Goal: Task Accomplishment & Management: Manage account settings

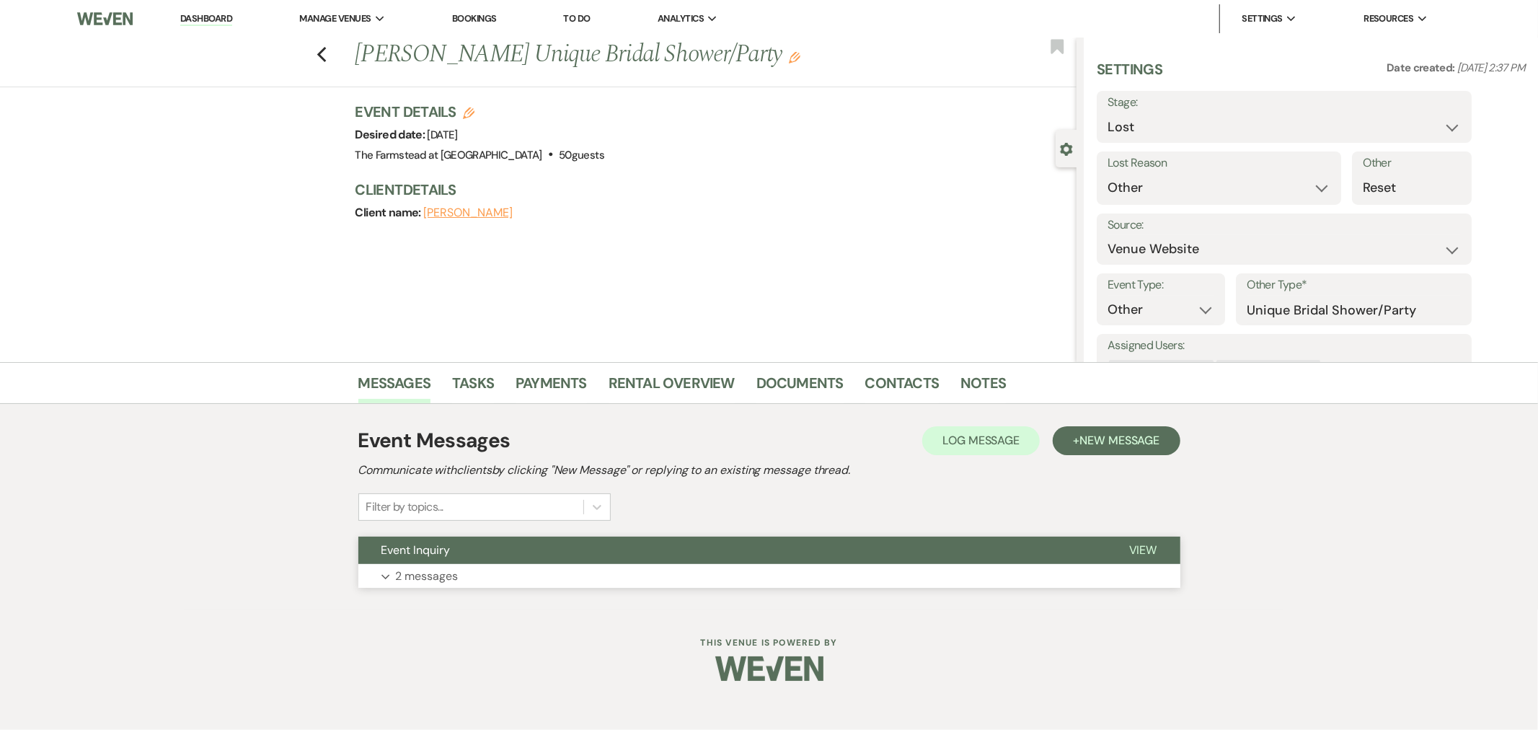
click at [648, 568] on button "Expand 2 messages" at bounding box center [769, 576] width 822 height 25
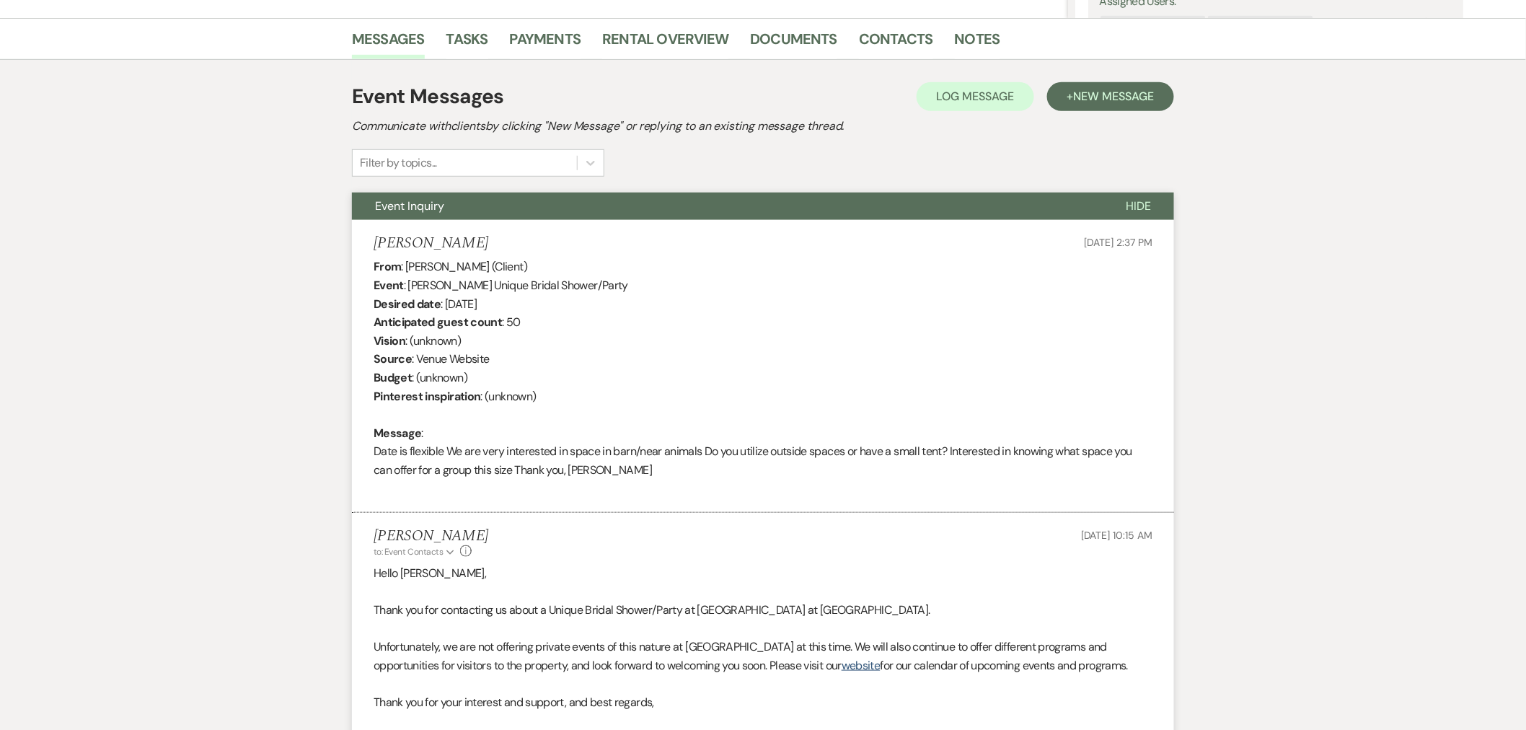
scroll to position [345, 0]
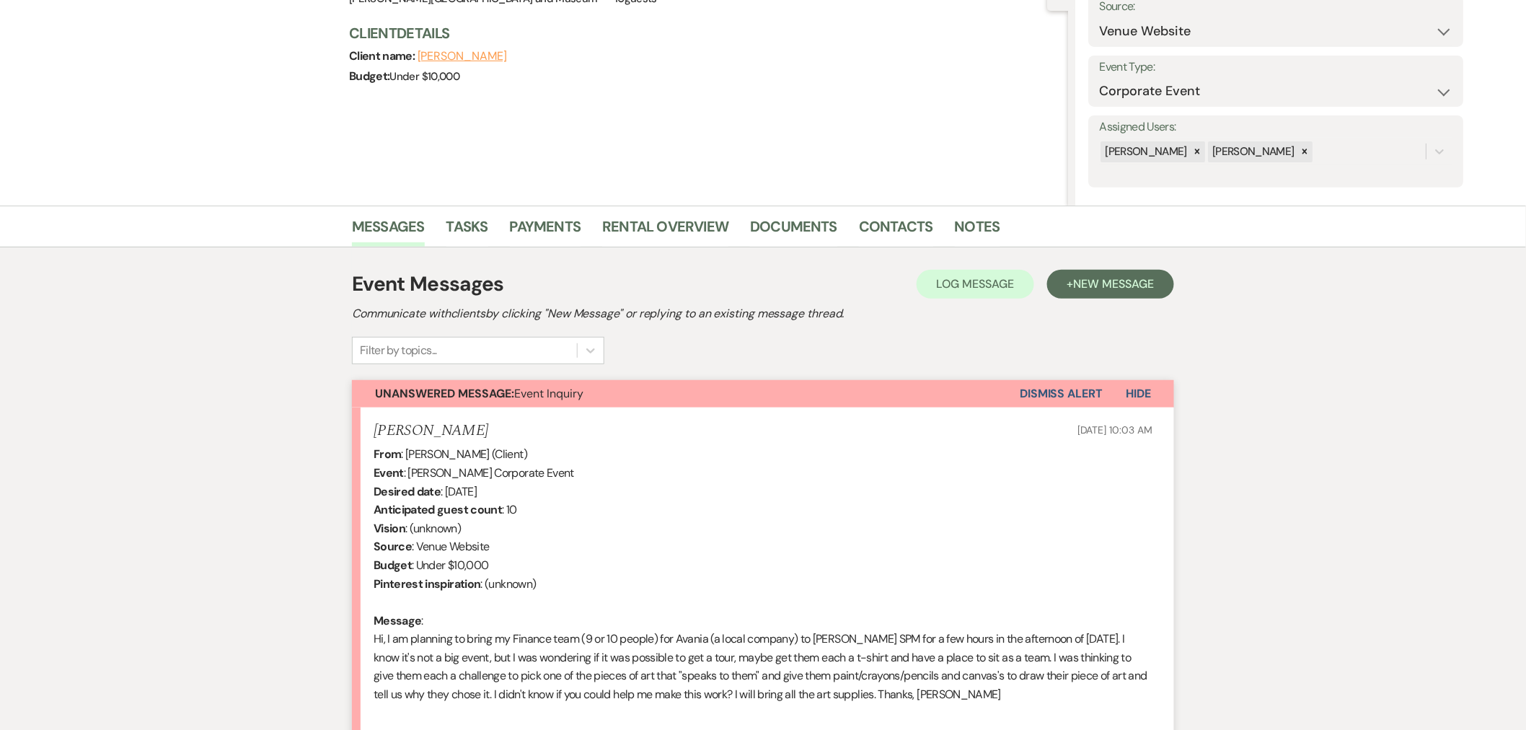
scroll to position [132, 0]
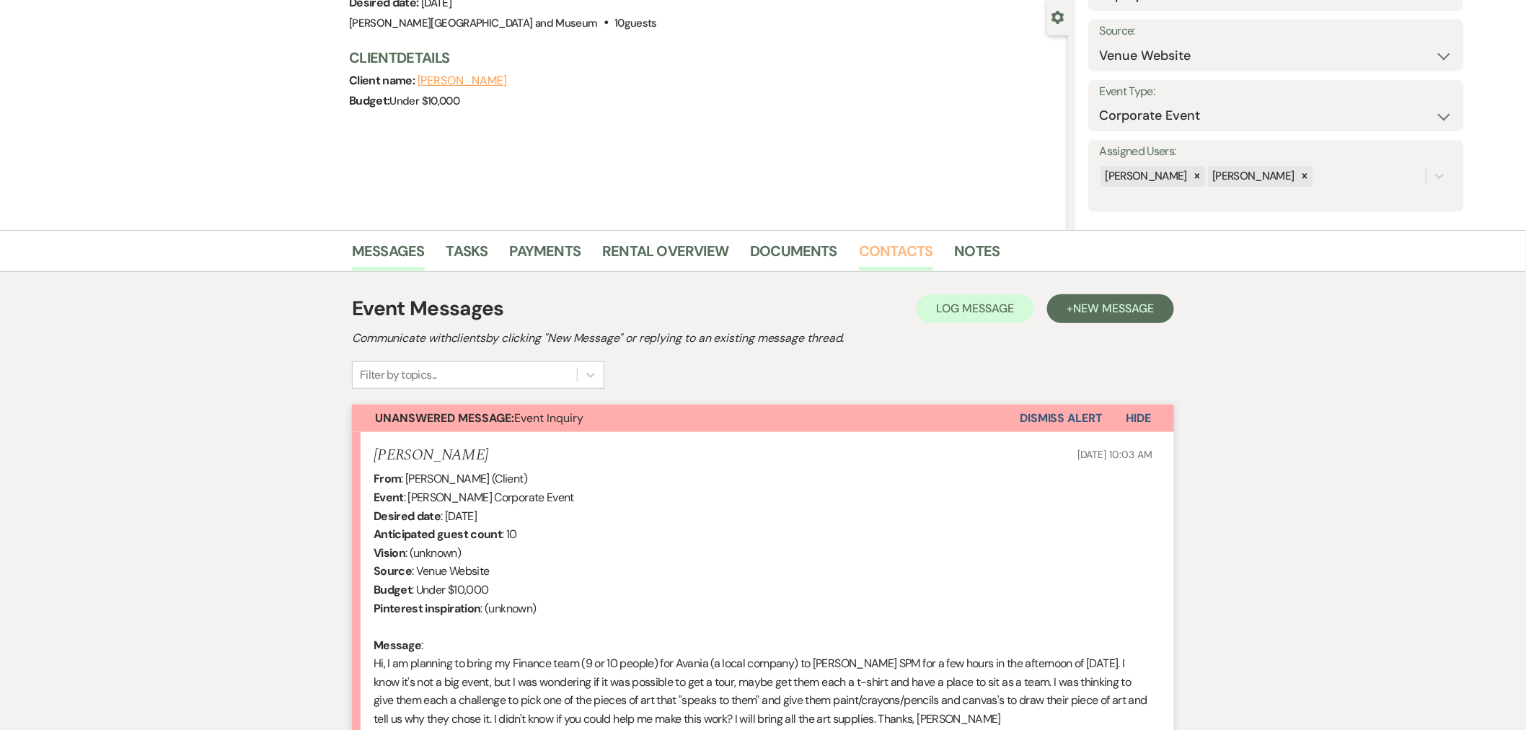
click at [893, 251] on link "Contacts" at bounding box center [896, 255] width 74 height 32
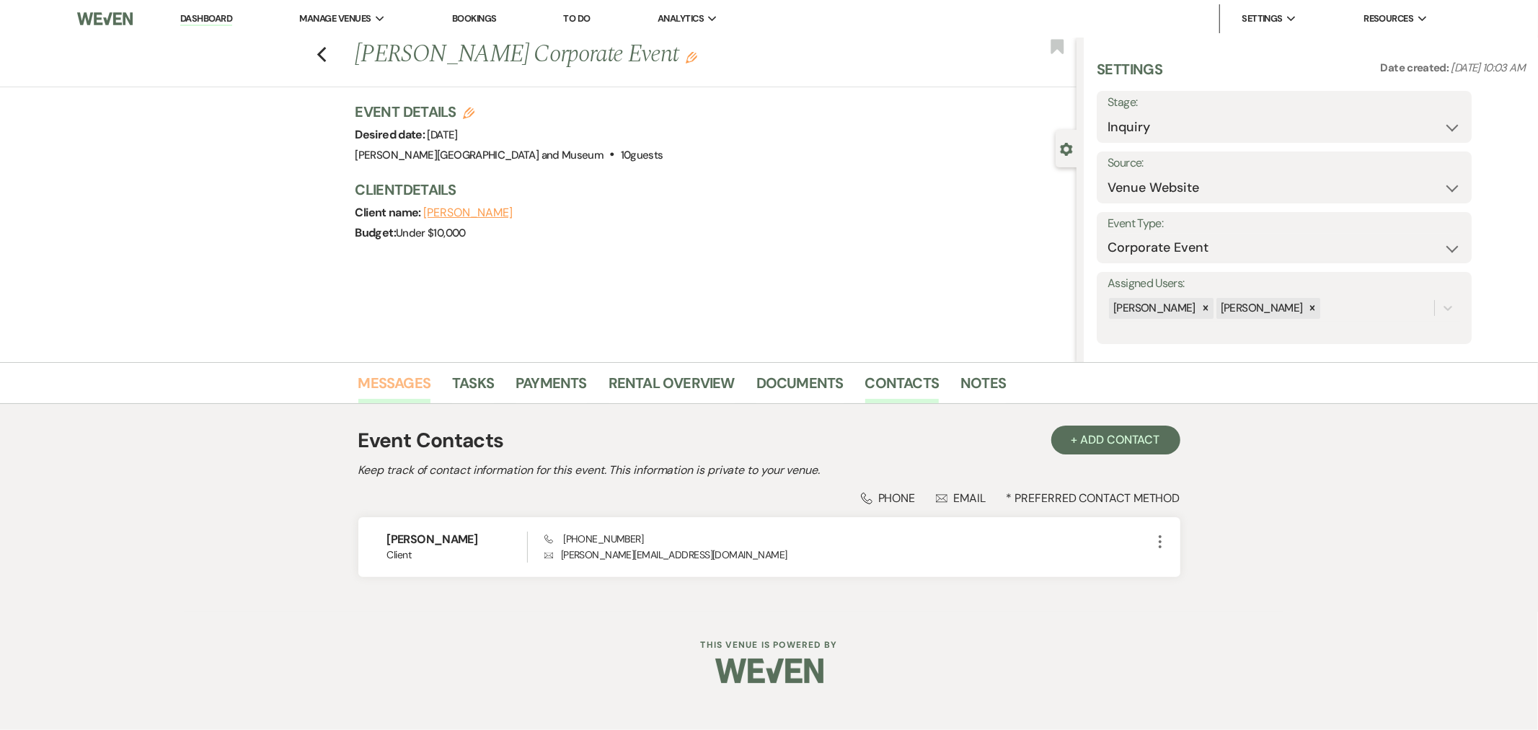
click at [398, 382] on link "Messages" at bounding box center [394, 387] width 73 height 32
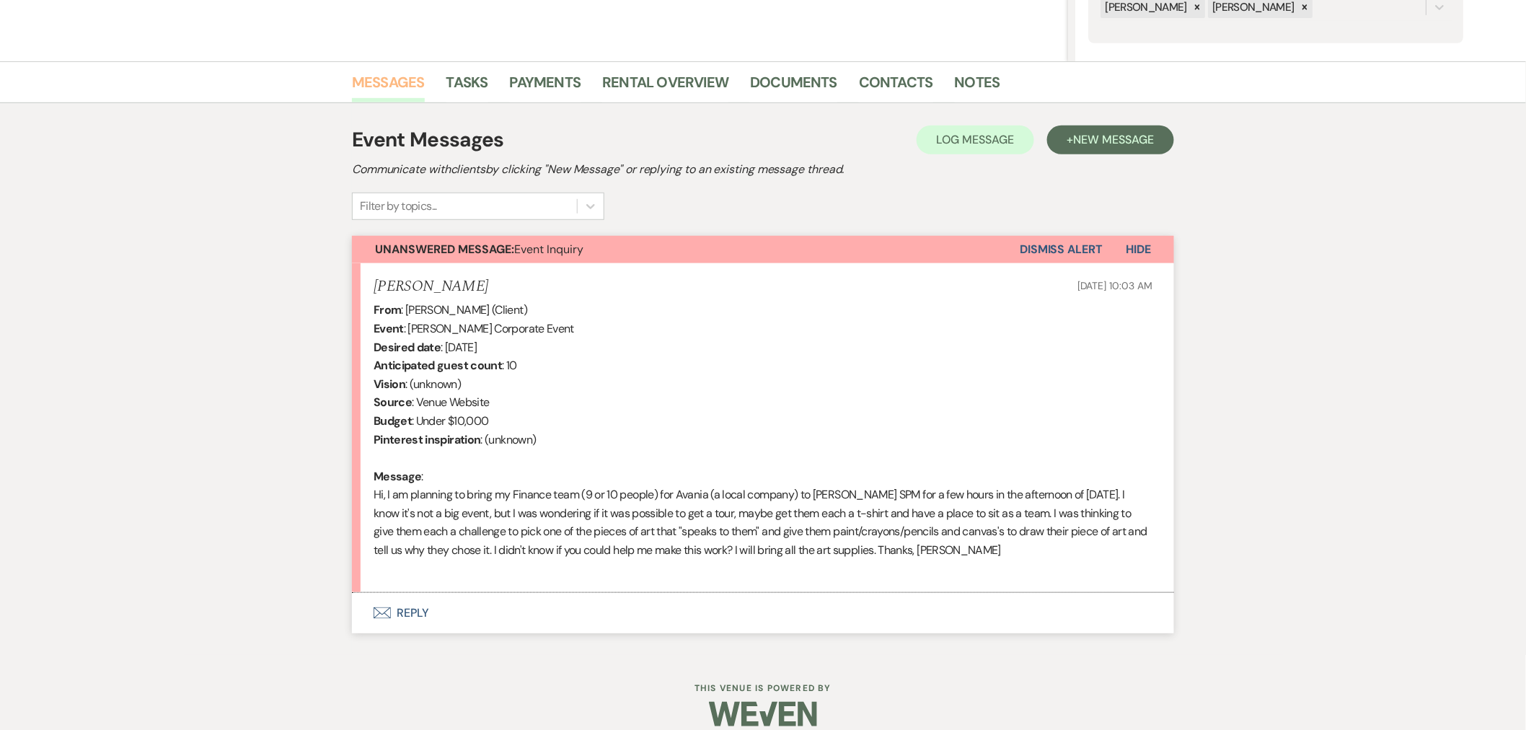
scroll to position [319, 0]
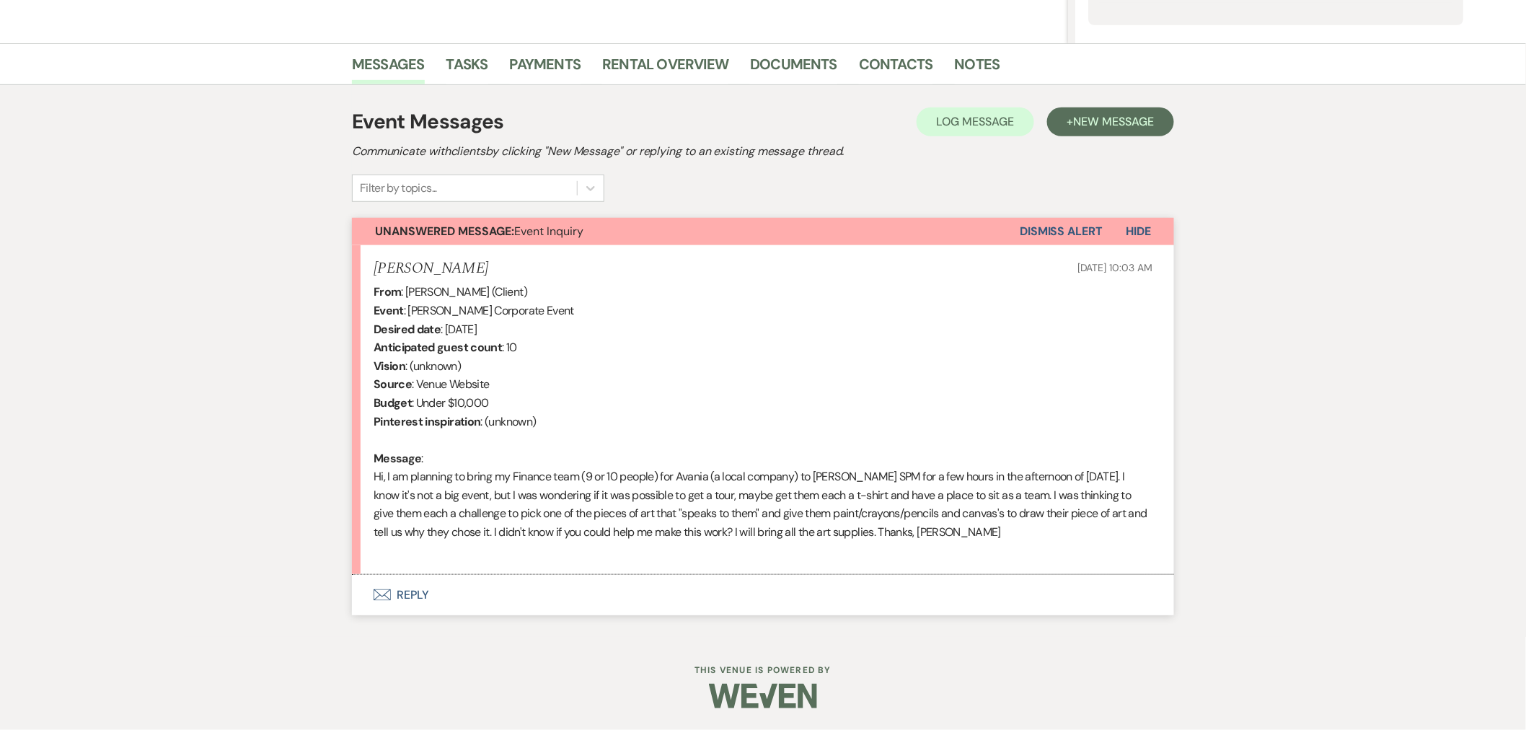
drag, startPoint x: 484, startPoint y: 265, endPoint x: 363, endPoint y: 273, distance: 121.4
click at [363, 273] on li "Suzanne Sinnery Aug 08, 2025, 10:03 AM From : Suzanne Sinnery (Client) Event : …" at bounding box center [763, 410] width 822 height 330
copy h5 "Suzanne Sinnery"
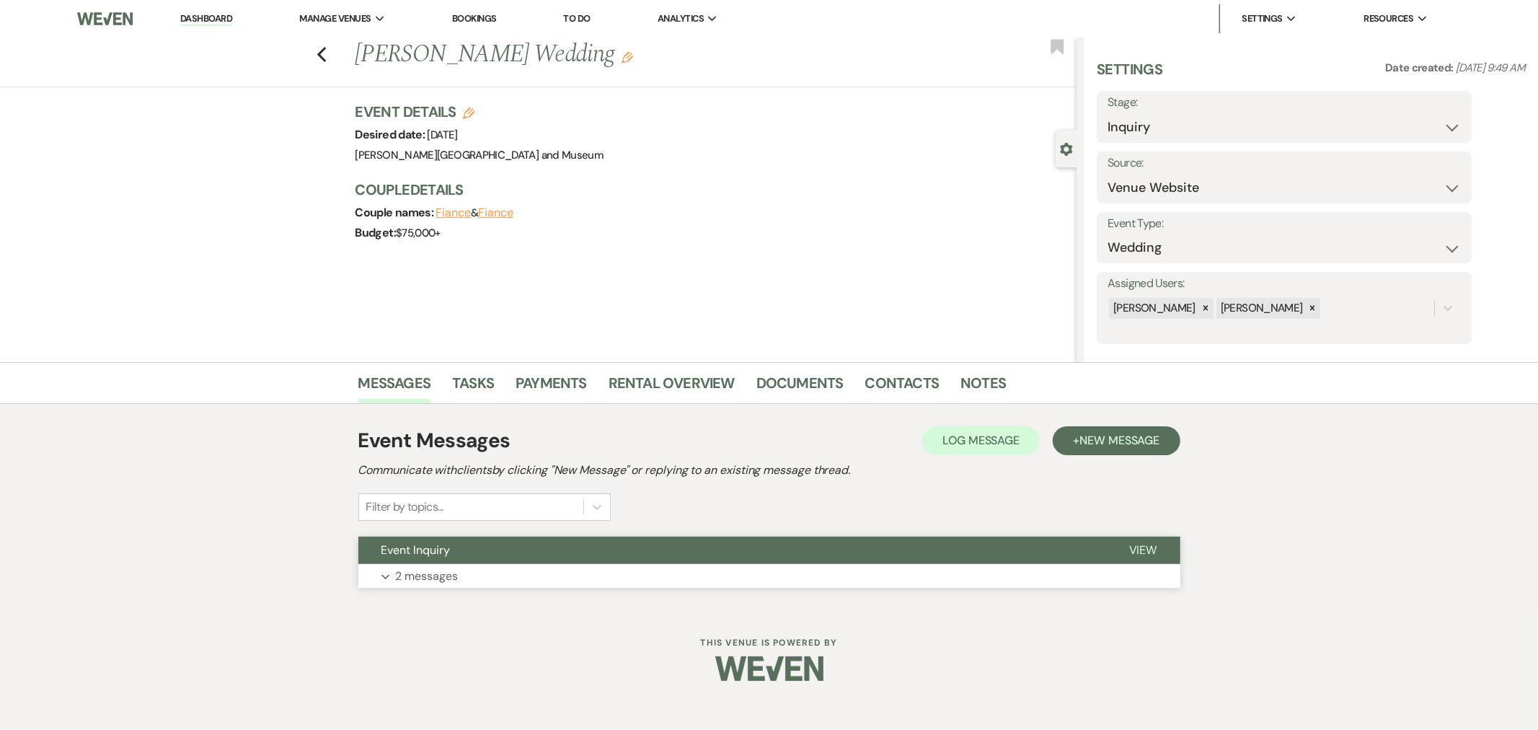
click at [506, 563] on button "Event Inquiry" at bounding box center [732, 550] width 748 height 27
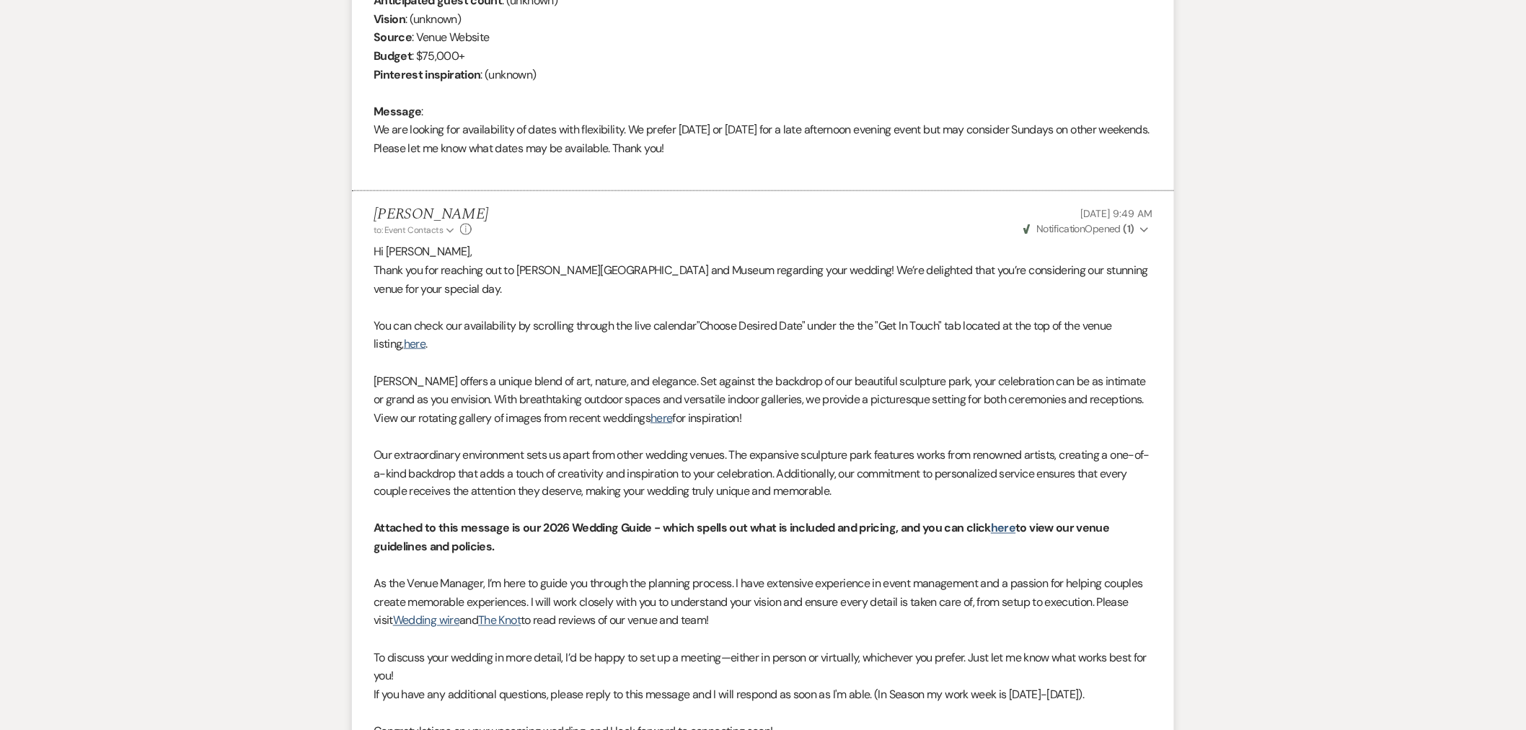
scroll to position [305, 0]
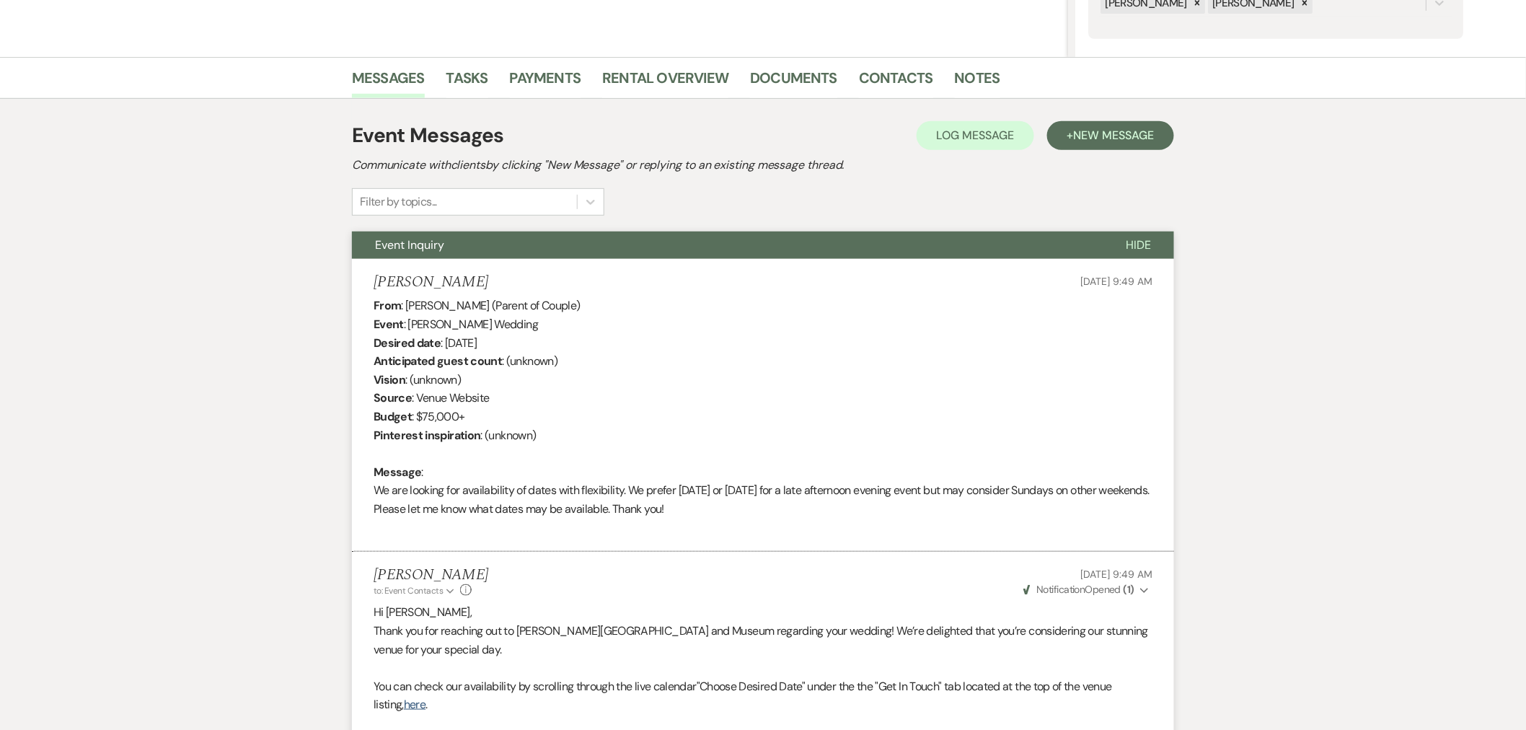
drag, startPoint x: 377, startPoint y: 279, endPoint x: 501, endPoint y: 330, distance: 133.5
click at [463, 280] on h5 "Gayle Slossberg" at bounding box center [431, 282] width 115 height 18
copy h5 "Gayle Slossberg"
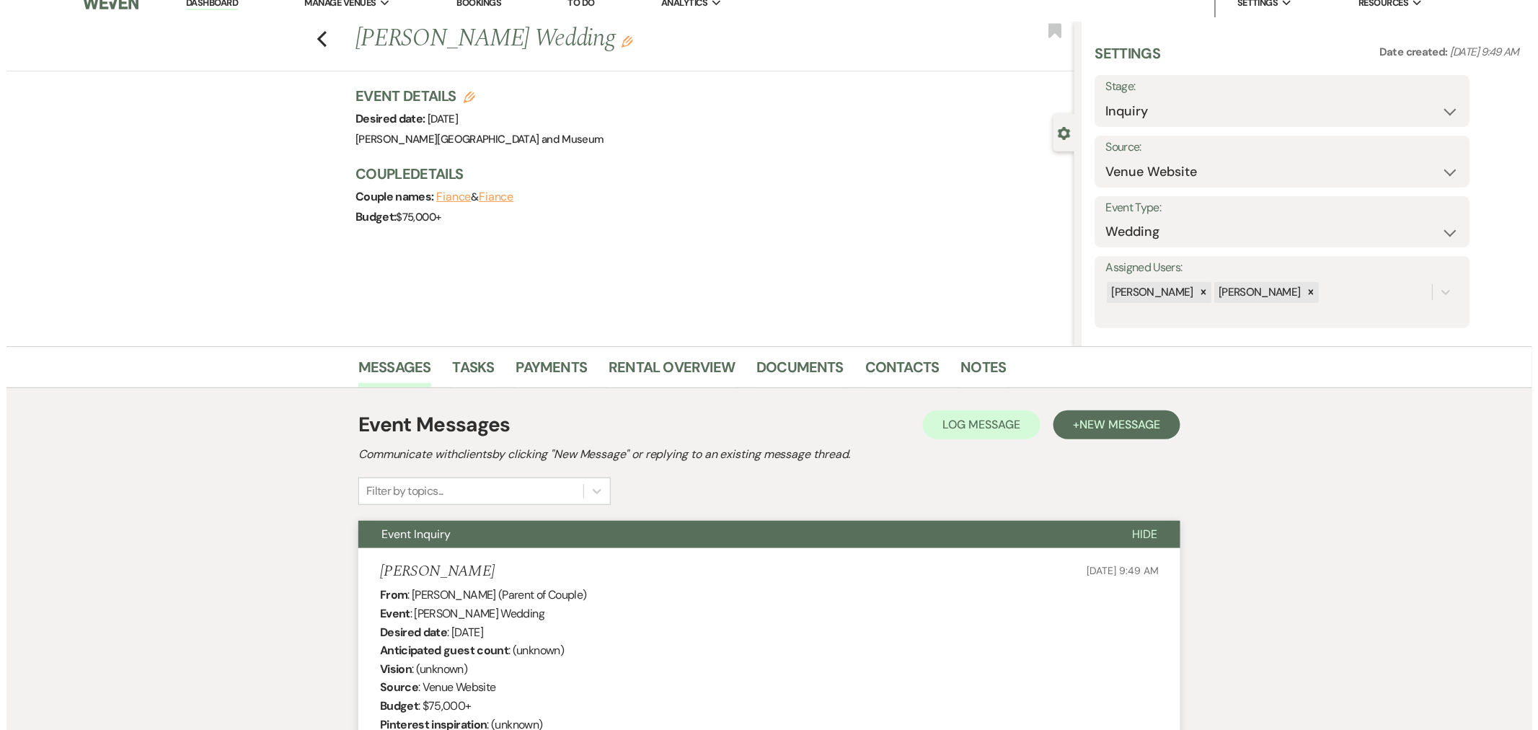
scroll to position [0, 0]
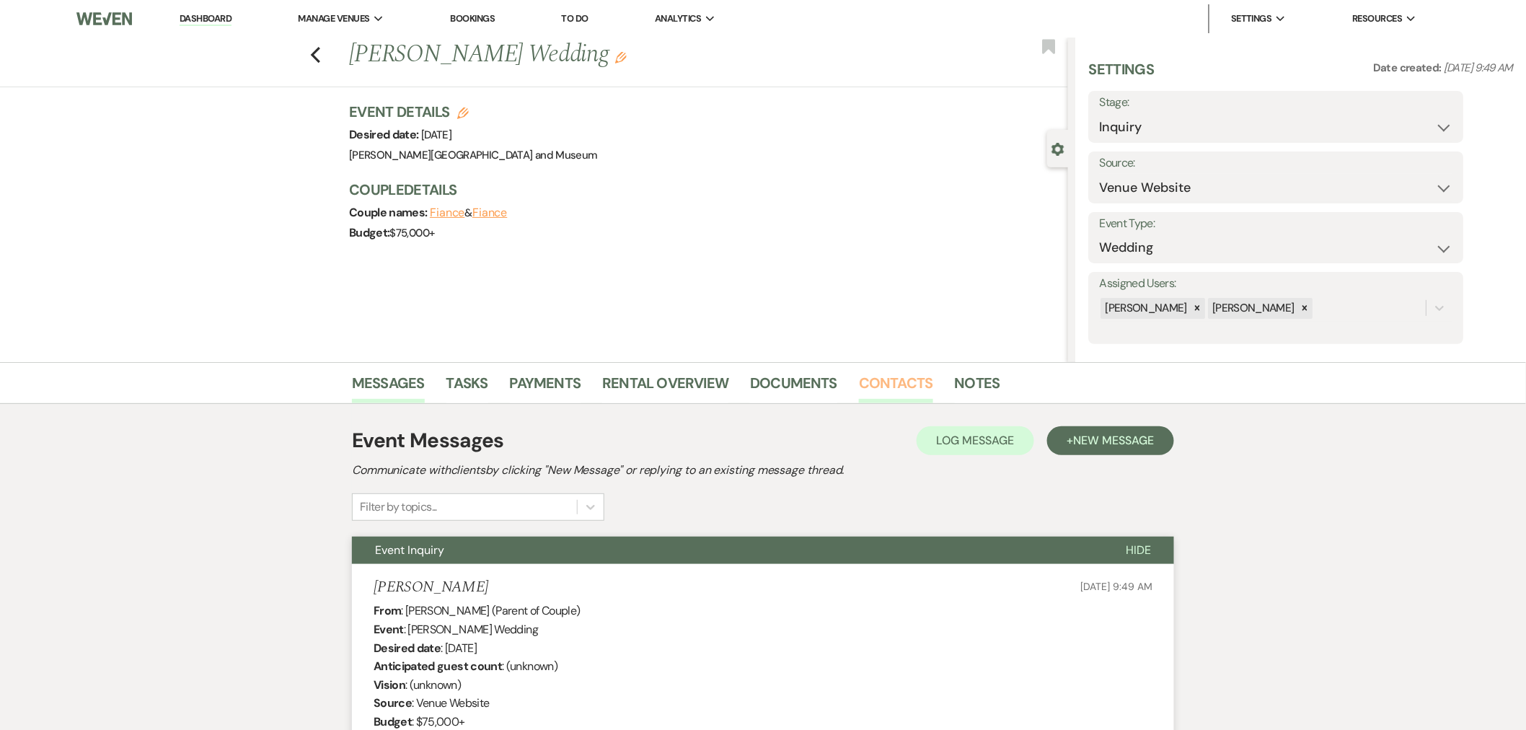
click at [891, 376] on link "Contacts" at bounding box center [896, 387] width 74 height 32
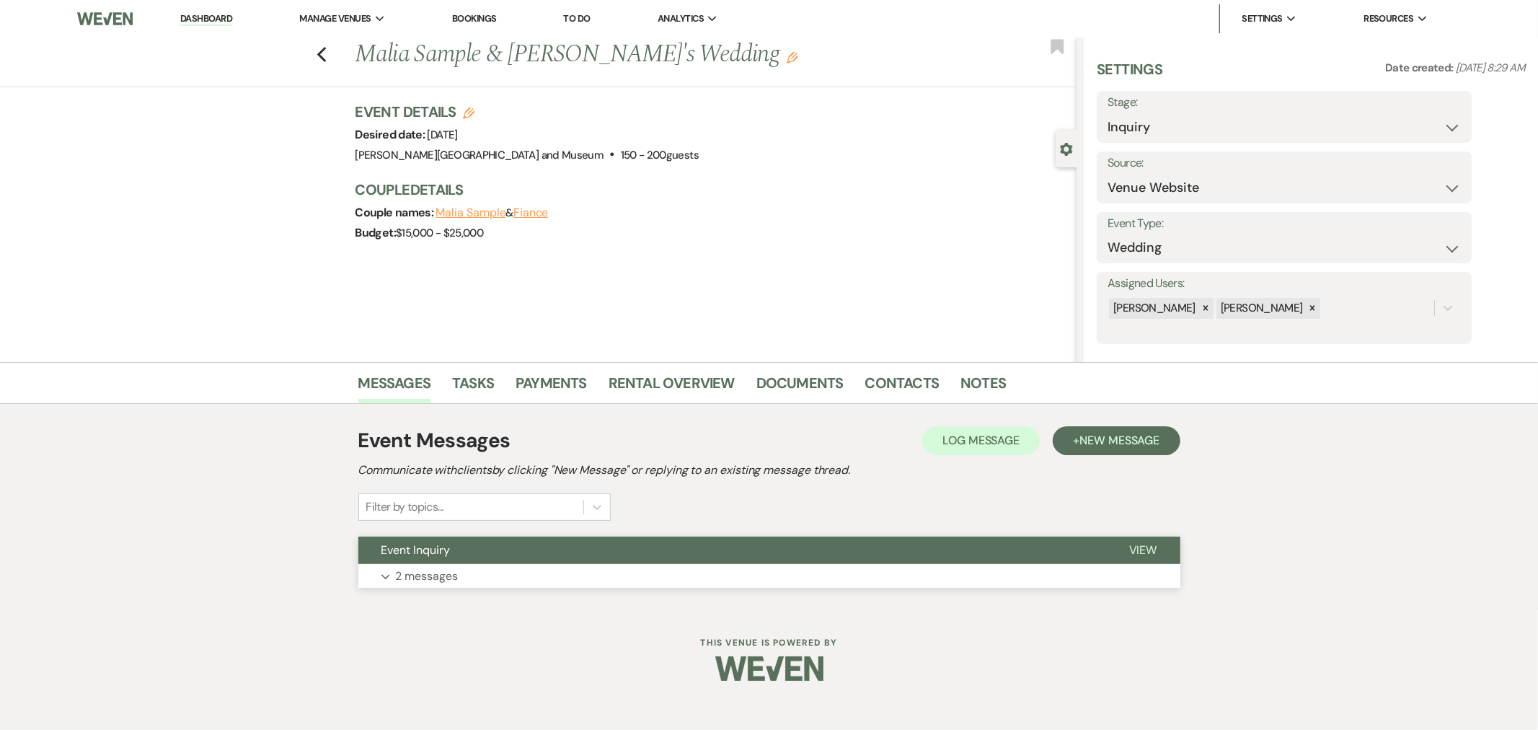
click at [553, 545] on button "Event Inquiry" at bounding box center [732, 550] width 748 height 27
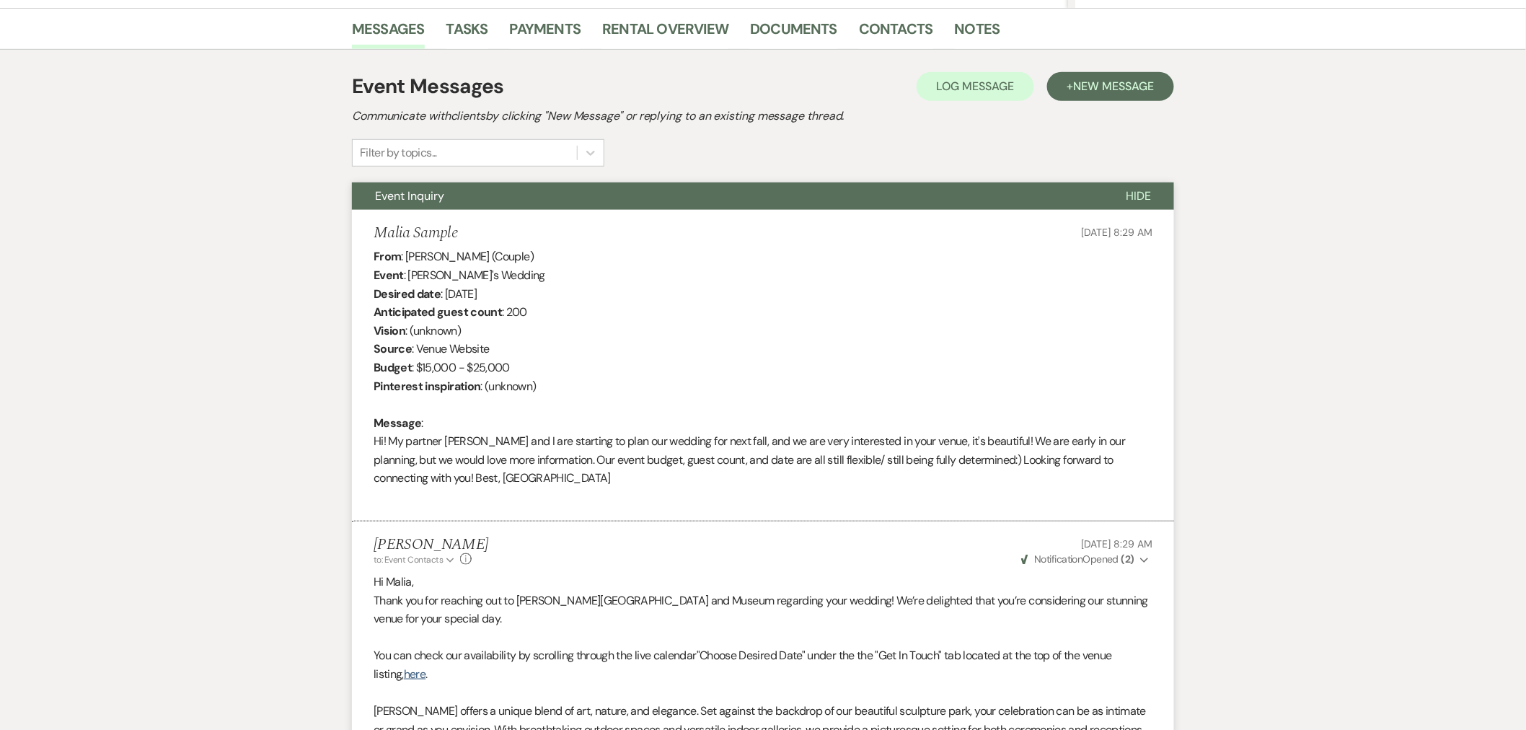
scroll to position [167, 0]
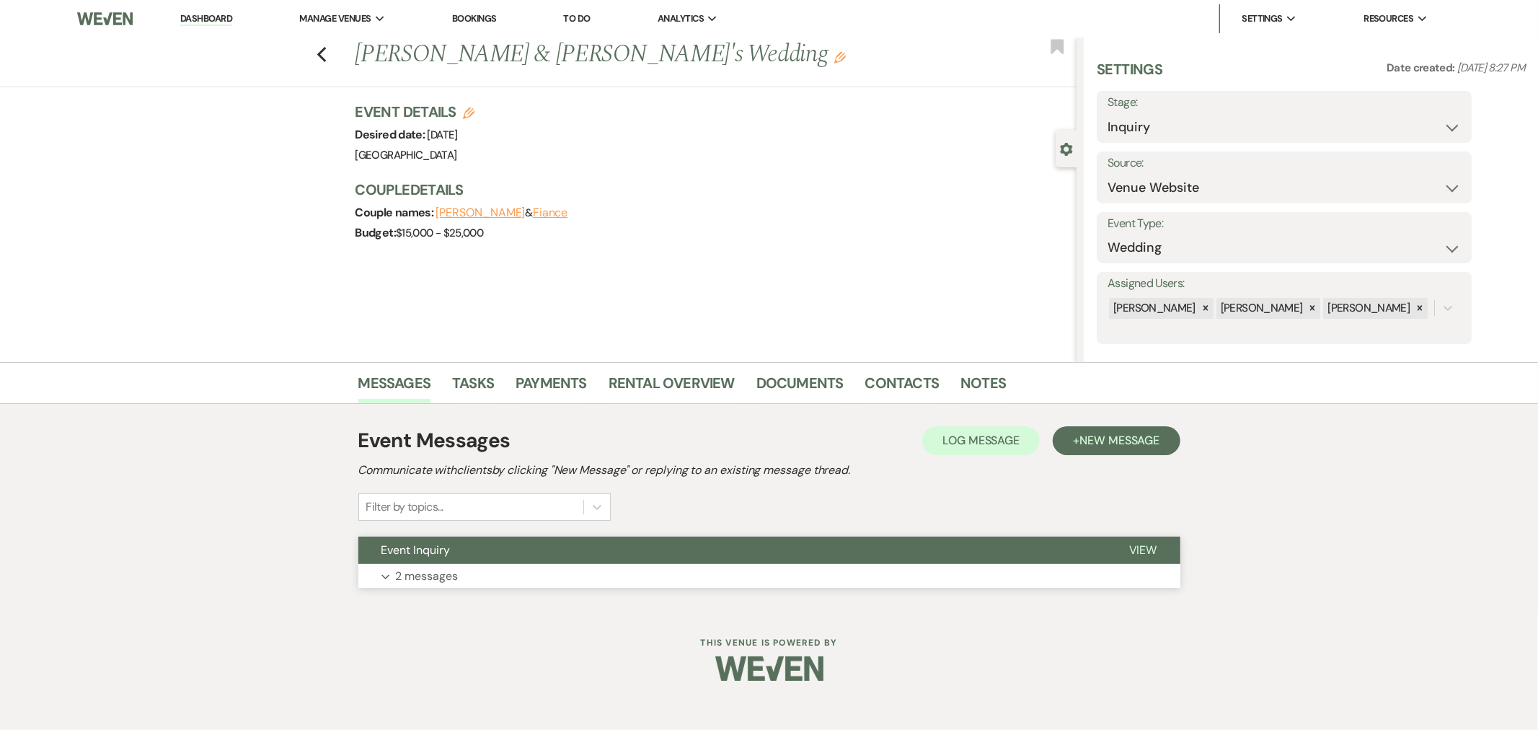
click at [587, 555] on button "Event Inquiry" at bounding box center [732, 550] width 748 height 27
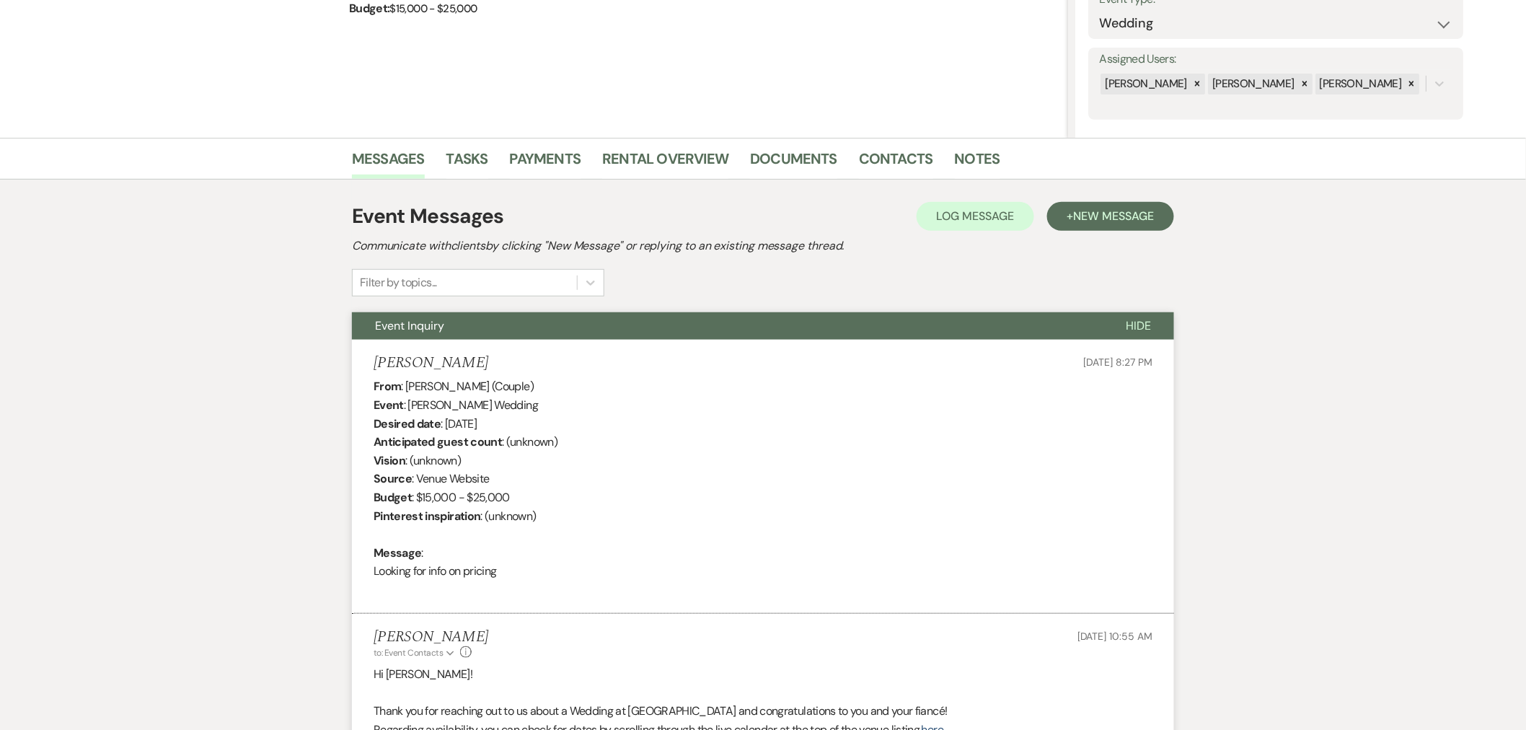
scroll to position [335, 0]
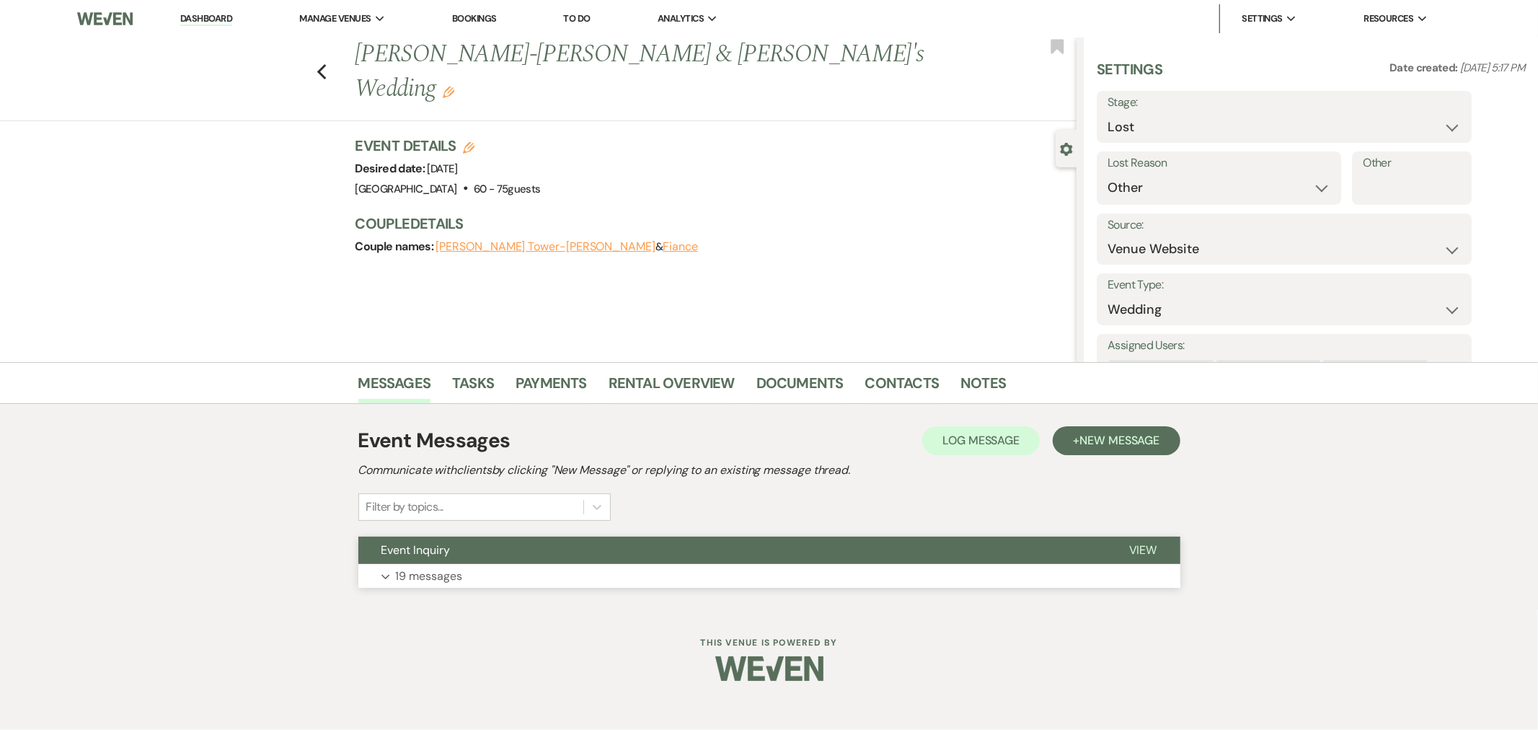
click at [586, 550] on button "Event Inquiry" at bounding box center [732, 550] width 748 height 27
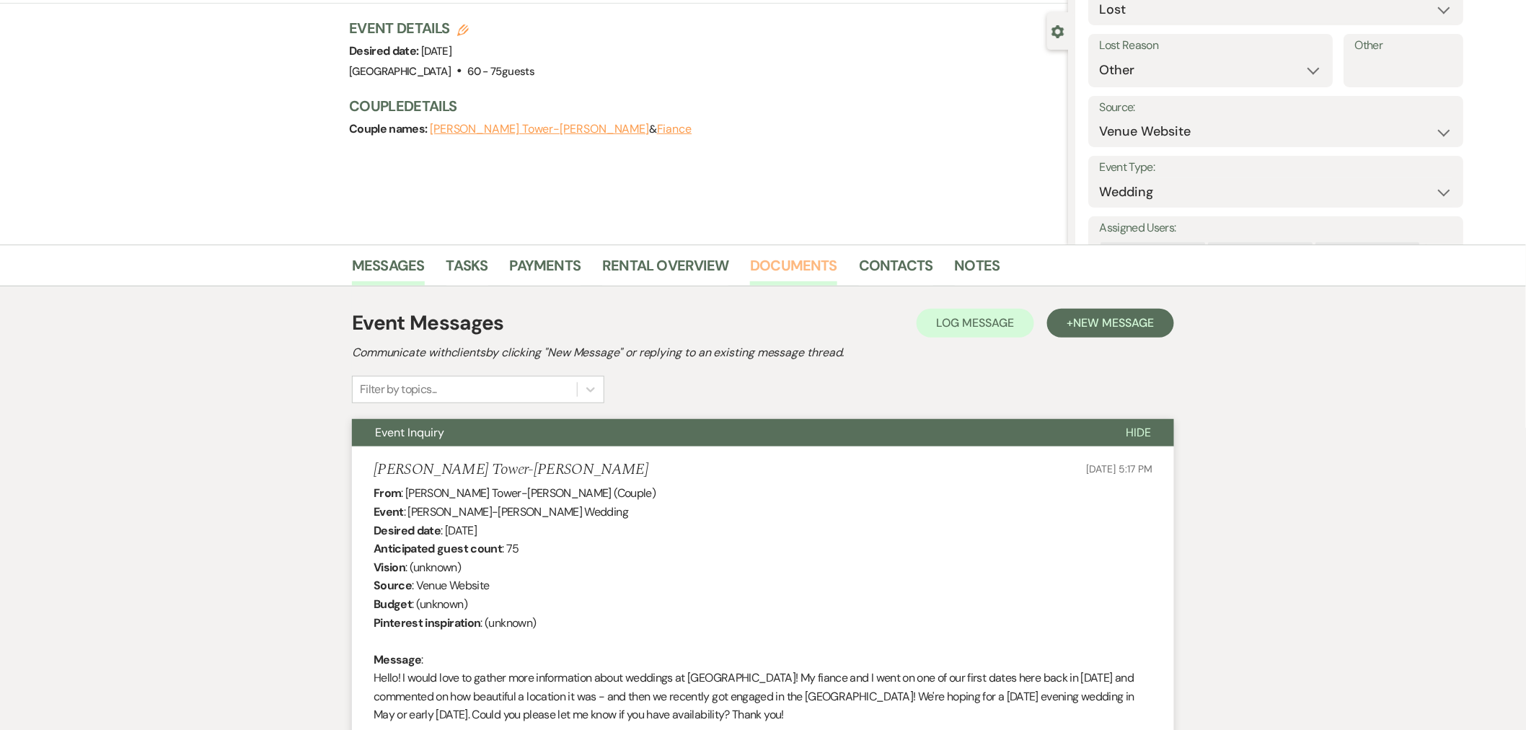
scroll to position [15, 0]
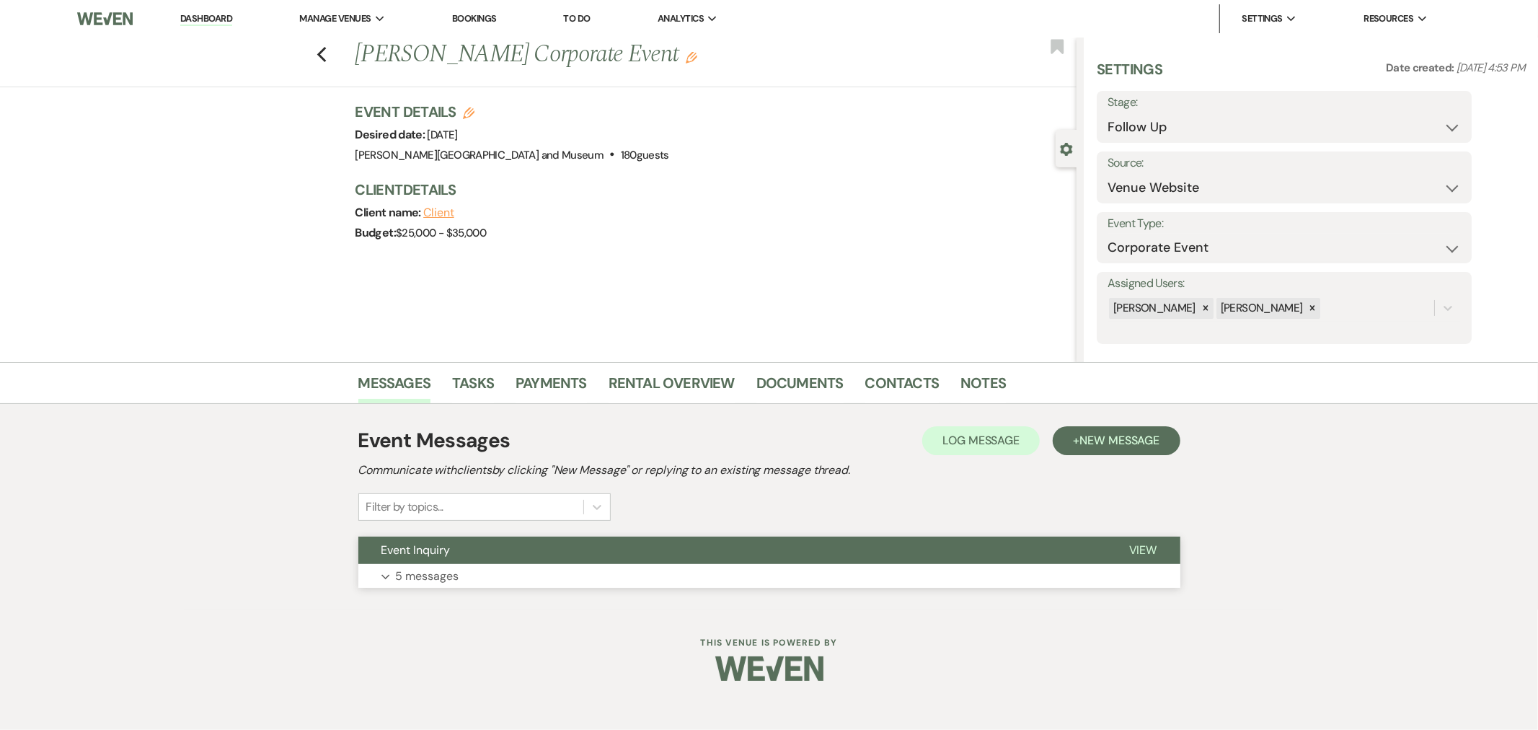
click at [501, 563] on button "Event Inquiry" at bounding box center [732, 550] width 748 height 27
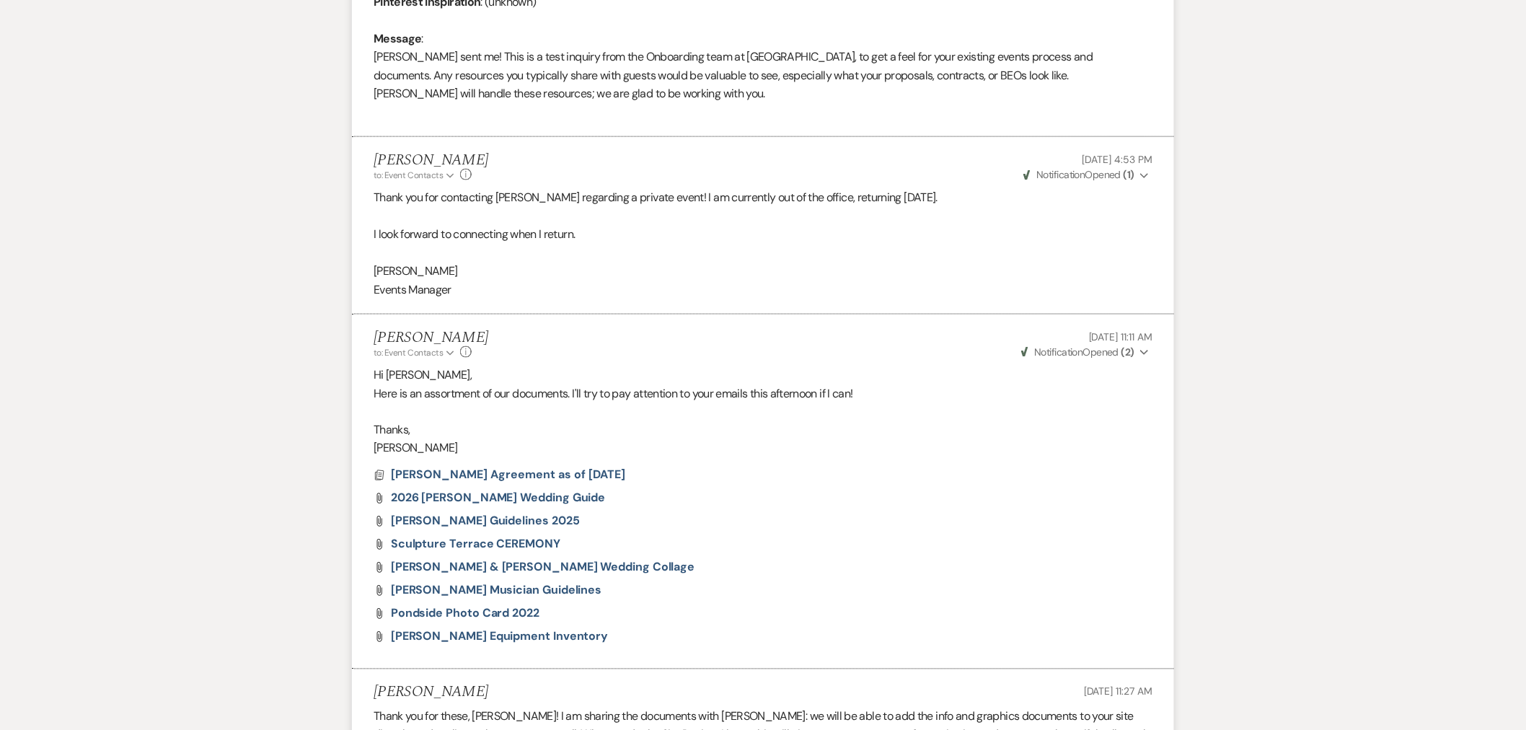
scroll to position [726, 0]
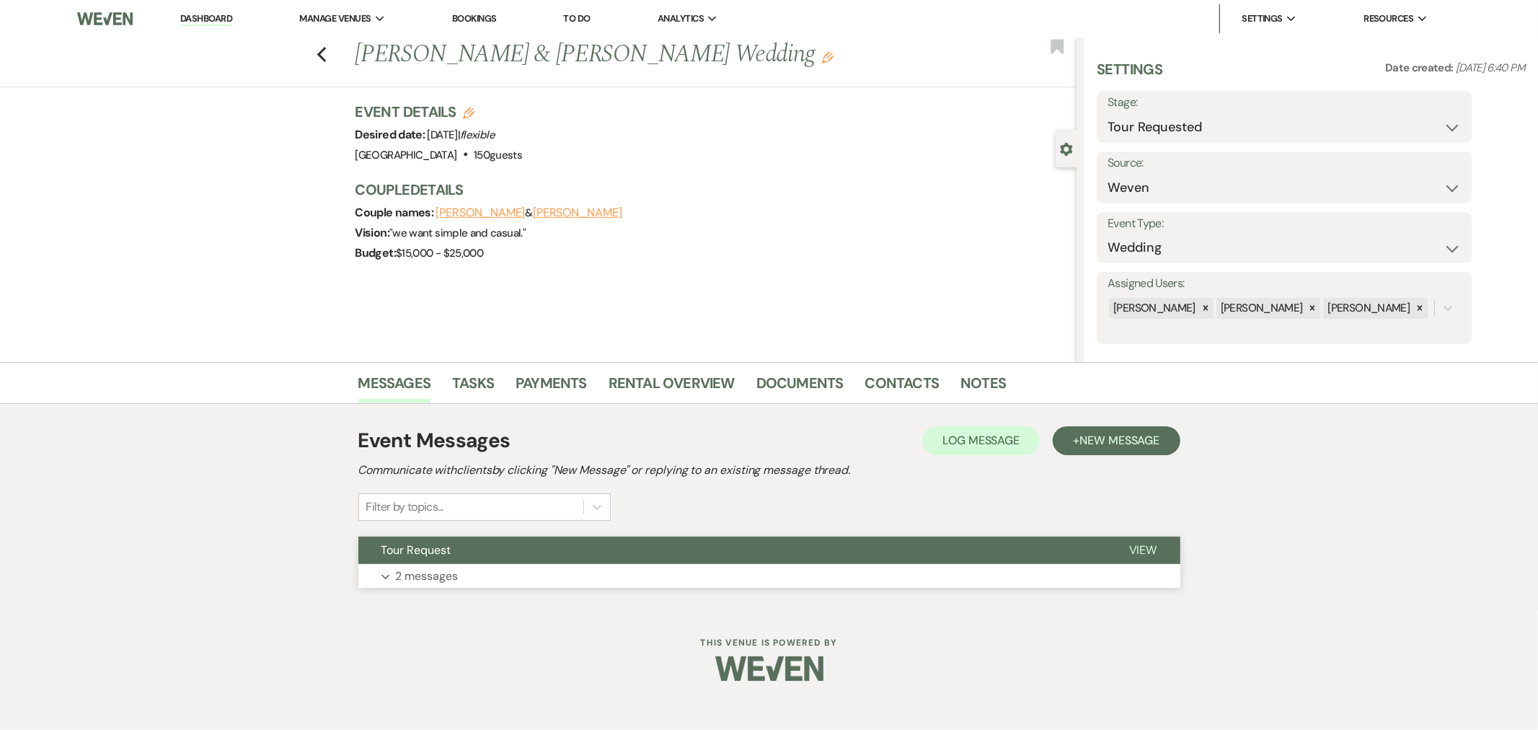
click at [509, 566] on button "Expand 2 messages" at bounding box center [769, 576] width 822 height 25
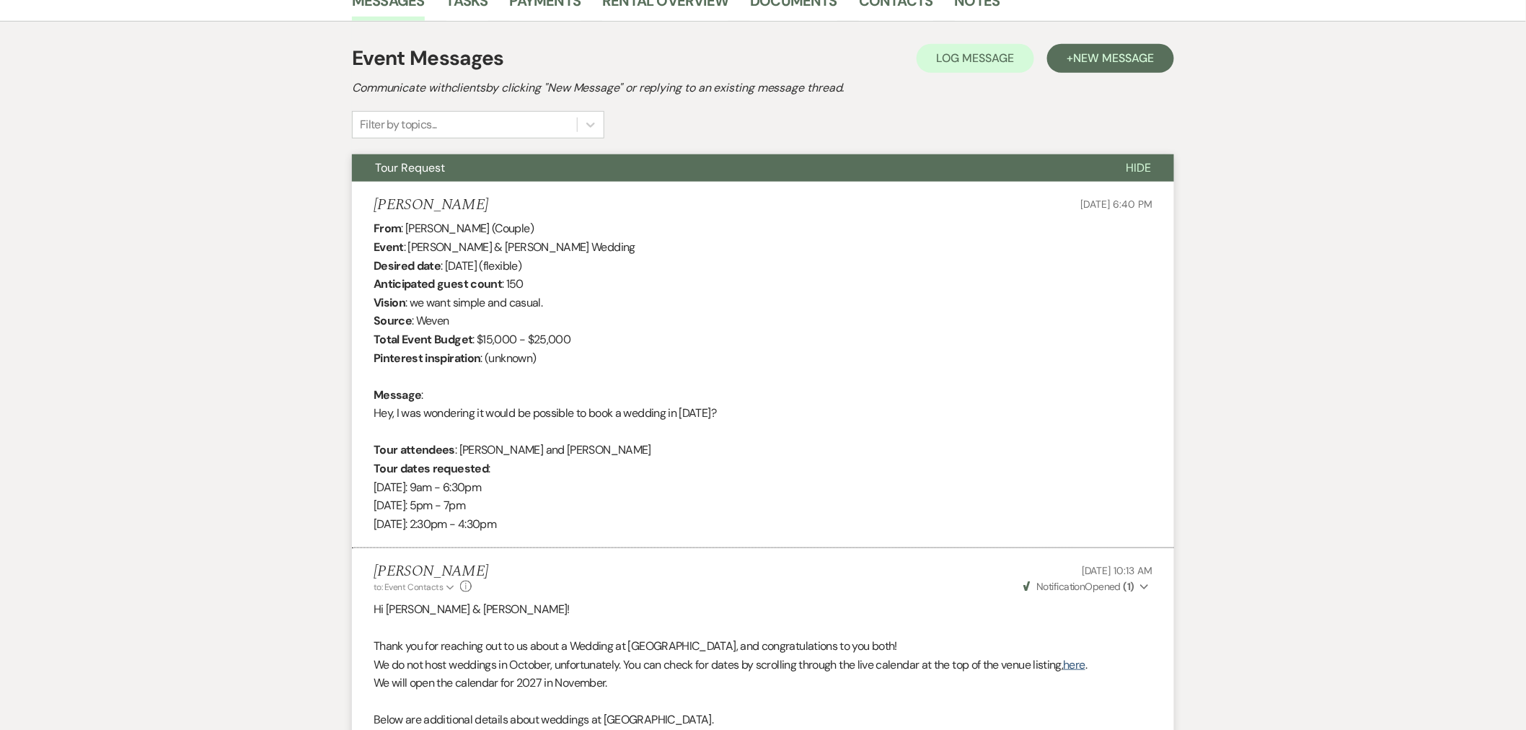
scroll to position [568, 0]
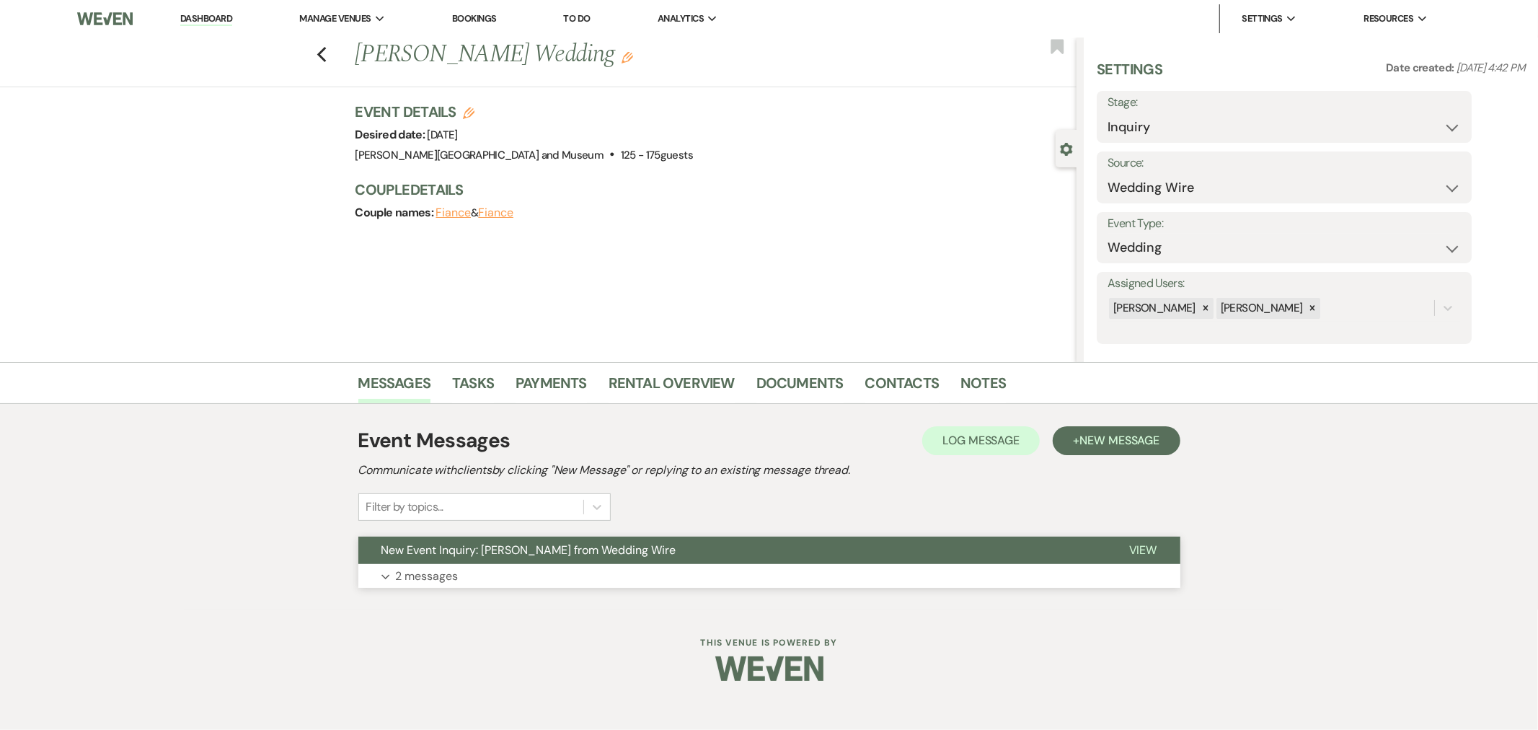
click at [581, 545] on span "New Event Inquiry: Kelly from Wedding Wire" at bounding box center [529, 549] width 295 height 15
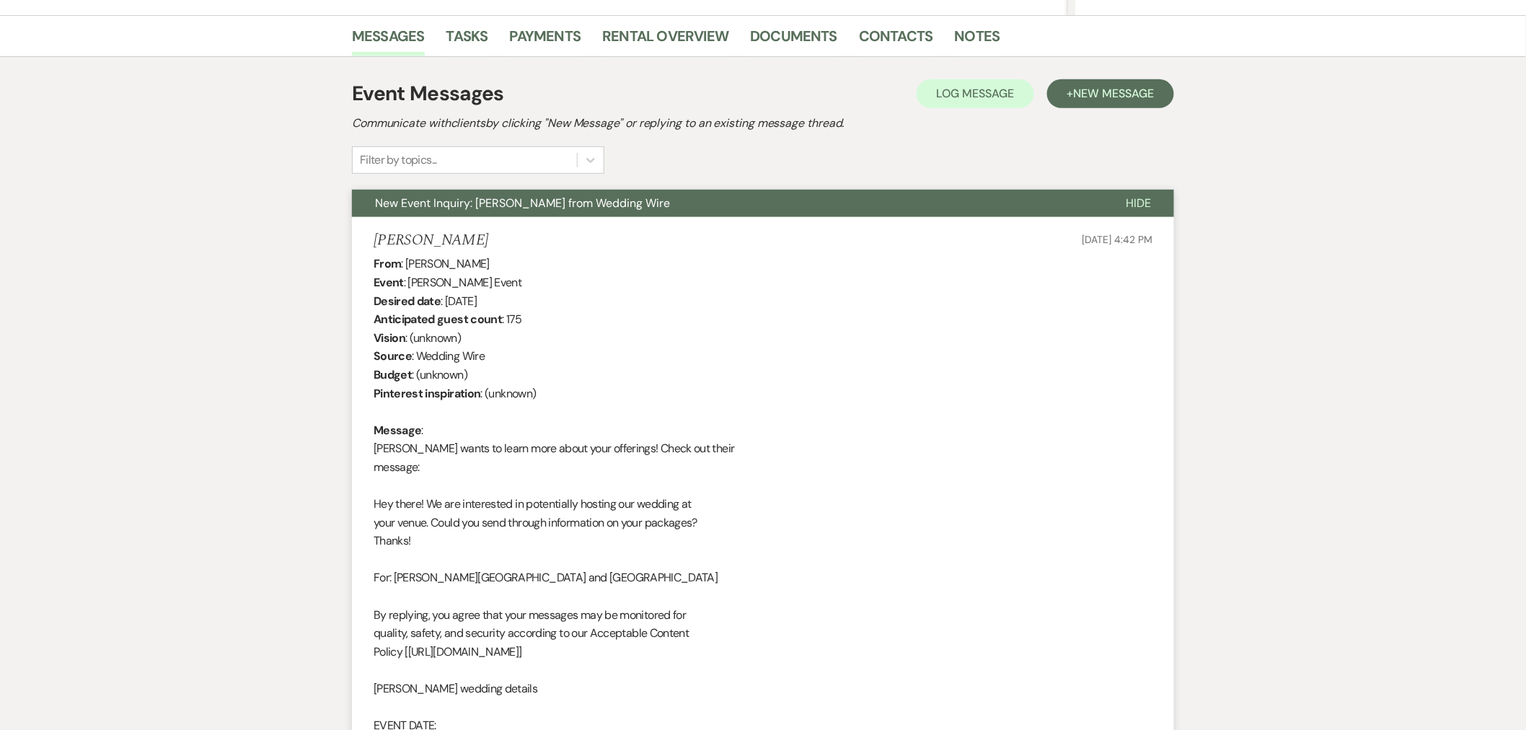
scroll to position [337, 0]
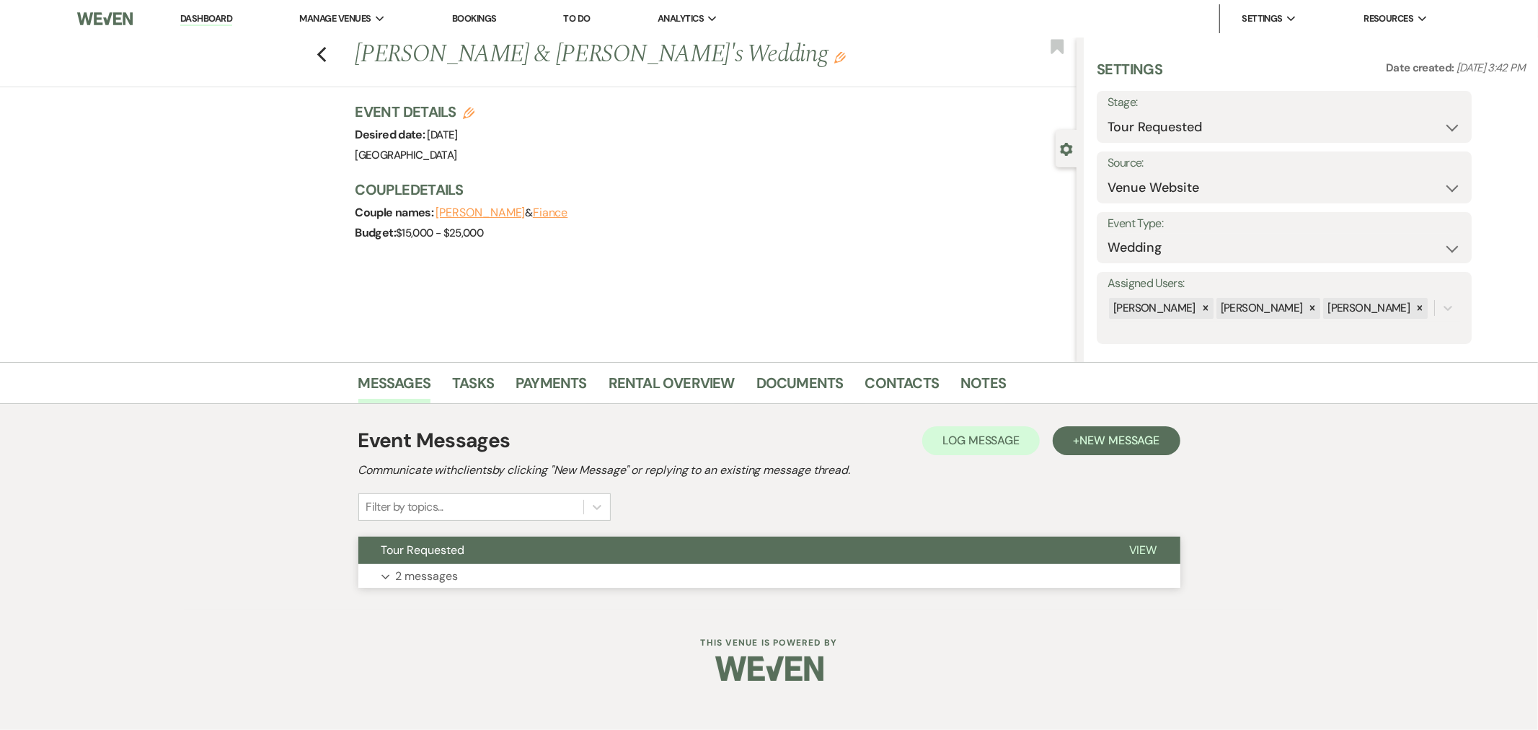
click at [555, 565] on button "Expand 2 messages" at bounding box center [769, 576] width 822 height 25
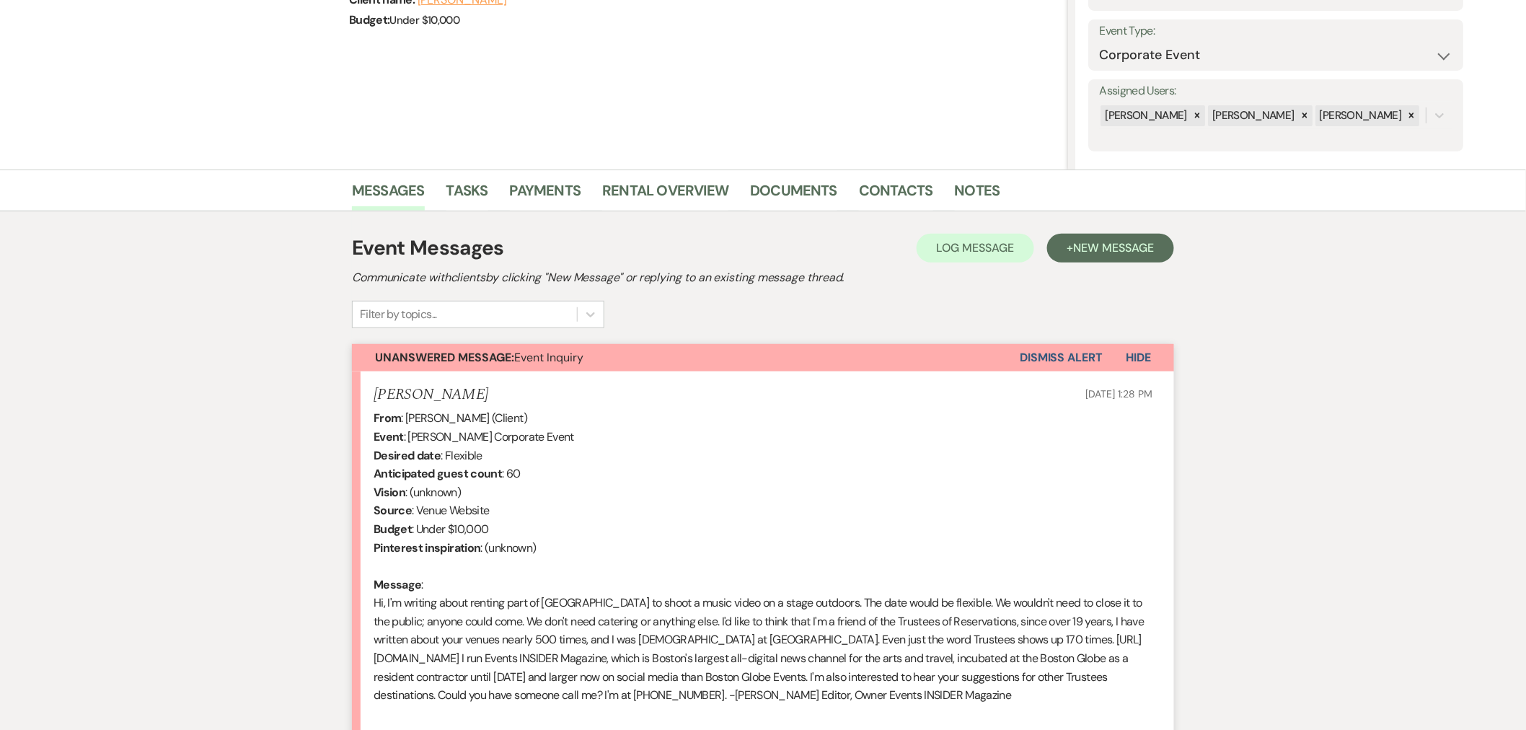
scroll to position [169, 0]
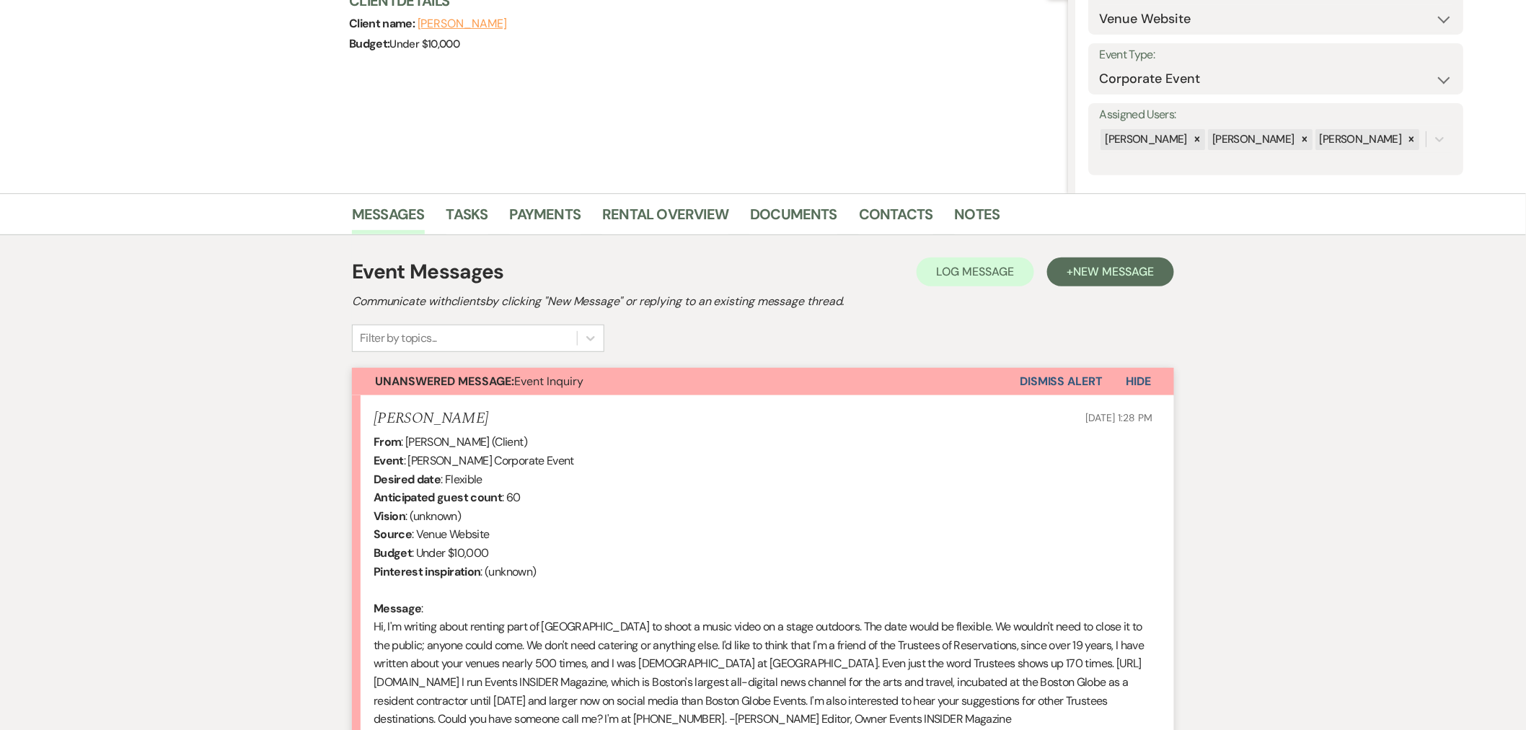
click at [1056, 386] on button "Dismiss Alert" at bounding box center [1061, 381] width 83 height 27
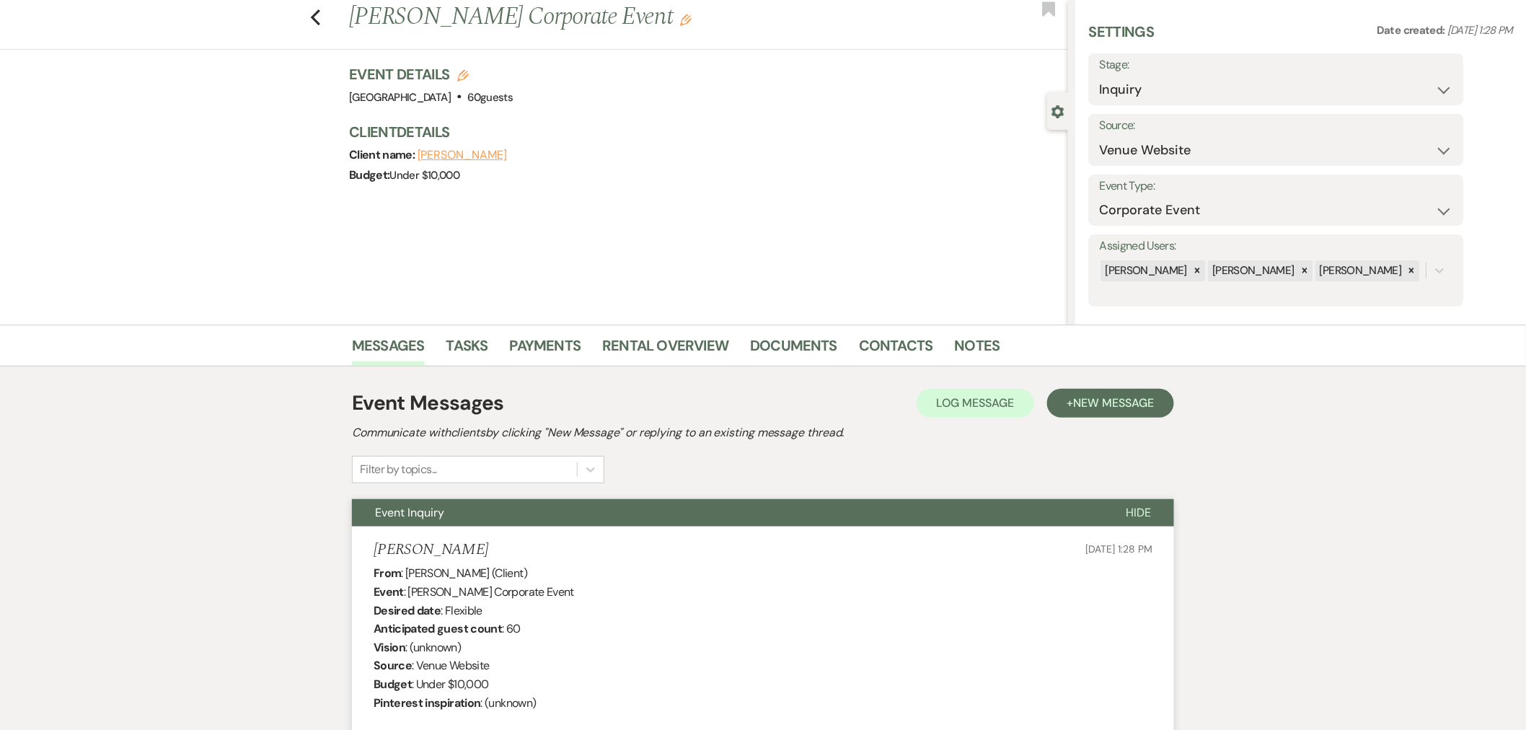
scroll to position [0, 0]
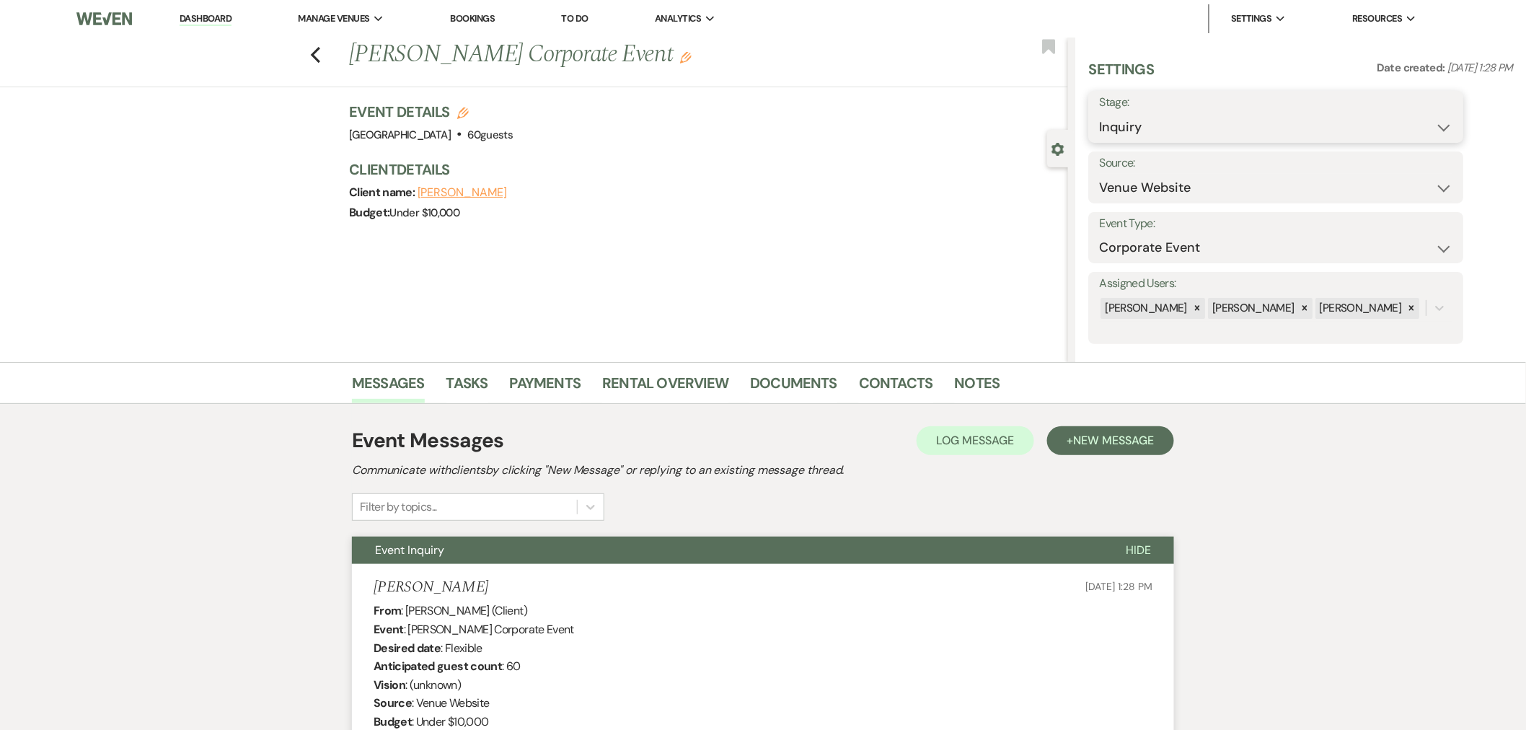
click at [1220, 118] on select "Inquiry Follow Up Tour Requested Tour Confirmed Toured Proposal Sent Booked Lost" at bounding box center [1275, 127] width 353 height 28
select select "8"
click at [1099, 113] on select "Inquiry Follow Up Tour Requested Tour Confirmed Toured Proposal Sent Booked Lost" at bounding box center [1275, 127] width 353 height 28
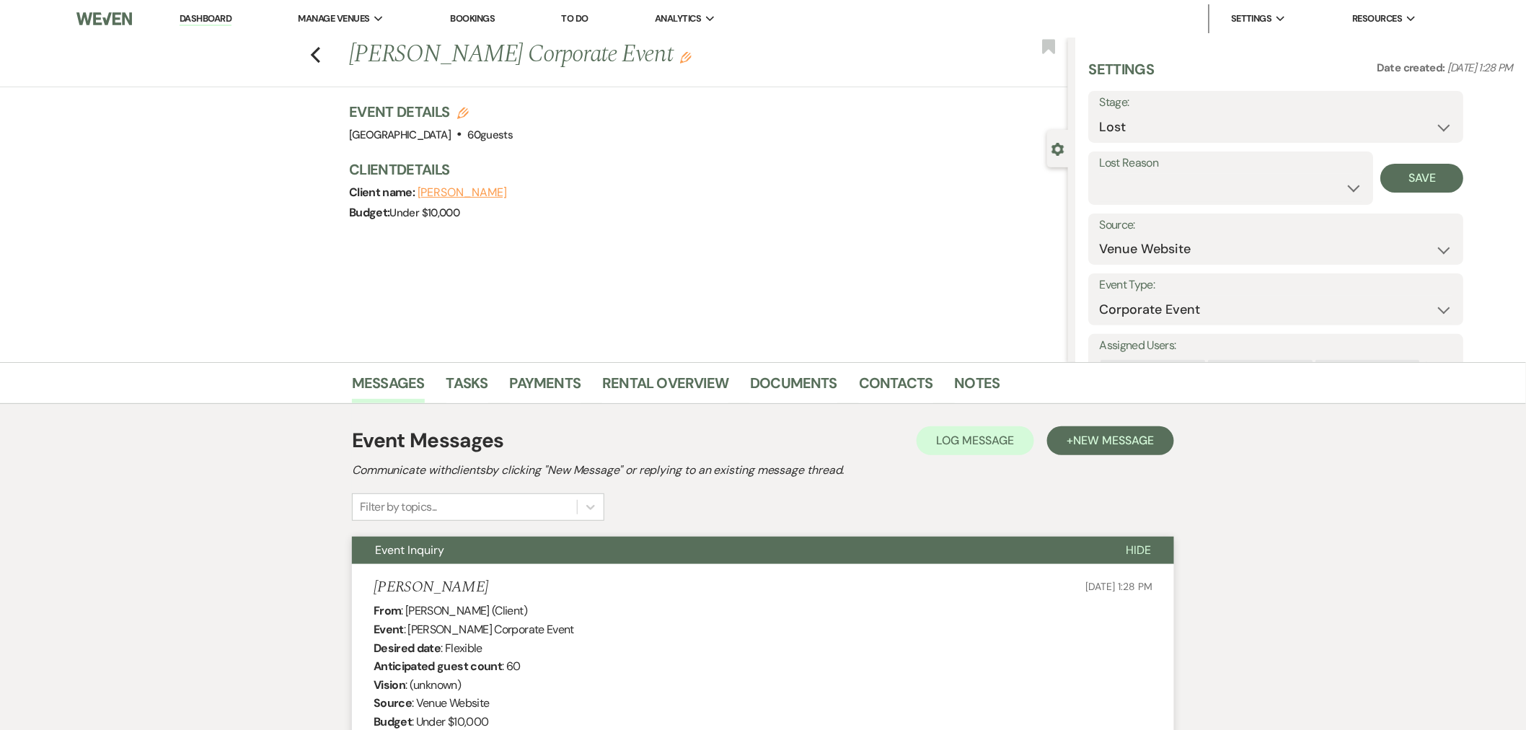
click at [1172, 203] on div "Lost Reason Booked Elsewhere Budget Date Unavailable No Response Not a Good Mat…" at bounding box center [1230, 177] width 285 height 53
click at [1173, 193] on select "Booked Elsewhere Budget Date Unavailable No Response Not a Good Match Capacity …" at bounding box center [1230, 188] width 263 height 28
select select "10"
click at [1099, 174] on select "Booked Elsewhere Budget Date Unavailable No Response Not a Good Match Capacity …" at bounding box center [1230, 188] width 263 height 28
click at [1373, 178] on button "Save" at bounding box center [1422, 178] width 83 height 29
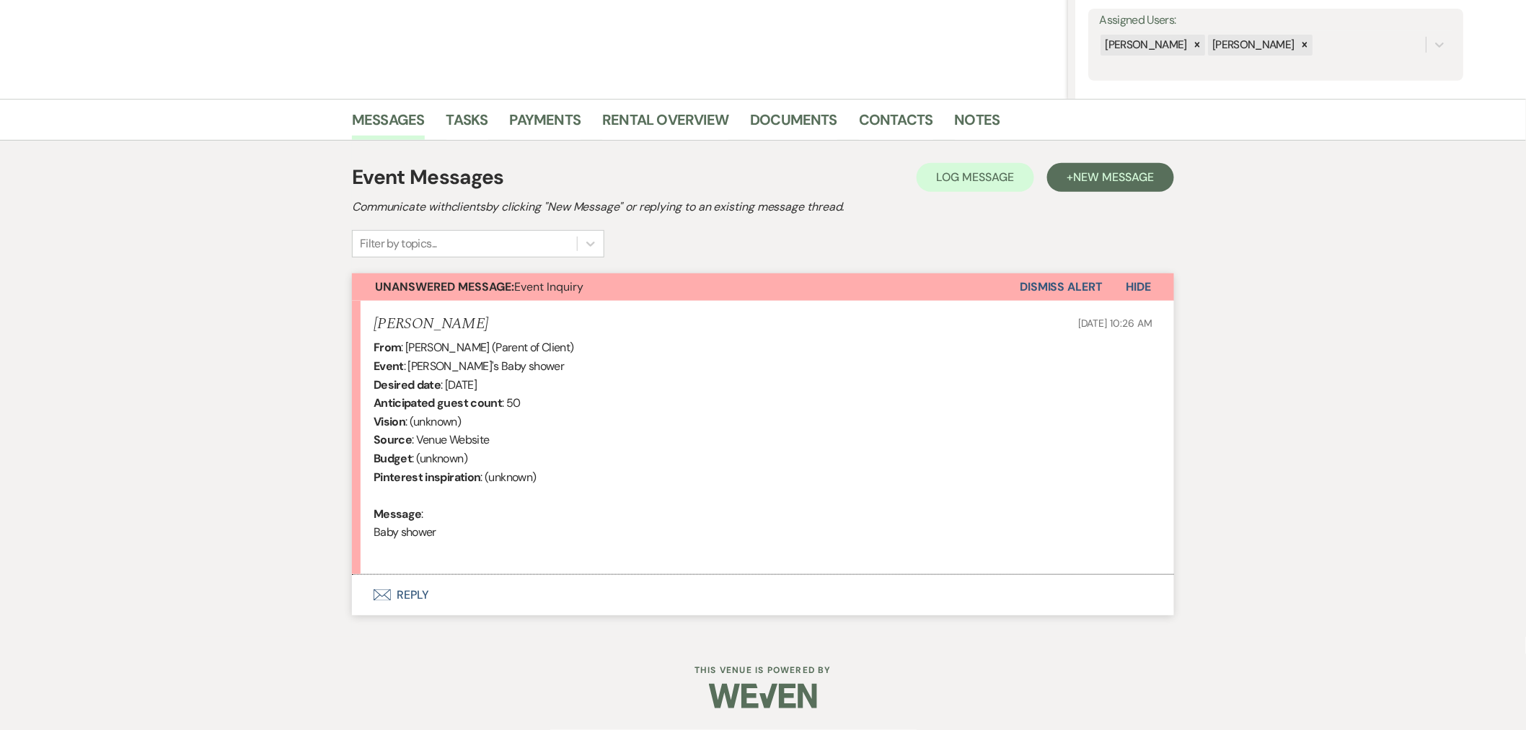
click at [450, 578] on button "Envelope Reply" at bounding box center [763, 595] width 822 height 40
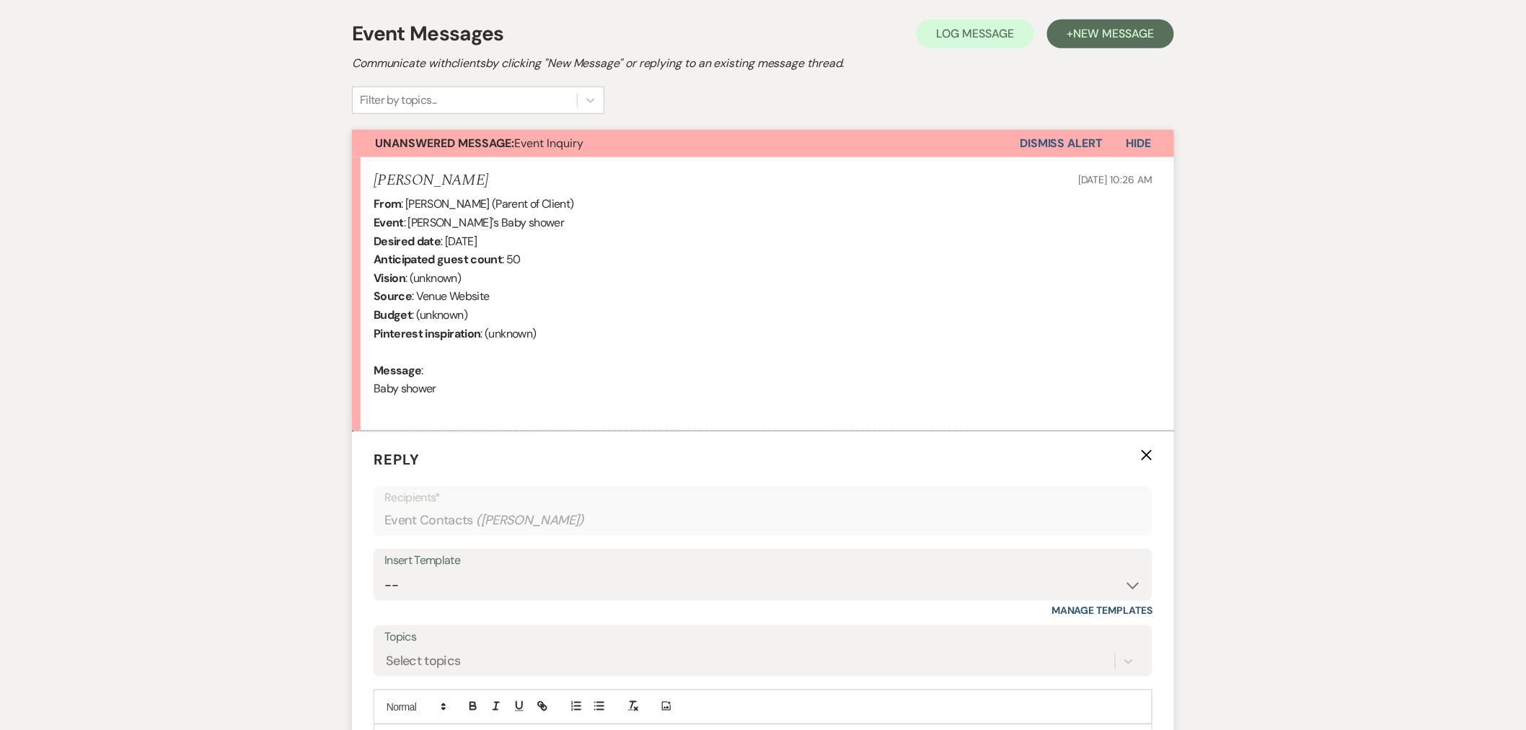
scroll to position [638, 0]
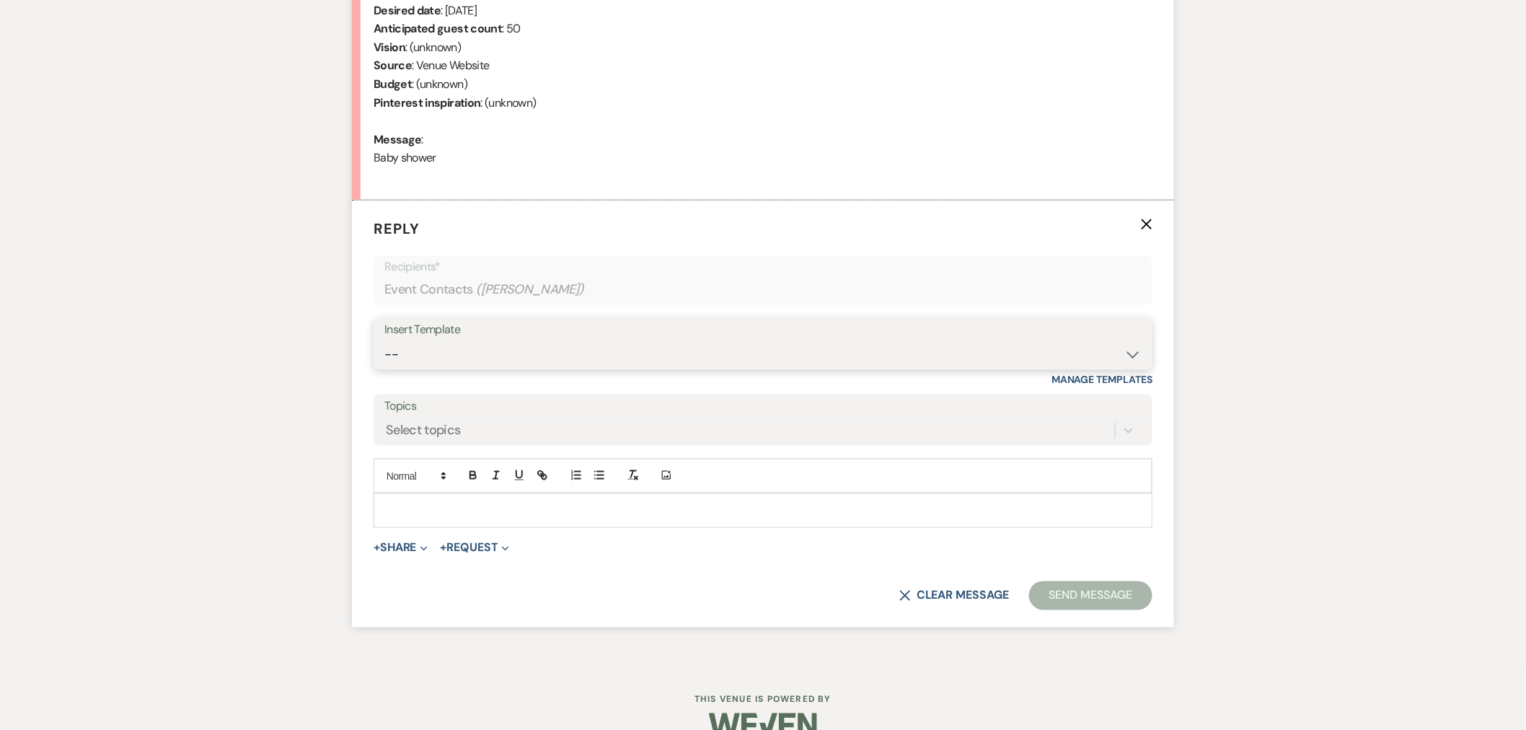
click at [620, 348] on select "-- Wedding Inquiry Response Contract (Pre-Booked Leads) Post Event Thank You 20…" at bounding box center [762, 354] width 757 height 28
select select "3281"
click at [384, 340] on select "-- Wedding Inquiry Response Contract (Pre-Booked Leads) Post Event Thank You 20…" at bounding box center [762, 354] width 757 height 28
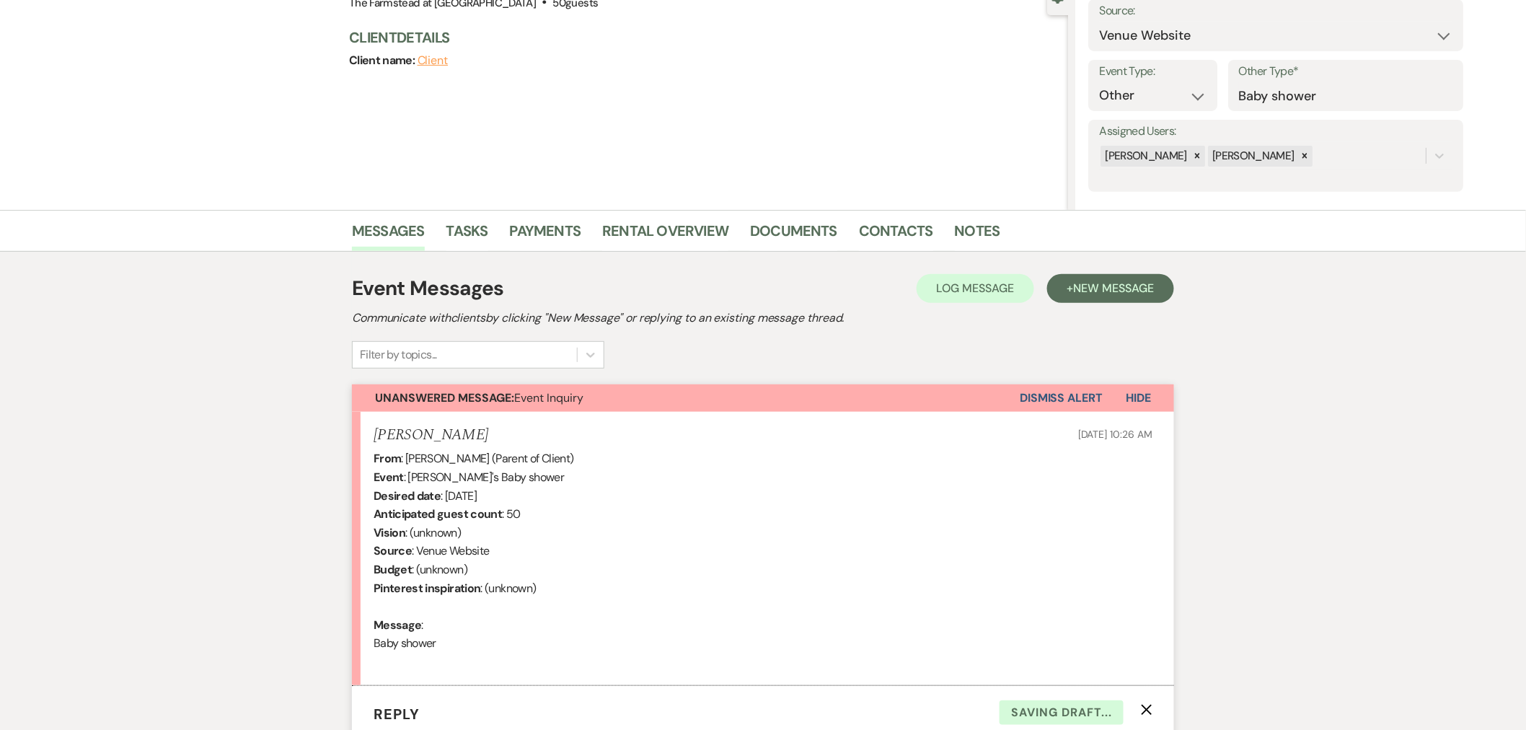
scroll to position [186, 0]
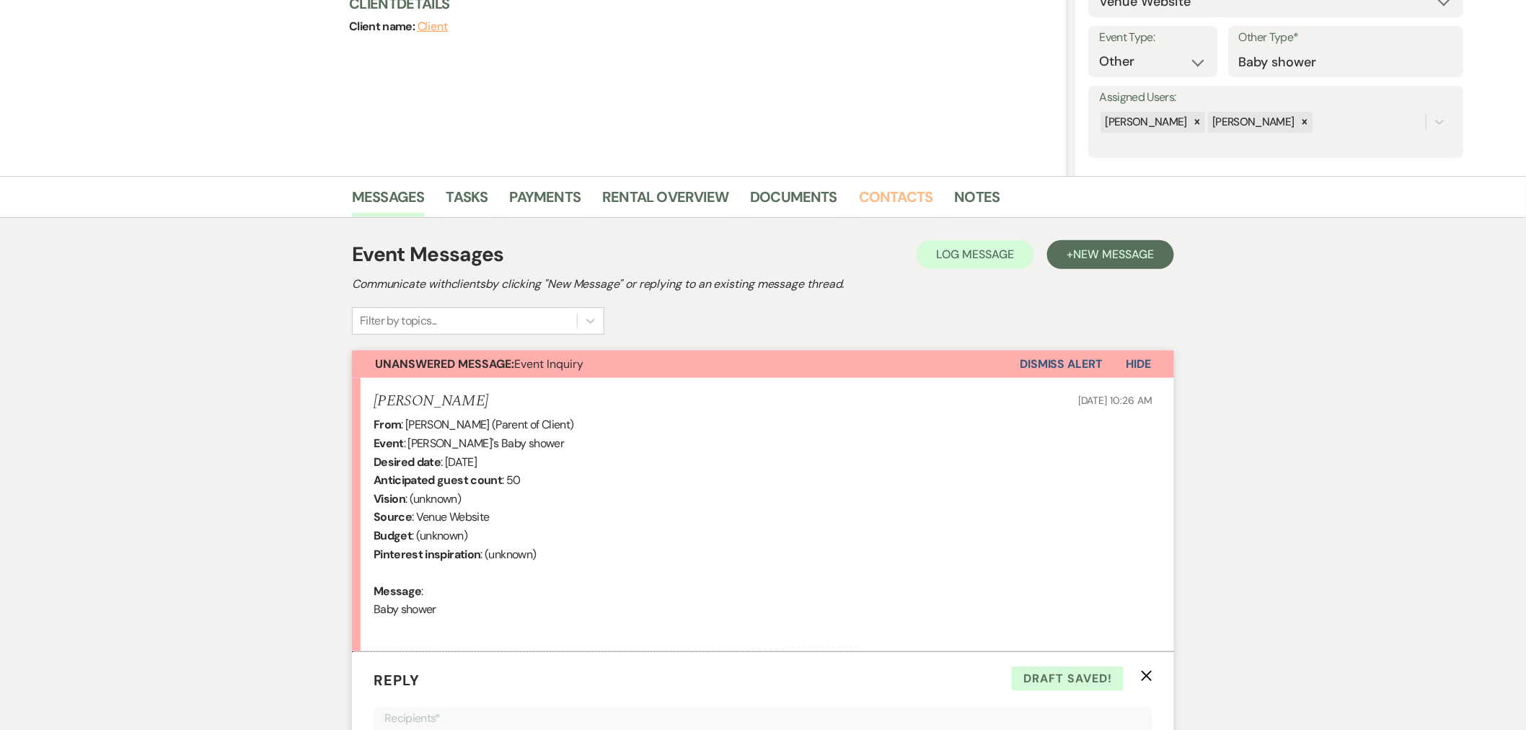
click at [906, 192] on link "Contacts" at bounding box center [896, 201] width 74 height 32
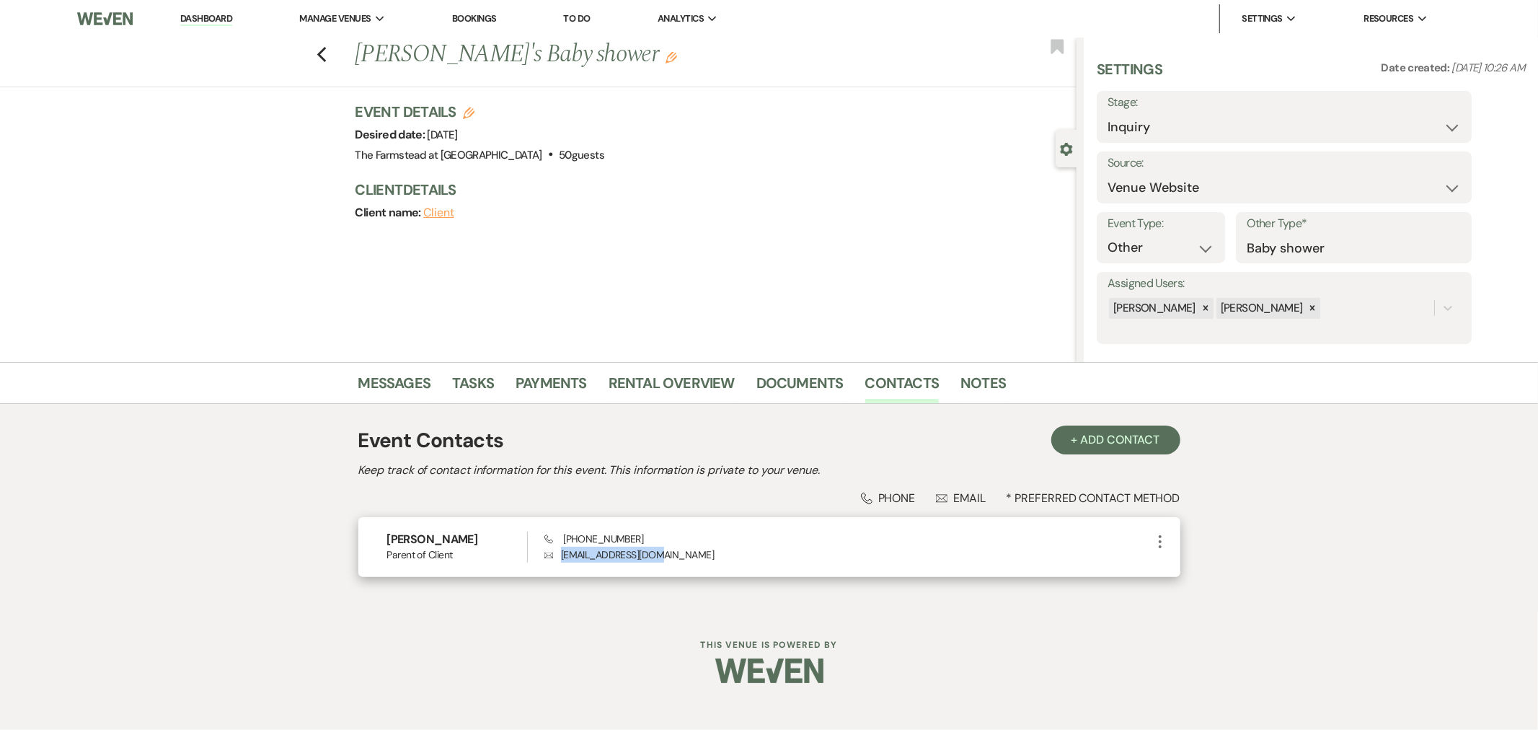
drag, startPoint x: 659, startPoint y: 555, endPoint x: 559, endPoint y: 566, distance: 100.8
click at [559, 566] on div "Susan Parent of Client Phone (339) 927-2335 Envelope snross331@gmail.com More" at bounding box center [769, 547] width 822 height 60
copy p "snross331@gmail.com"
click at [402, 384] on link "Messages" at bounding box center [394, 387] width 73 height 32
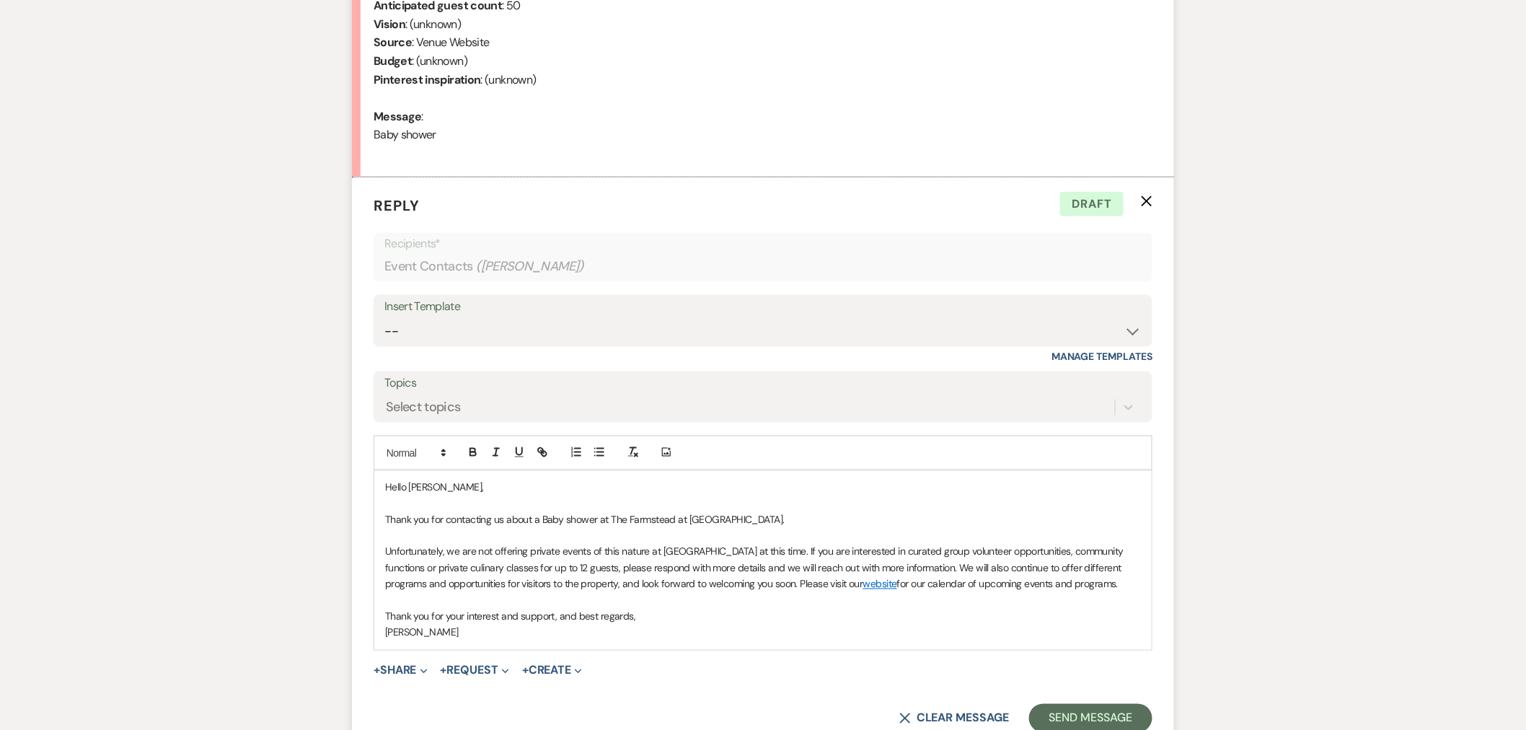
scroll to position [710, 0]
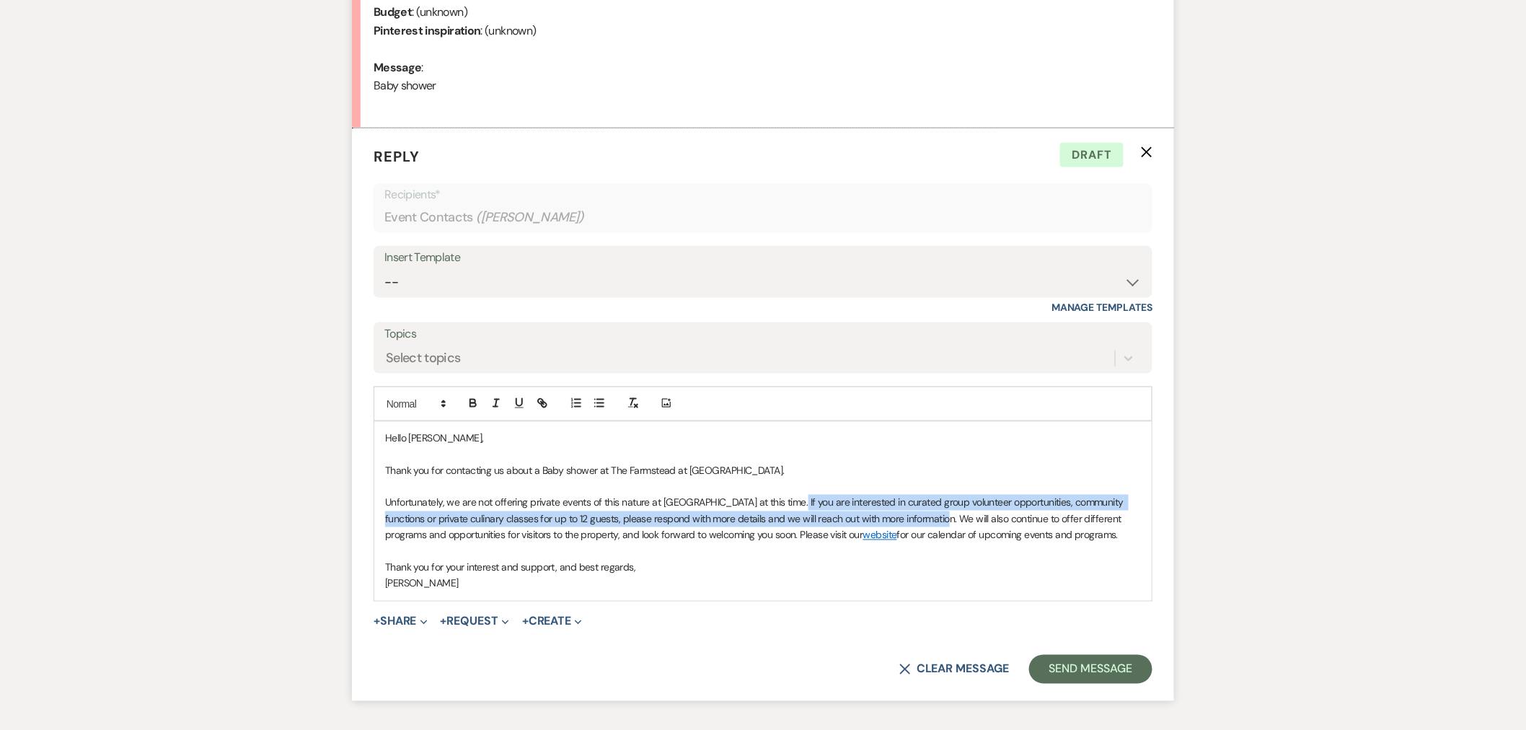
drag, startPoint x: 788, startPoint y: 502, endPoint x: 958, endPoint y: 517, distance: 170.2
click at [958, 517] on p "Unfortunately, we are not offering private events of this nature at Appleton Fa…" at bounding box center [763, 519] width 756 height 48
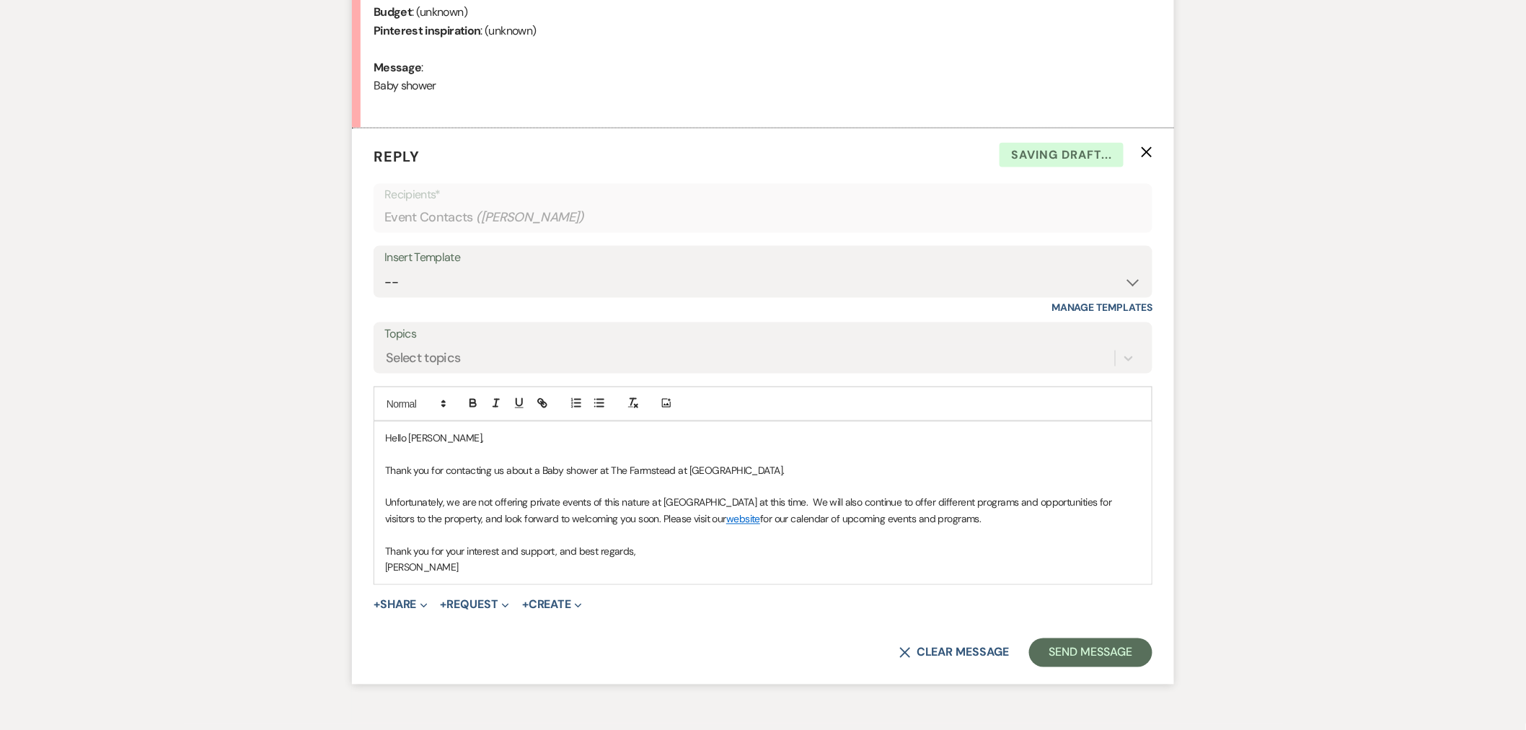
click at [827, 502] on p "Unfortunately, we are not offering private events of this nature at Appleton Fa…" at bounding box center [763, 511] width 756 height 32
click at [1086, 650] on button "Send Message" at bounding box center [1090, 652] width 123 height 29
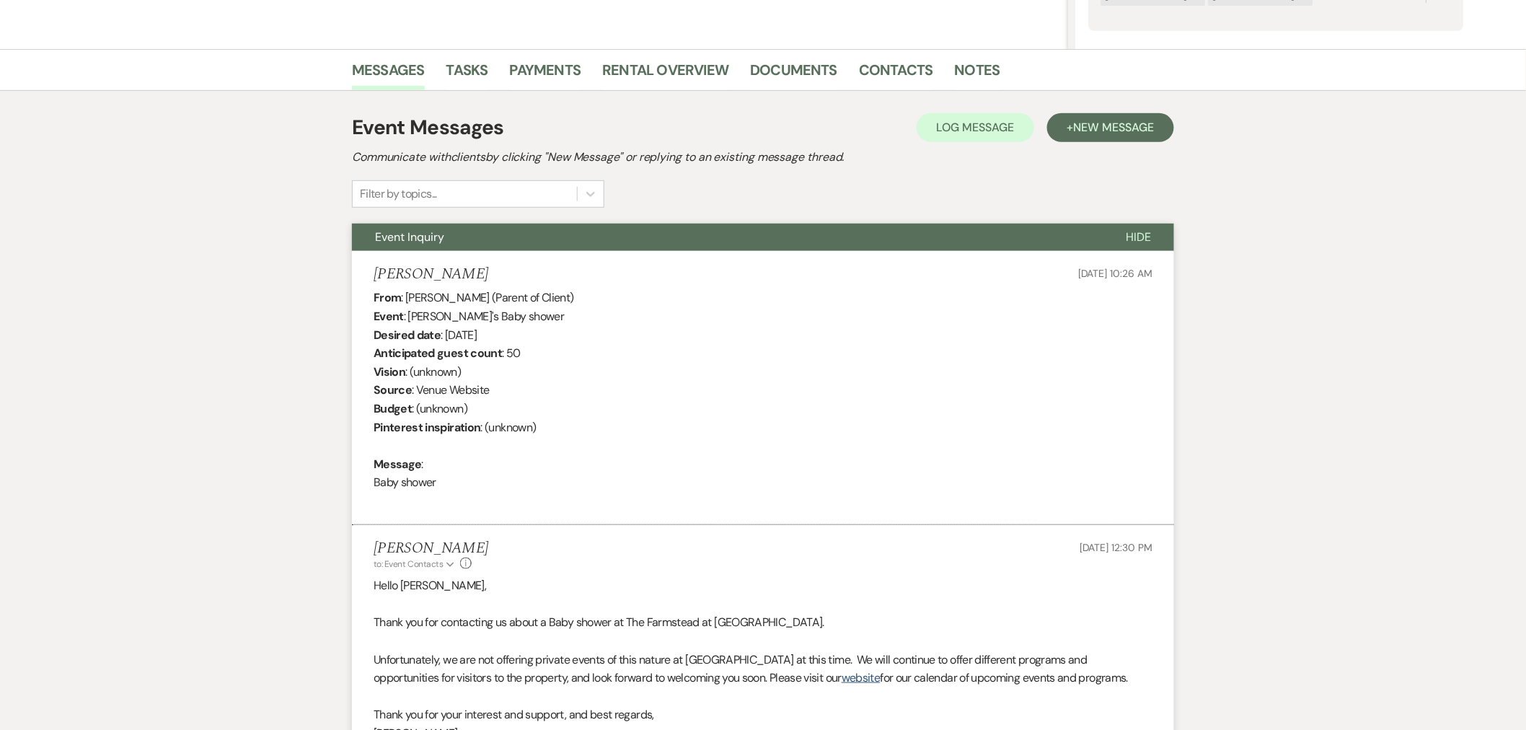
scroll to position [0, 0]
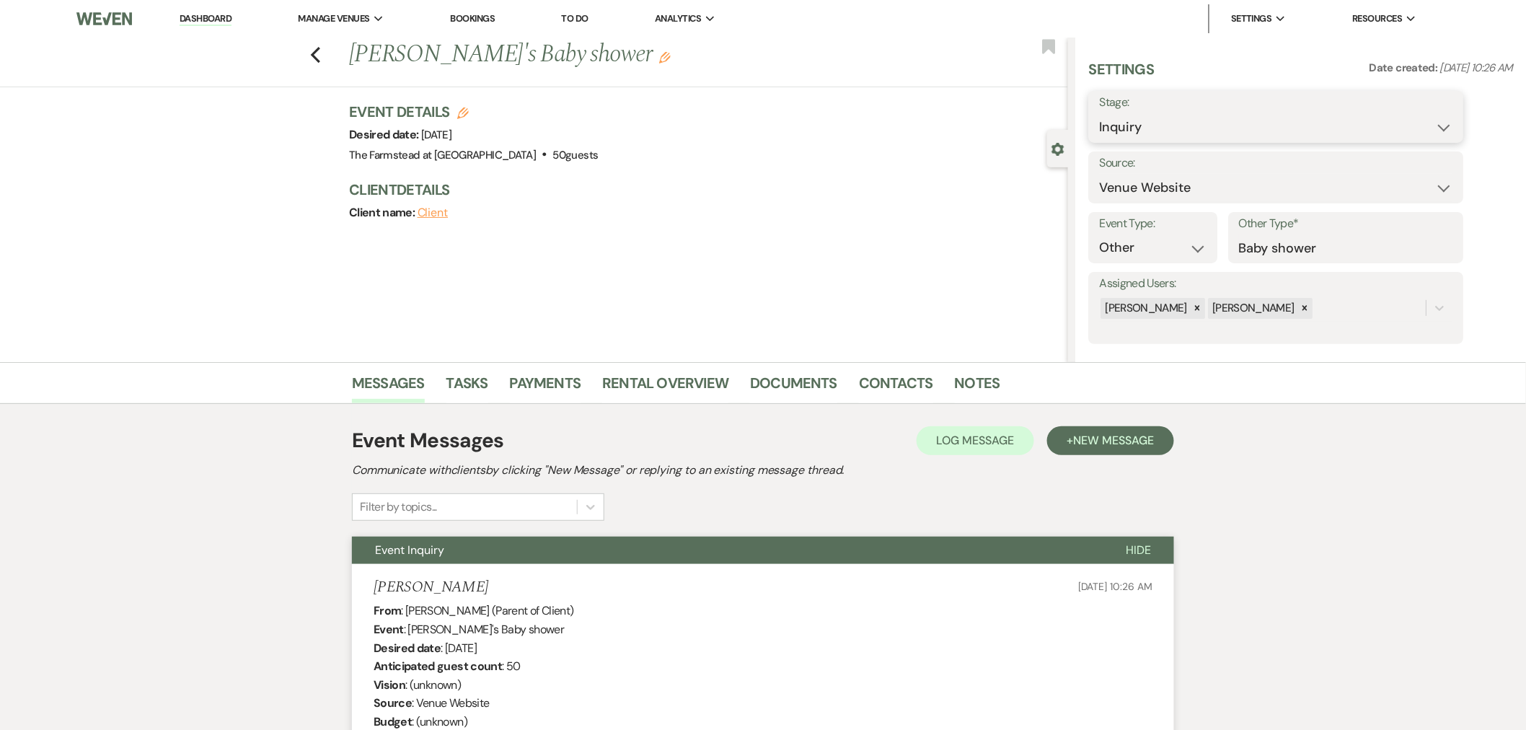
click at [1248, 123] on select "Inquiry Follow Up Tour Requested Tour Confirmed Toured Proposal Sent Booked Lost" at bounding box center [1275, 127] width 353 height 28
select select "8"
click at [1099, 113] on select "Inquiry Follow Up Tour Requested Tour Confirmed Toured Proposal Sent Booked Lost" at bounding box center [1275, 127] width 353 height 28
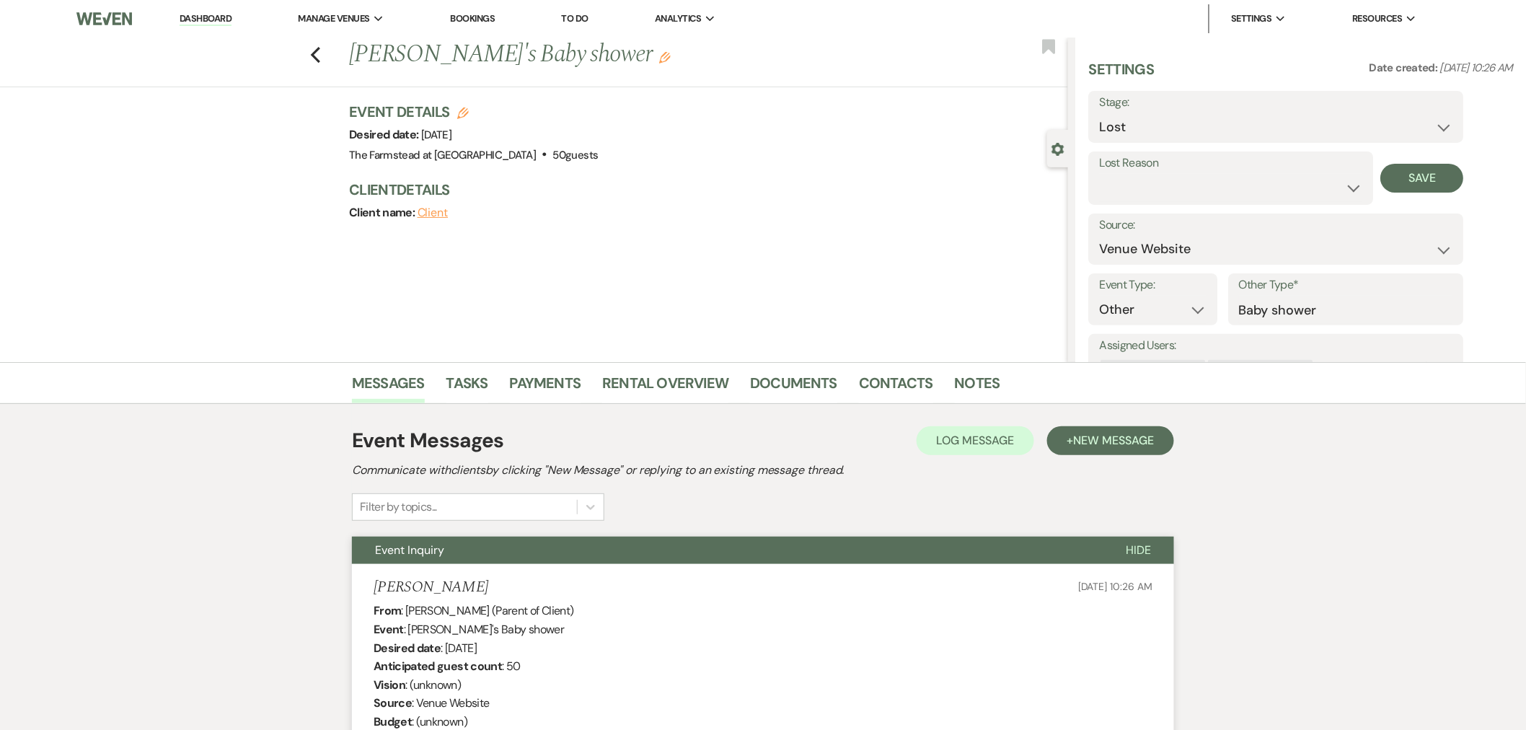
click at [1162, 169] on label "Lost Reason" at bounding box center [1230, 163] width 263 height 21
click at [1172, 200] on select "Booked Elsewhere Budget Date Unavailable No Response Not a Good Match Capacity …" at bounding box center [1230, 188] width 263 height 28
select select "1"
click at [1099, 174] on select "Booked Elsewhere Budget Date Unavailable No Response Not a Good Match Capacity …" at bounding box center [1230, 188] width 263 height 28
click at [1324, 185] on input "Other" at bounding box center [1338, 188] width 89 height 28
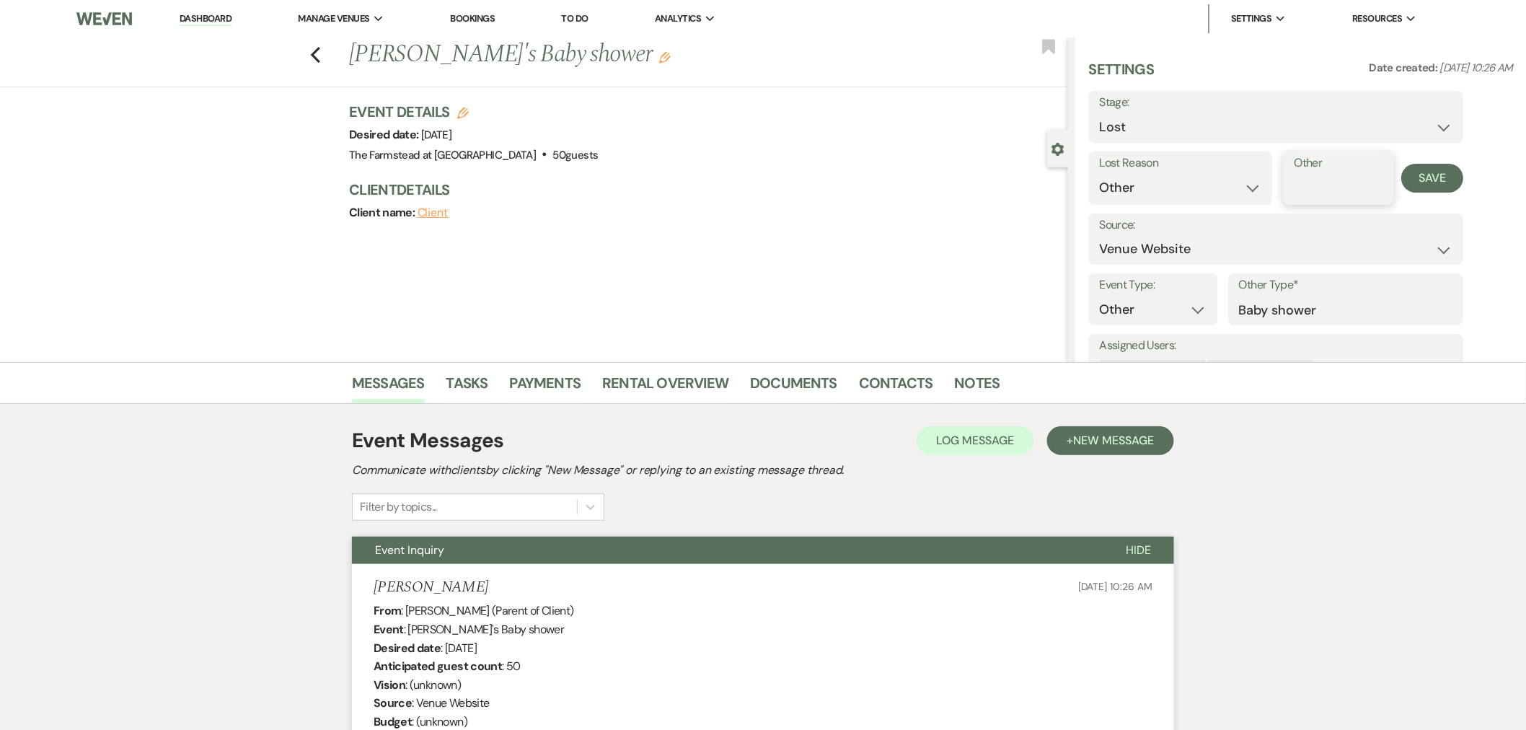
type input "Reset"
click at [1373, 181] on button "Save" at bounding box center [1432, 178] width 63 height 29
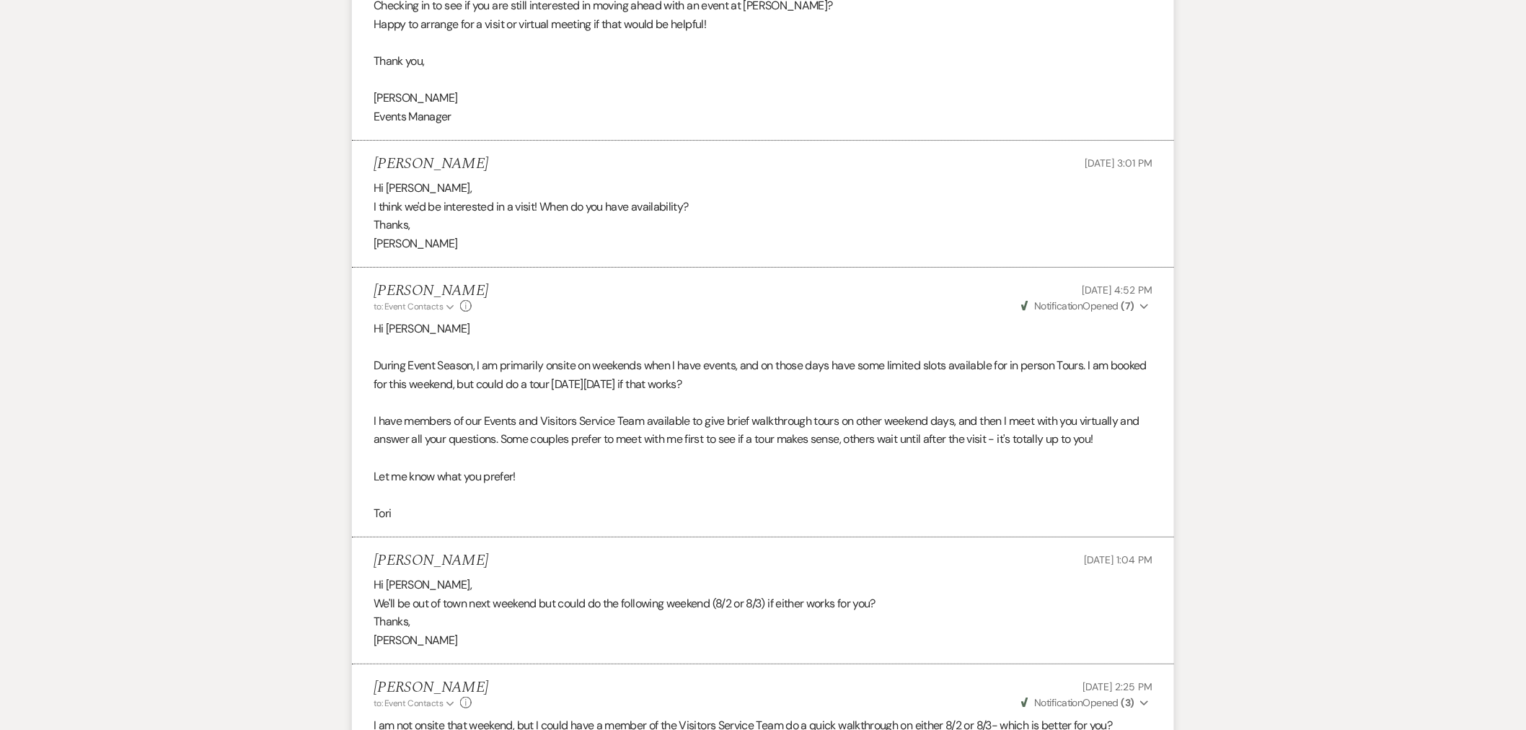
scroll to position [1316, 0]
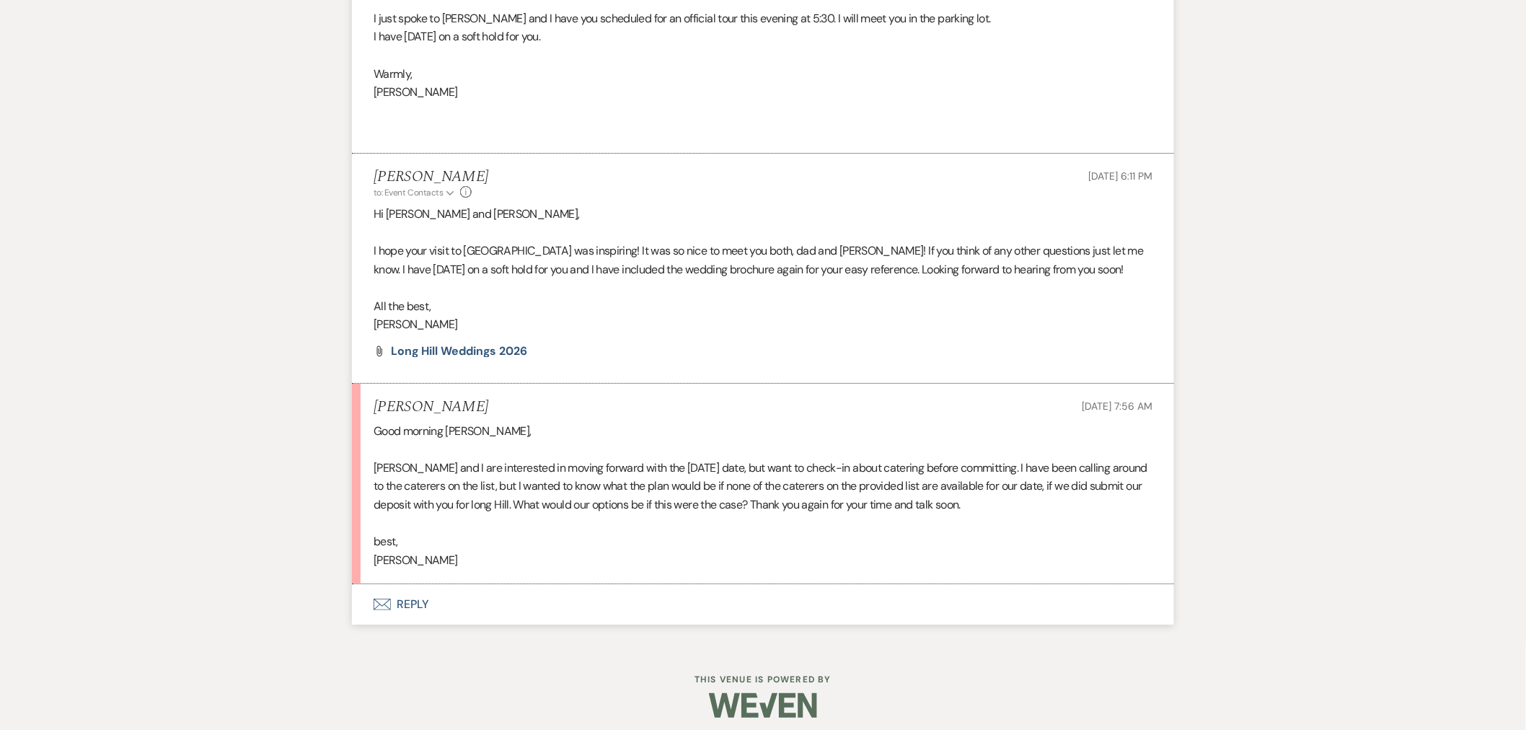
scroll to position [2171, 0]
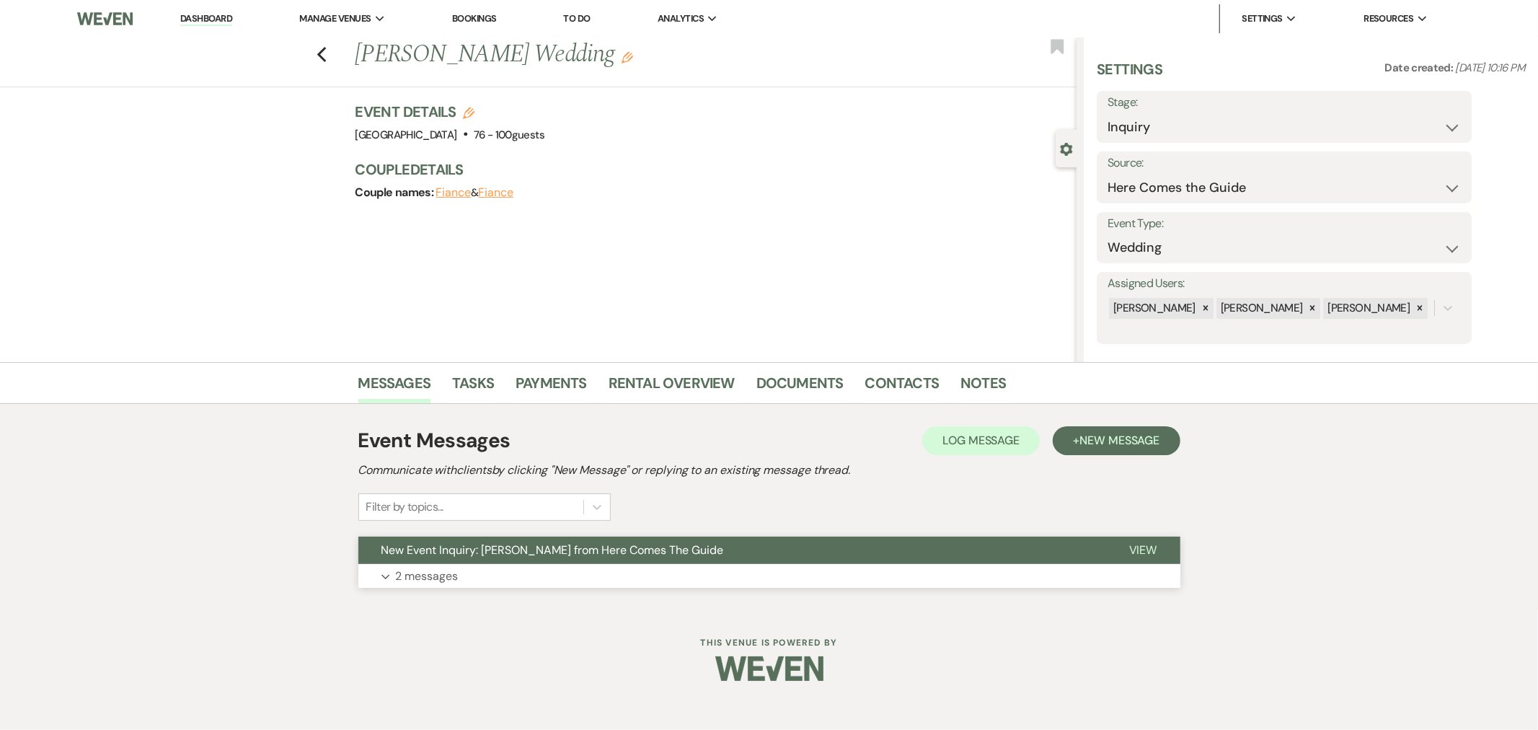
click at [520, 580] on button "Expand 2 messages" at bounding box center [769, 576] width 822 height 25
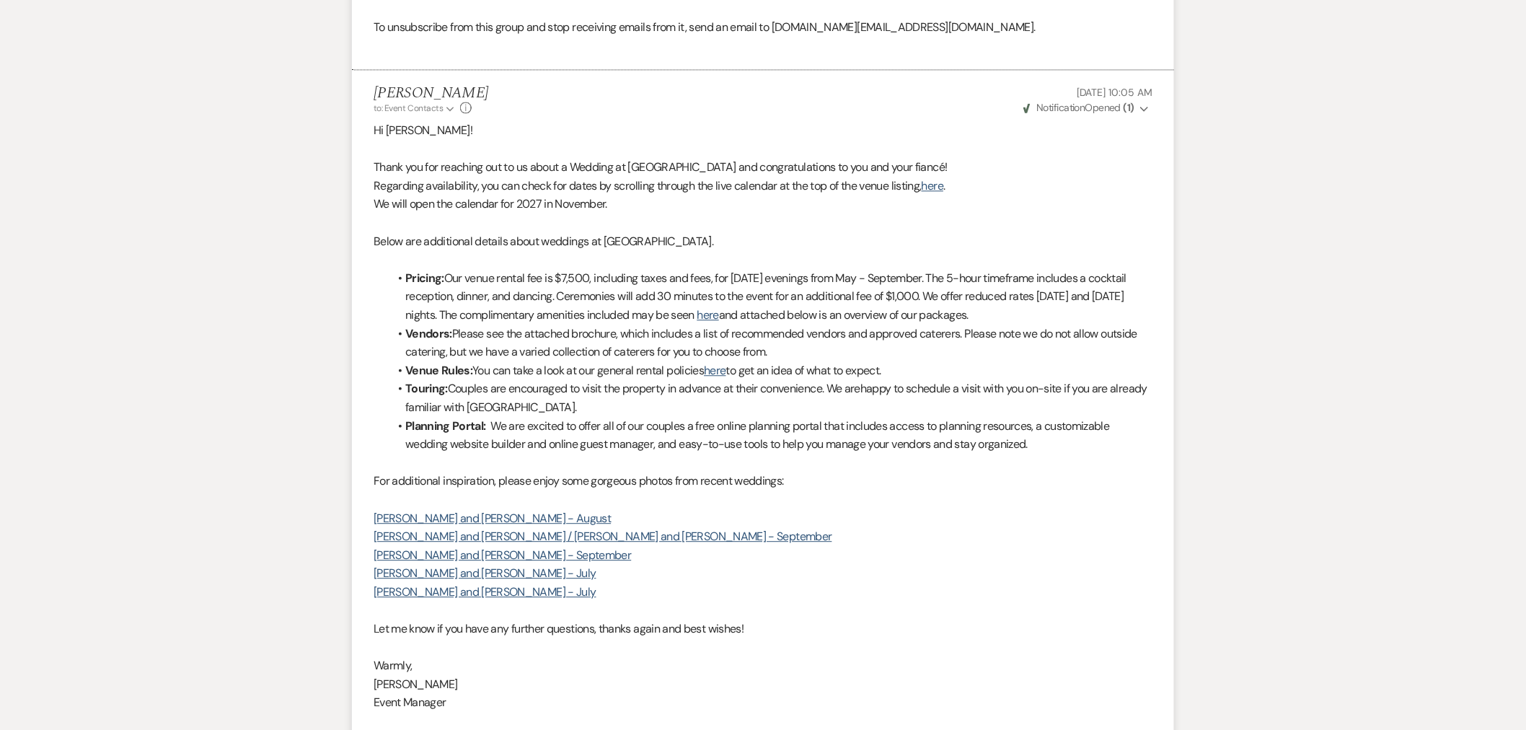
scroll to position [1308, 0]
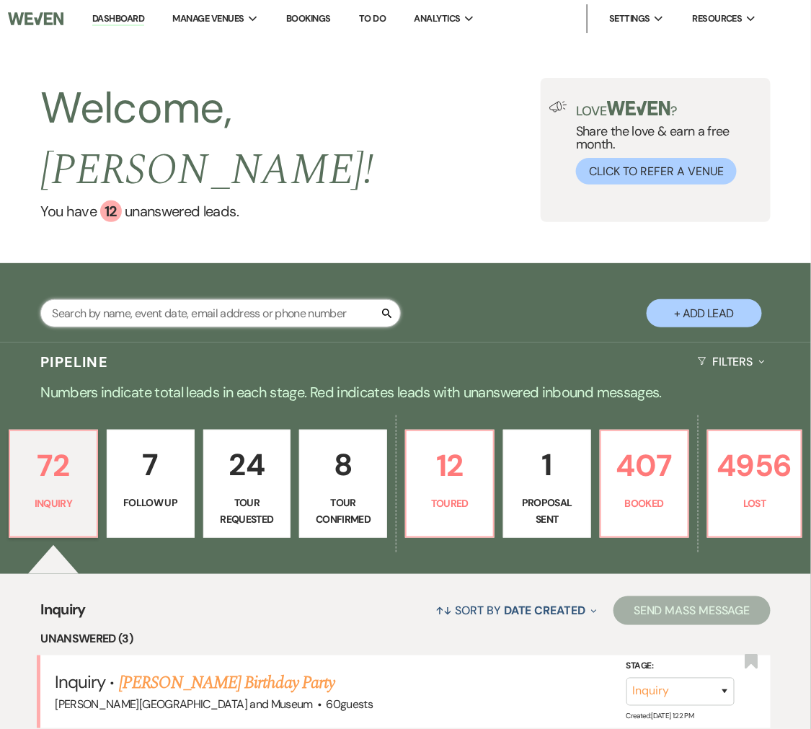
drag, startPoint x: 0, startPoint y: 0, endPoint x: 168, endPoint y: 283, distance: 329.5
click at [168, 299] on input "text" at bounding box center [220, 313] width 361 height 28
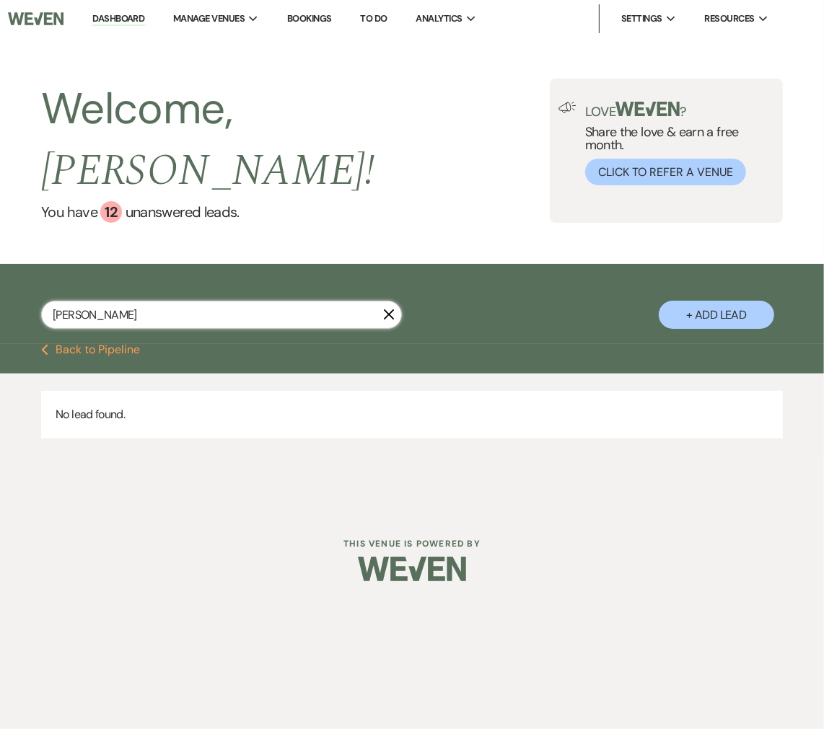
drag, startPoint x: 87, startPoint y: 279, endPoint x: 26, endPoint y: 275, distance: 60.7
click at [26, 275] on div "hyland X + Add Lead" at bounding box center [412, 305] width 824 height 69
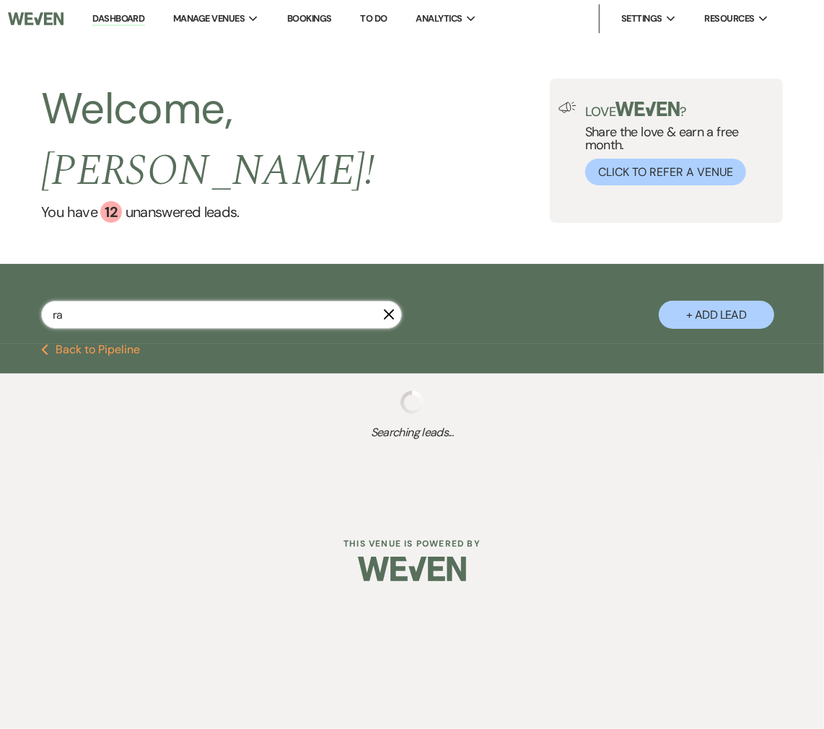
type input "raj"
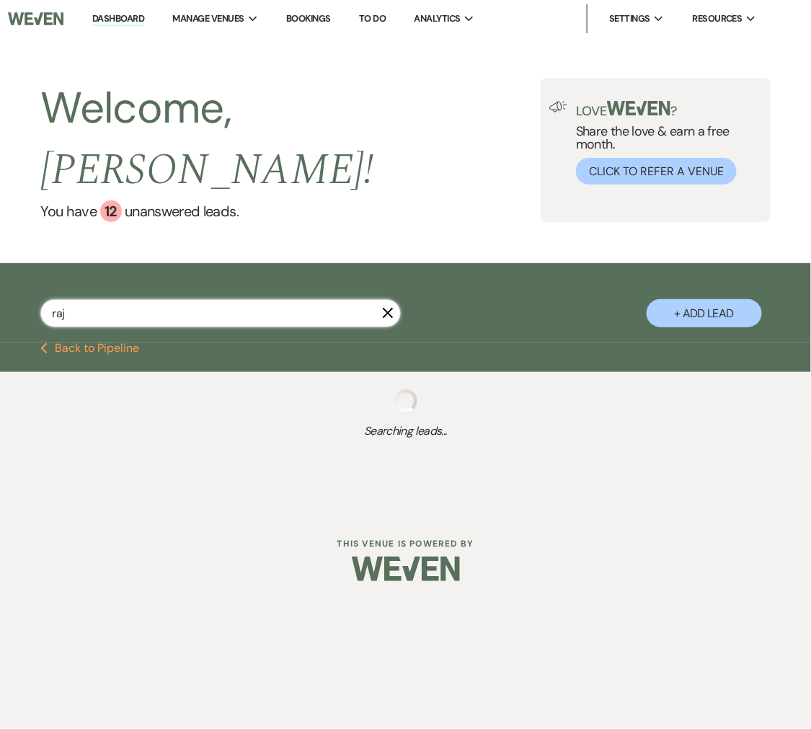
select select "8"
select select "10"
select select "8"
select select "5"
select select "8"
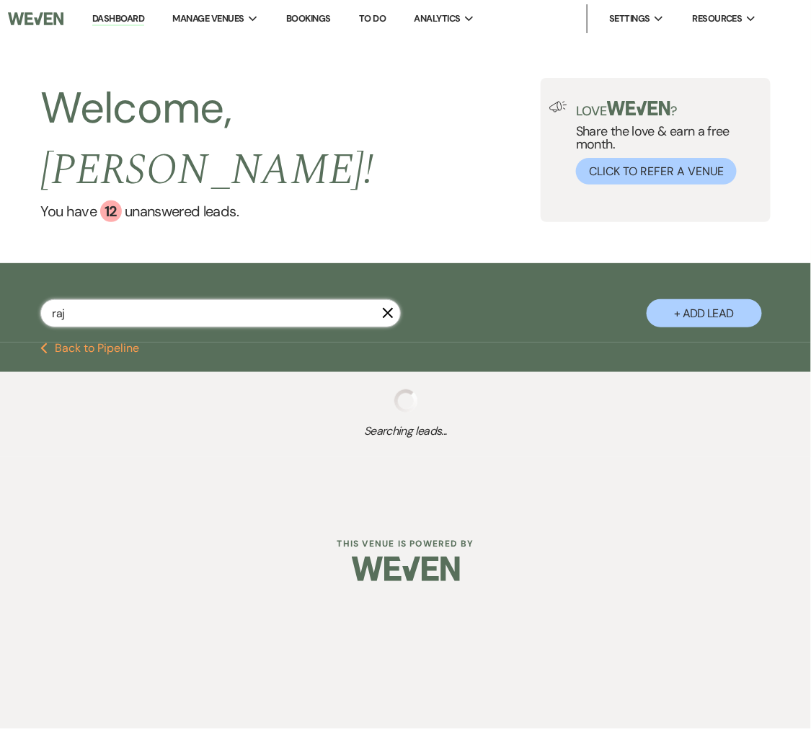
select select "5"
select select "8"
select select "5"
select select "8"
select select "5"
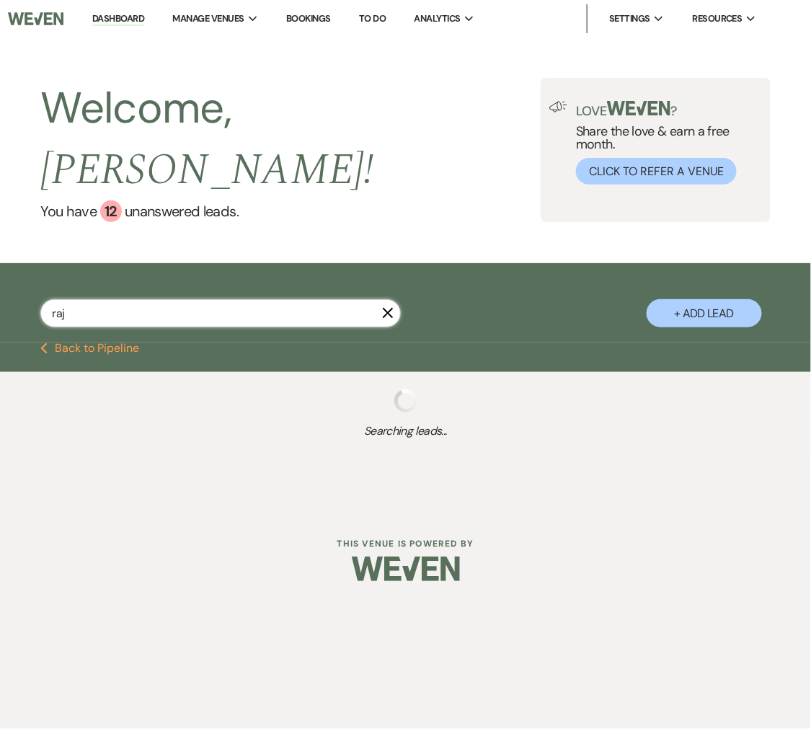
select select "8"
select select "5"
select select "8"
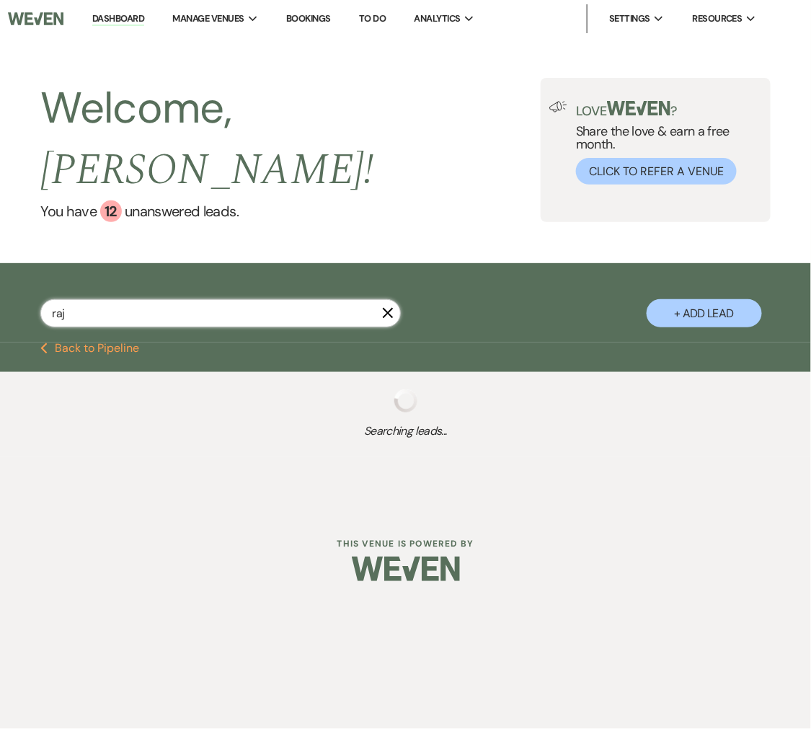
select select "2"
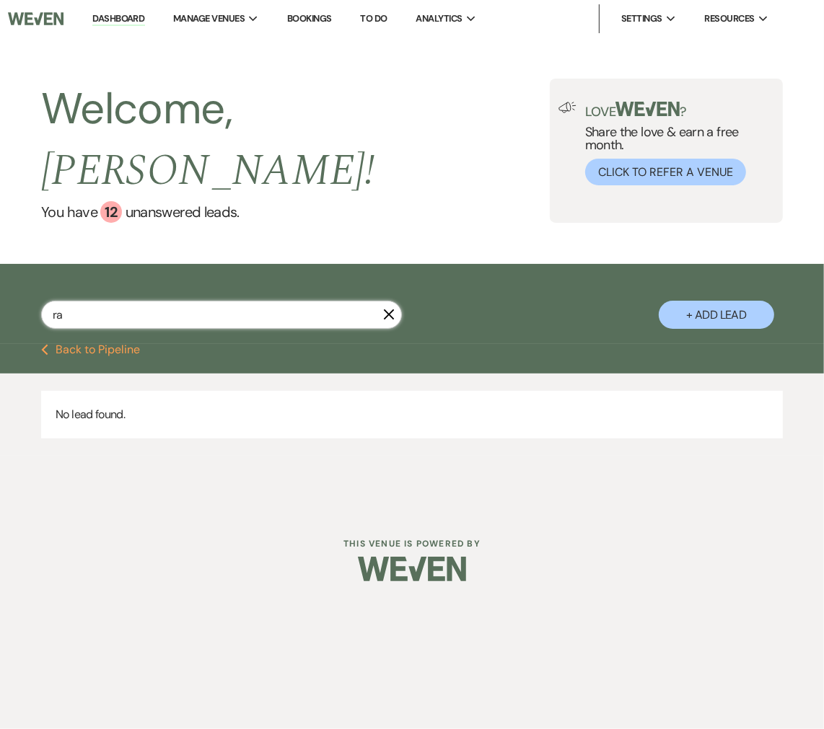
type input "r"
type input "o"
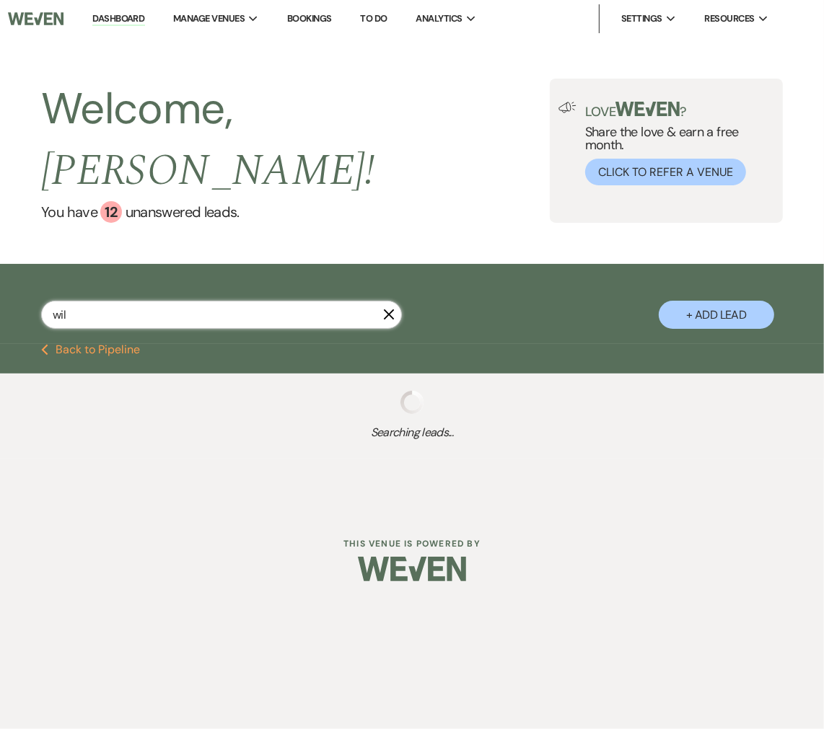
type input "wile"
select select "8"
select select "2"
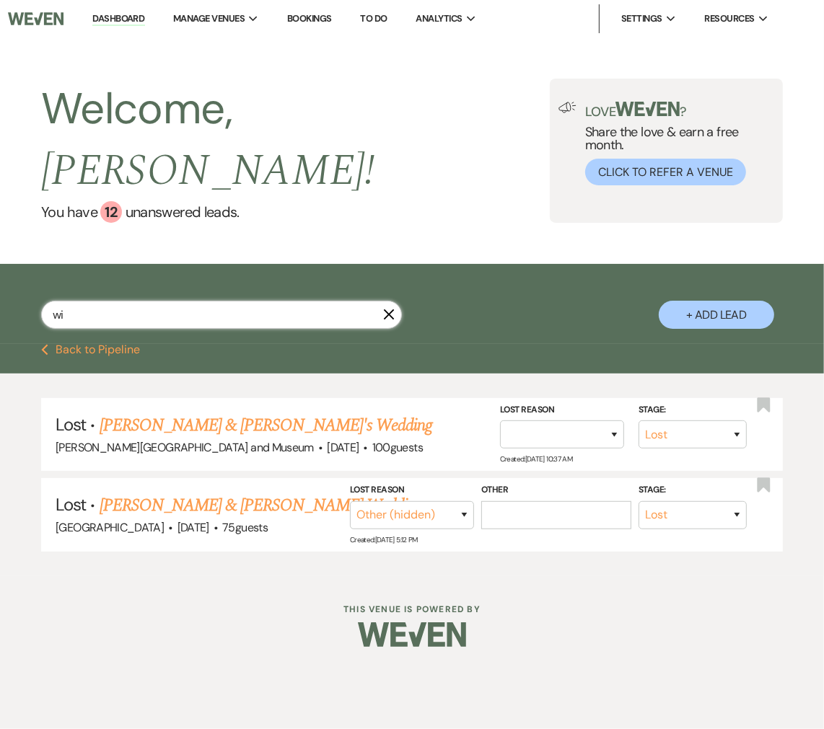
type input "w"
type input "leach"
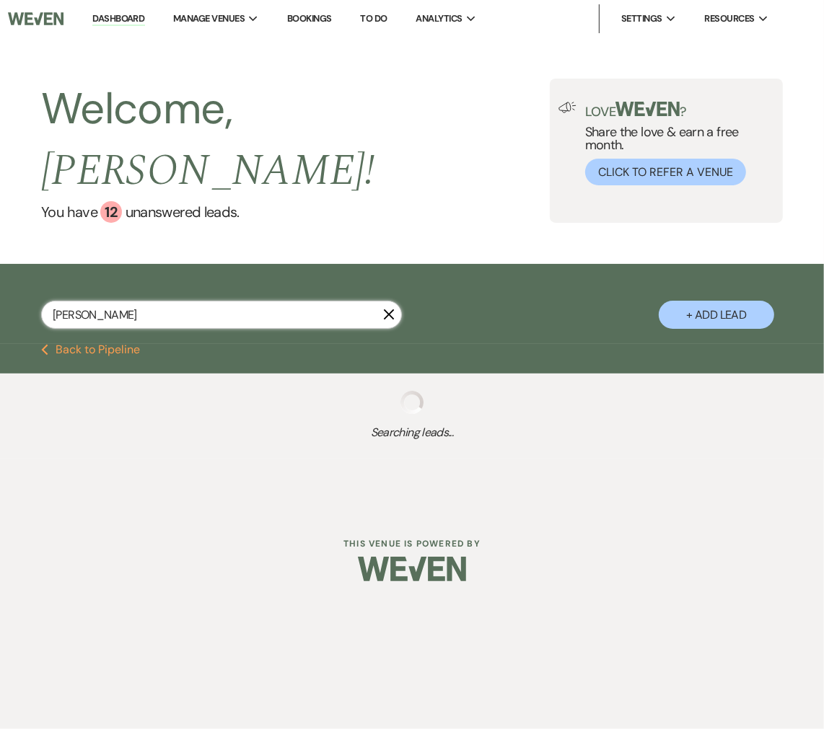
select select "8"
select select "5"
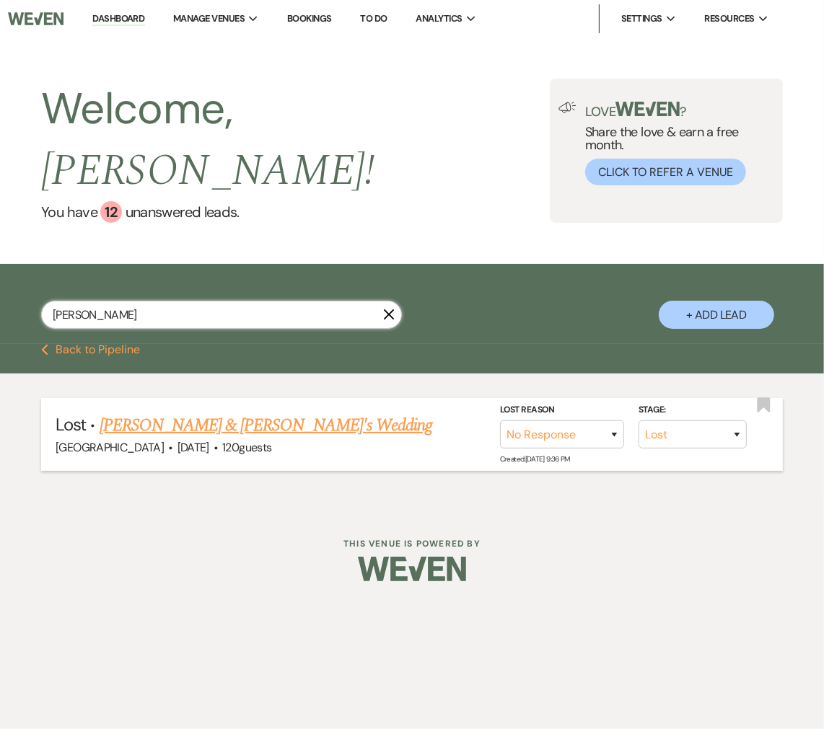
type input "leach"
click at [116, 413] on link "Jessica Leach & Fiance's Wedding" at bounding box center [266, 426] width 333 height 26
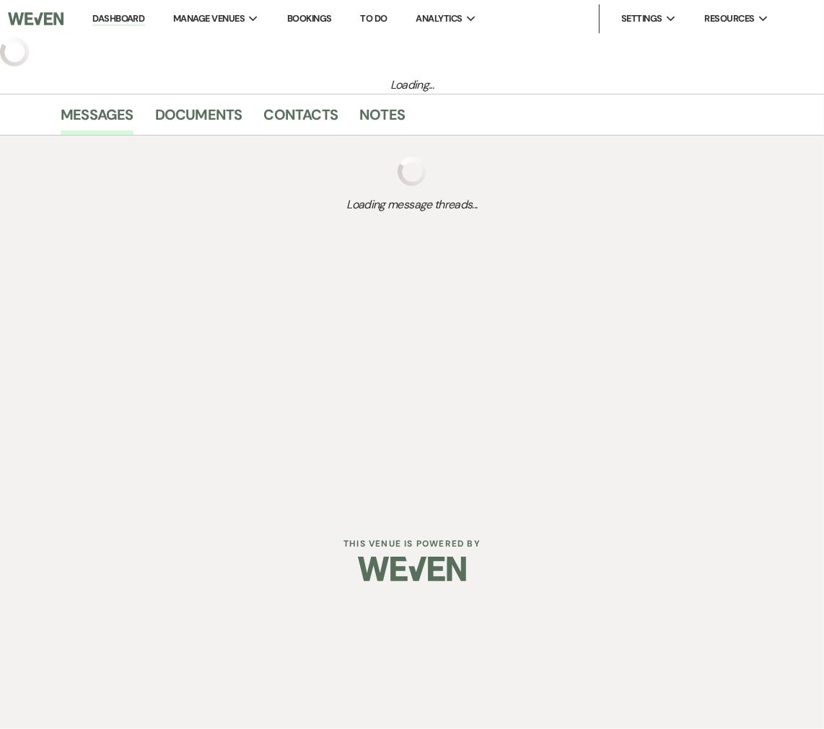
select select "8"
select select "5"
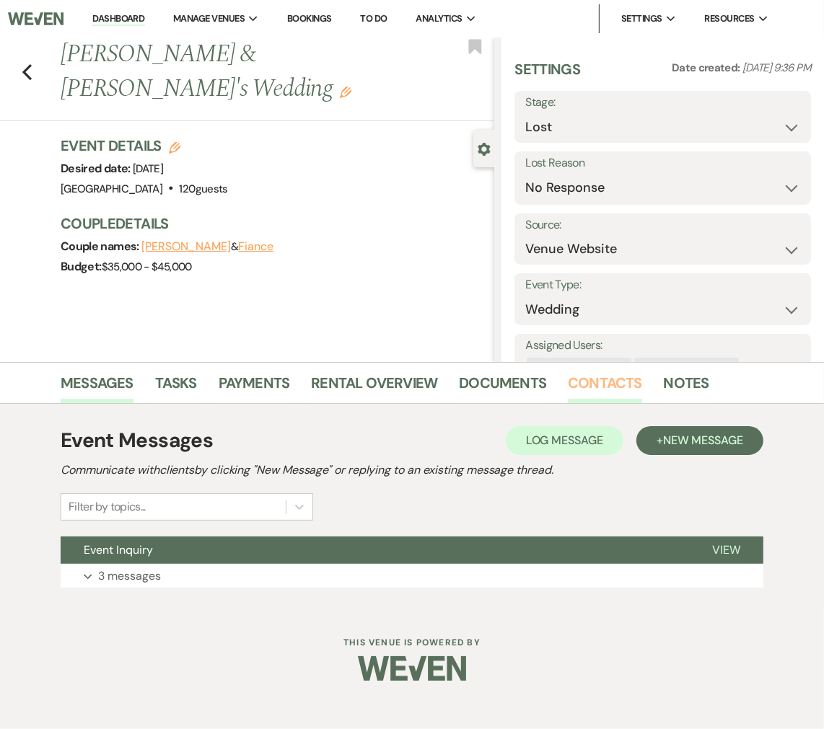
click at [593, 376] on link "Contacts" at bounding box center [605, 387] width 74 height 32
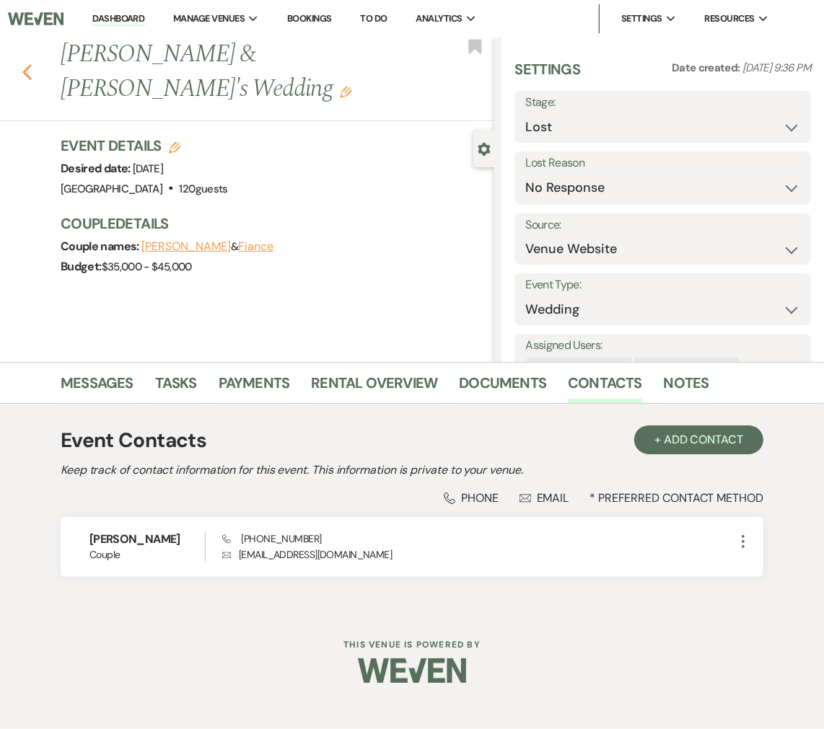
click at [24, 63] on icon "Previous" at bounding box center [27, 71] width 11 height 17
select select "8"
select select "5"
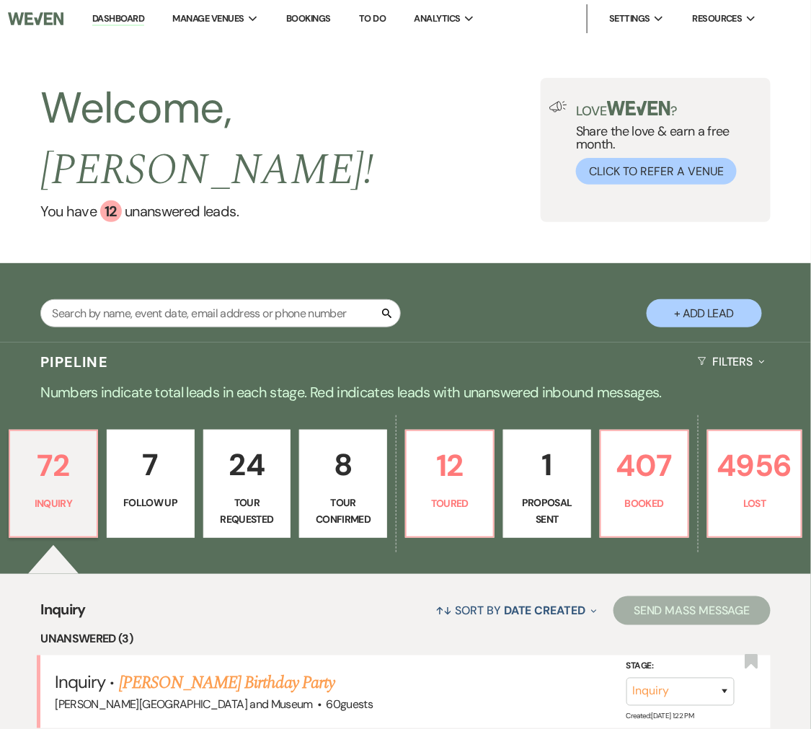
click at [142, 299] on input "text" at bounding box center [220, 313] width 361 height 28
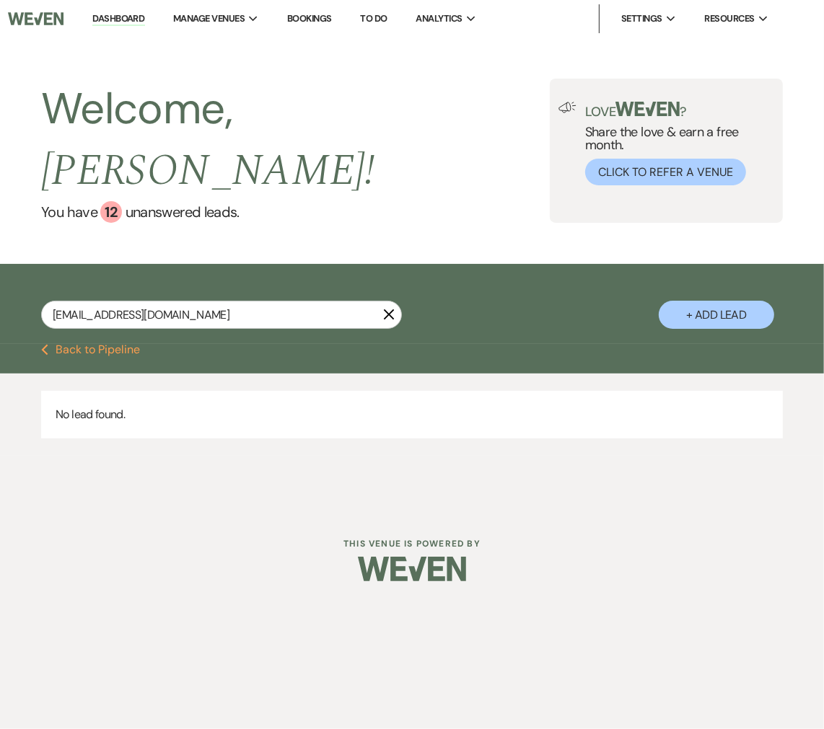
drag, startPoint x: 235, startPoint y: 281, endPoint x: 25, endPoint y: 280, distance: 209.9
click at [27, 280] on div "mattandalicia2026@gmail.com X + Add Lead" at bounding box center [412, 305] width 824 height 69
drag, startPoint x: 118, startPoint y: 286, endPoint x: -6, endPoint y: 286, distance: 124.1
click at [0, 286] on html "Dashboard Manage Venues Expand The Farmstead at Appleton Farms deCordova Sculpt…" at bounding box center [412, 301] width 824 height 603
type input "rodger"
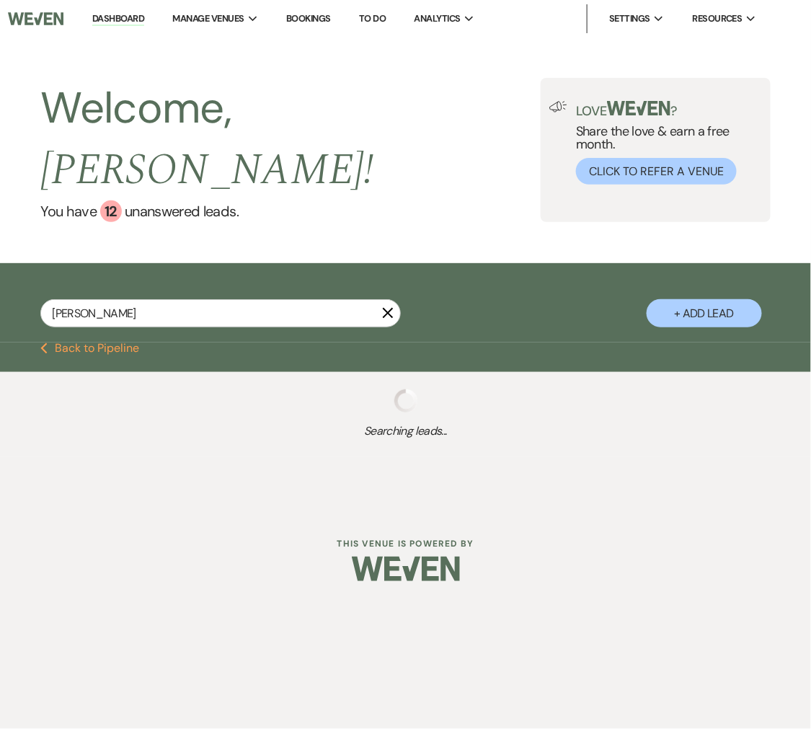
select select "8"
select select "1"
select select "8"
select select "10"
select select "8"
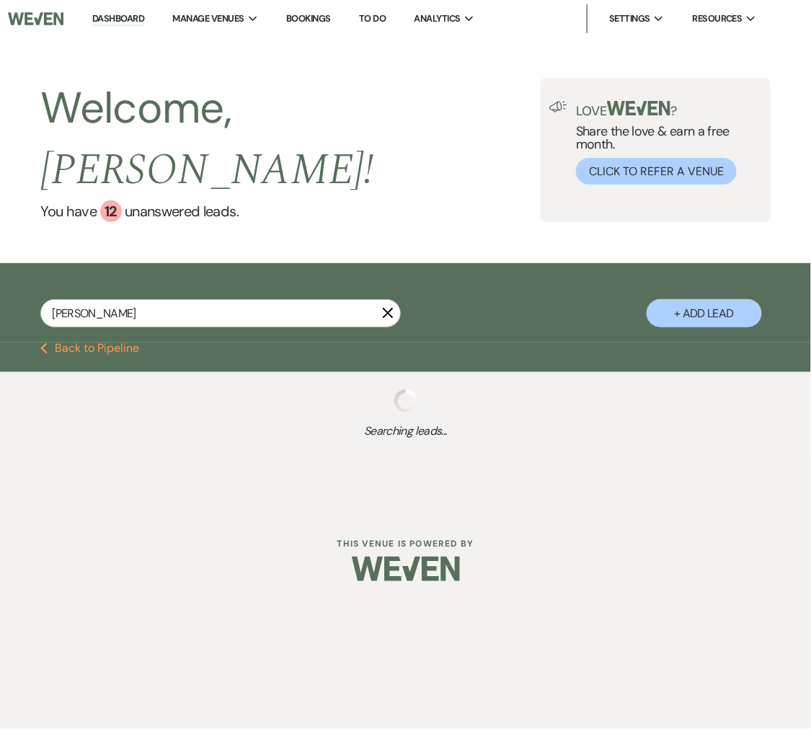
select select "5"
select select "8"
select select "5"
select select "8"
select select "5"
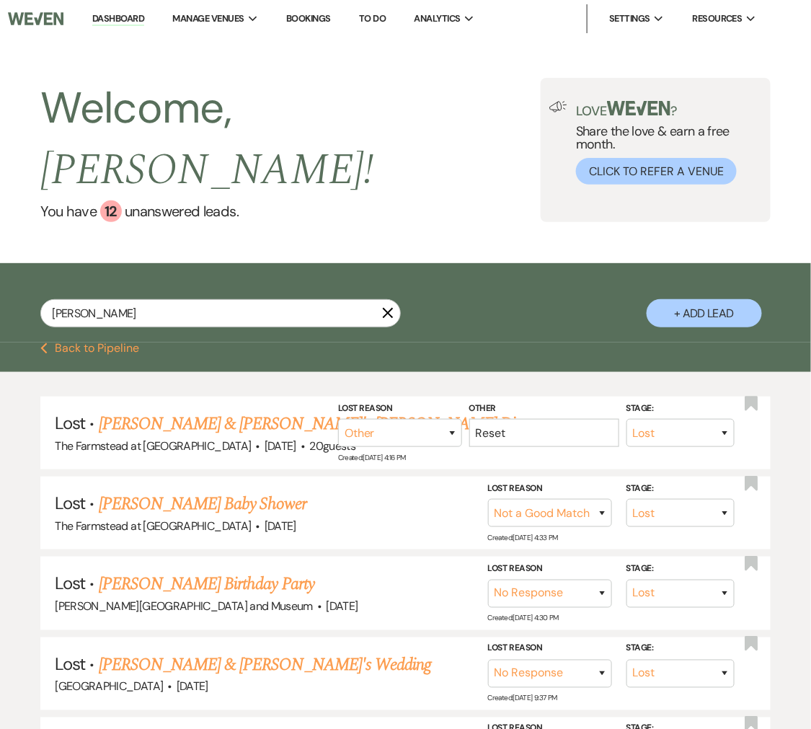
drag, startPoint x: 102, startPoint y: 278, endPoint x: -24, endPoint y: 269, distance: 126.6
click at [0, 269] on html "Dashboard Manage Venues Expand The Farmstead at Appleton Farms deCordova Sculpt…" at bounding box center [405, 454] width 811 height 908
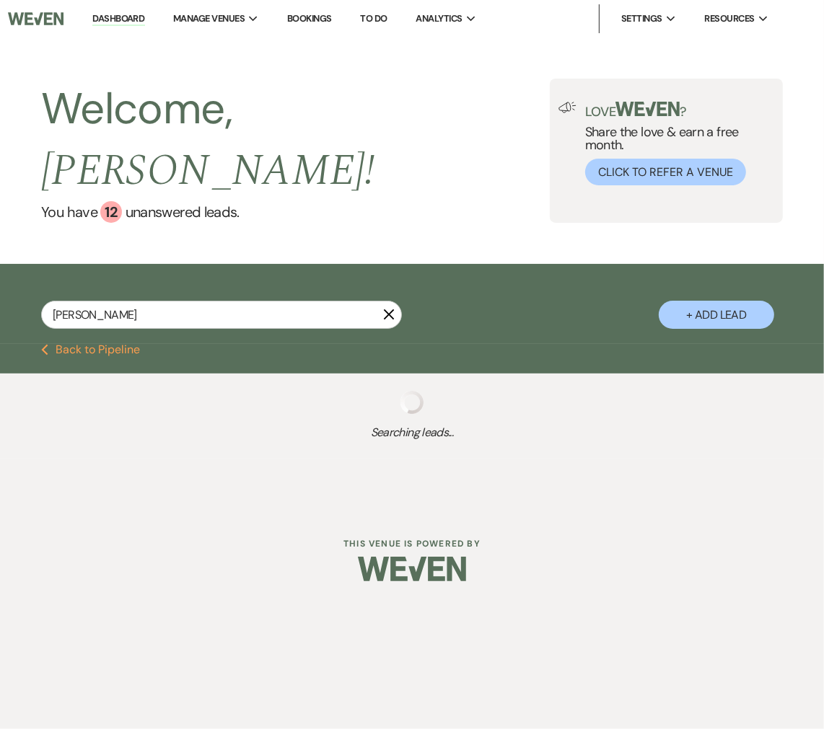
type input "mary"
select select "8"
select select "10"
select select "8"
select select "4"
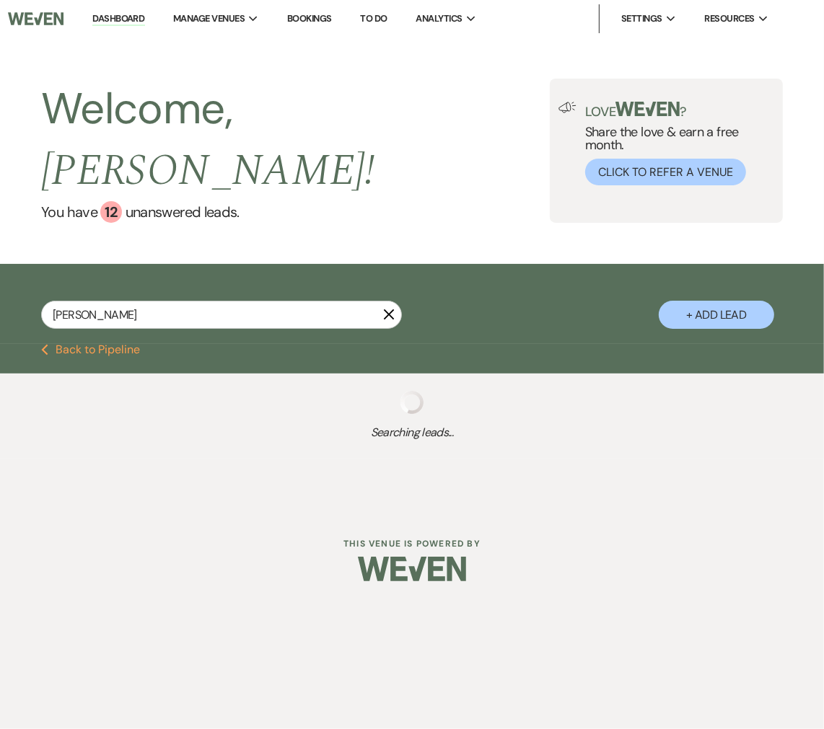
select select "8"
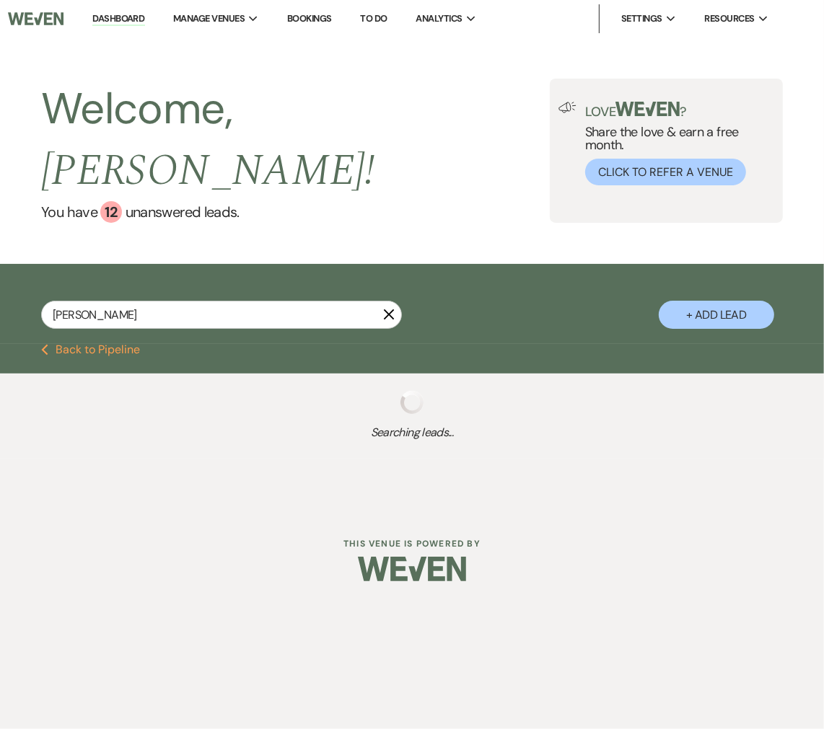
select select "1"
select select "8"
select select "10"
select select "8"
select select "5"
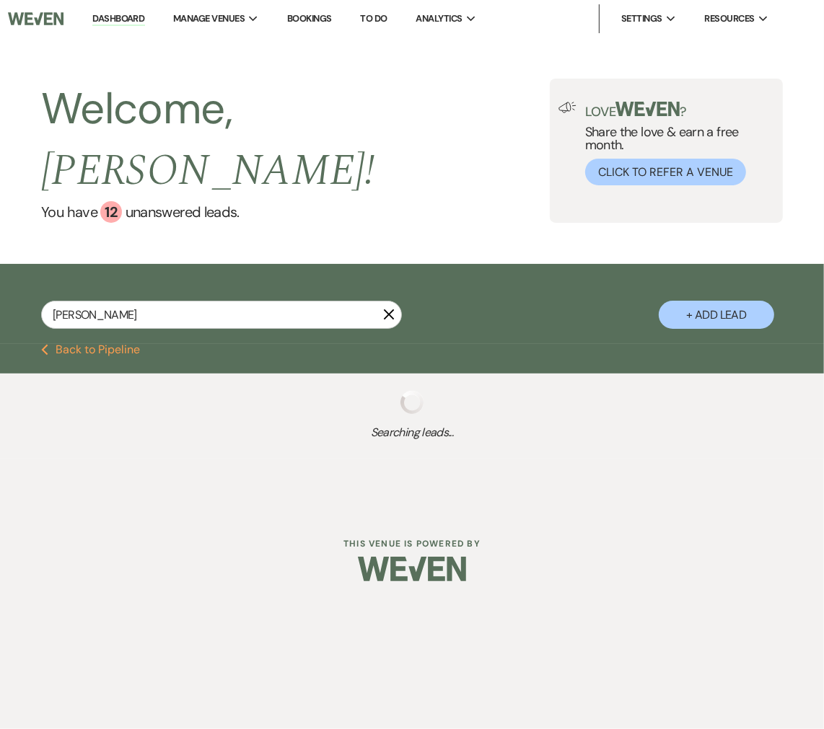
select select "8"
select select "5"
select select "8"
select select "5"
select select "8"
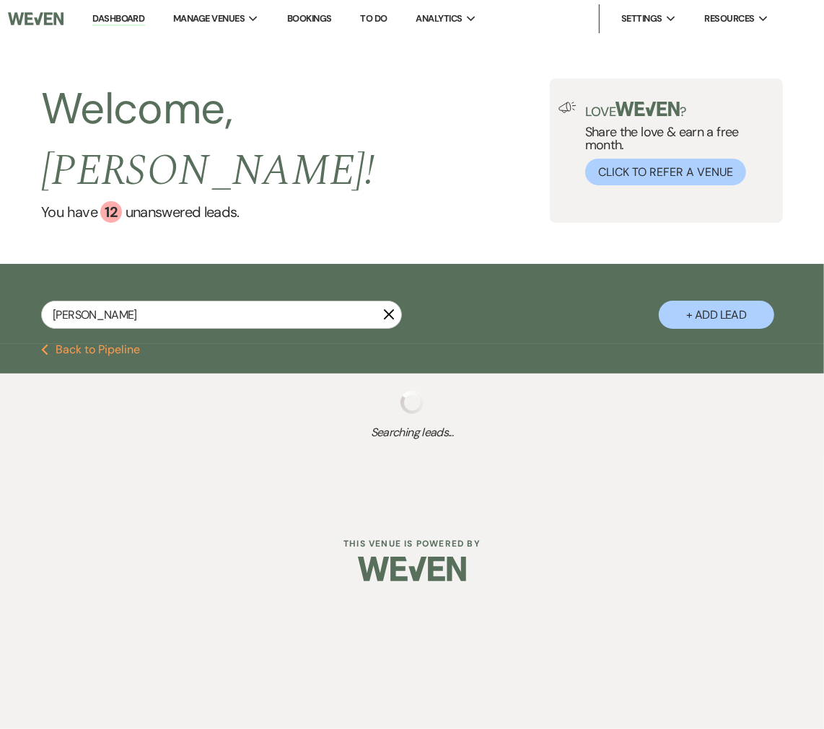
select select "10"
select select "8"
select select "1"
select select "8"
select select "10"
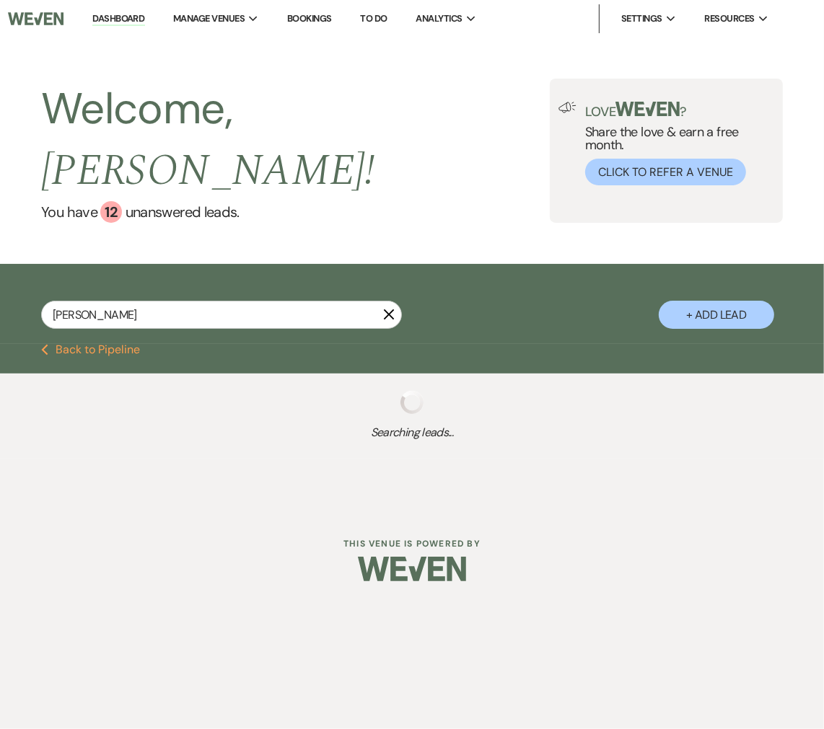
select select "8"
select select "5"
select select "8"
select select "5"
select select "8"
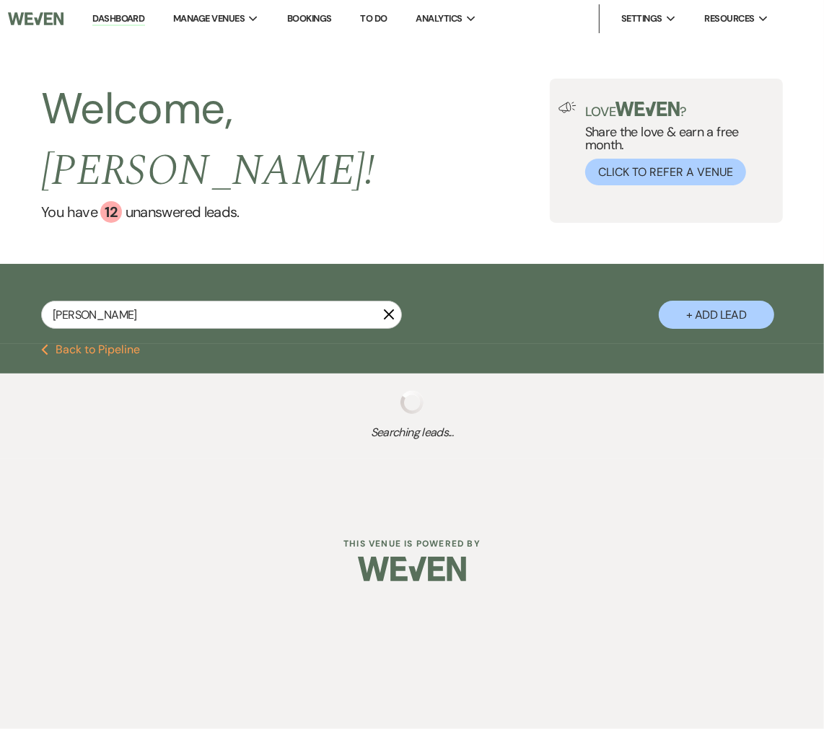
select select "7"
select select "8"
select select "5"
select select "8"
select select "5"
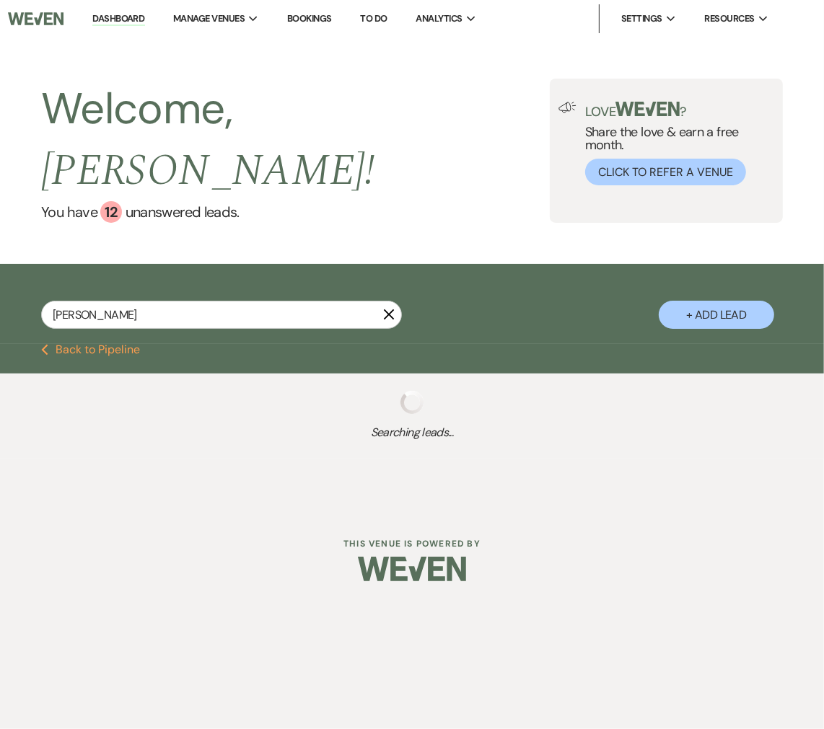
select select "8"
select select "5"
select select "8"
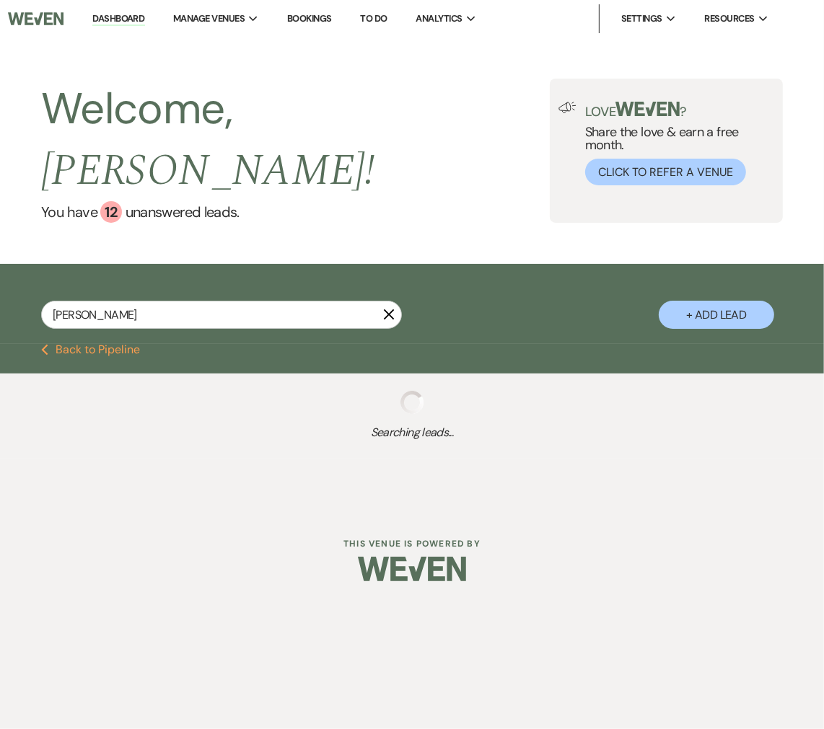
select select "5"
select select "8"
select select "5"
select select "8"
select select "5"
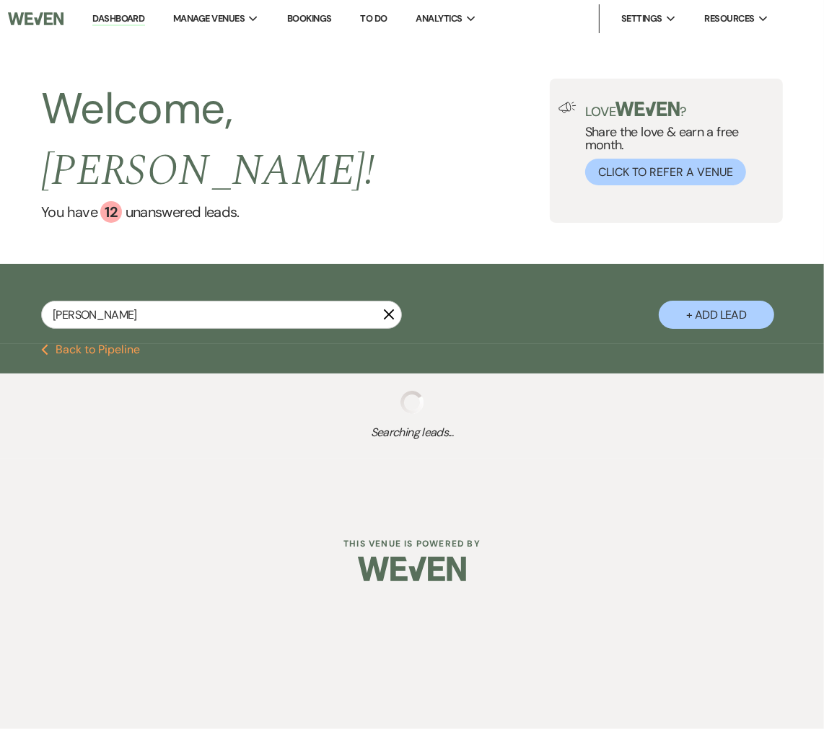
select select "8"
select select "11"
select select "8"
select select "5"
select select "8"
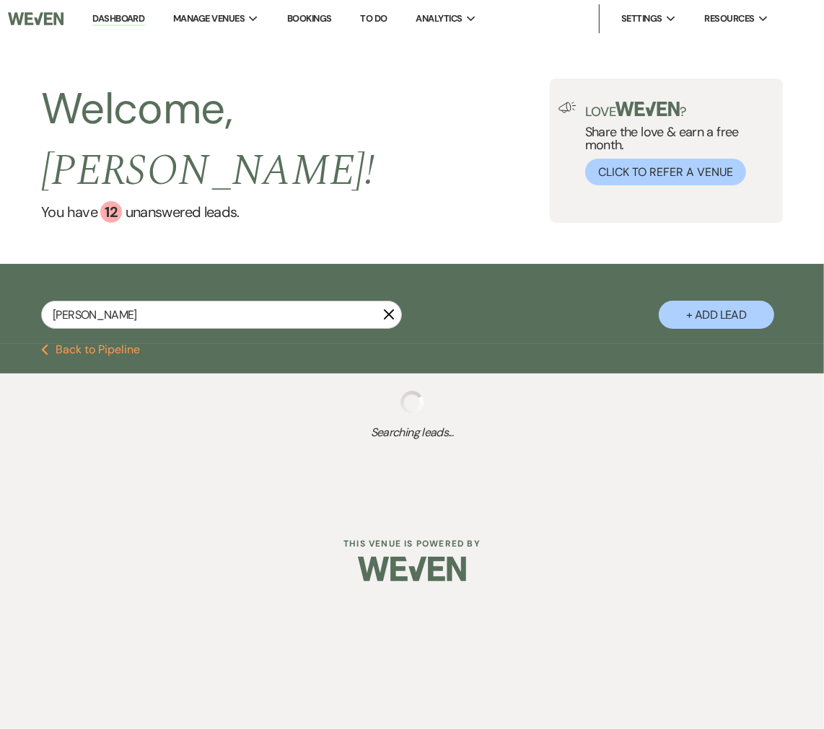
select select "8"
select select "6"
select select "8"
select select "5"
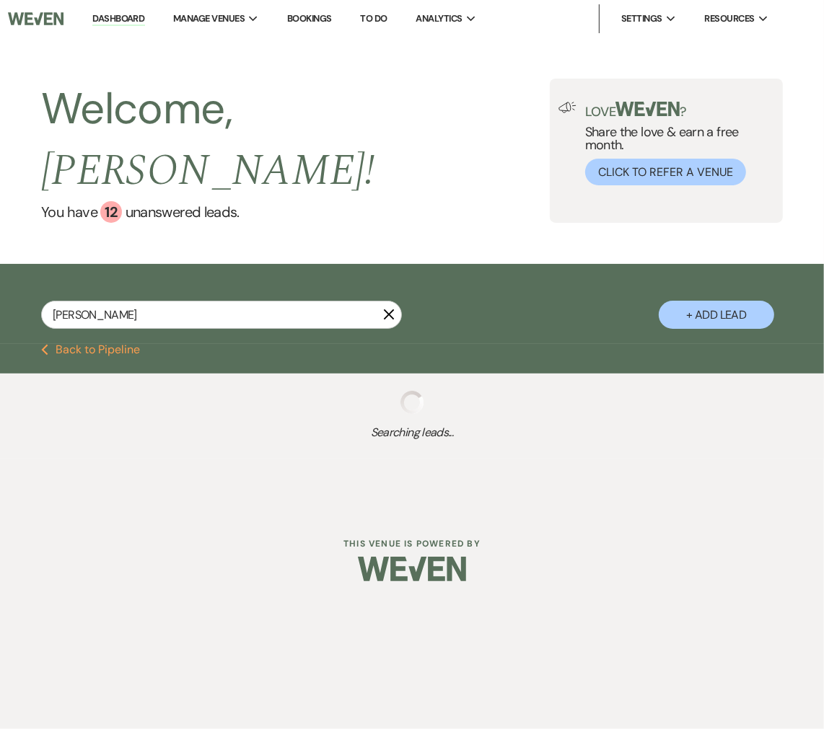
select select "8"
select select "10"
select select "8"
select select "5"
select select "8"
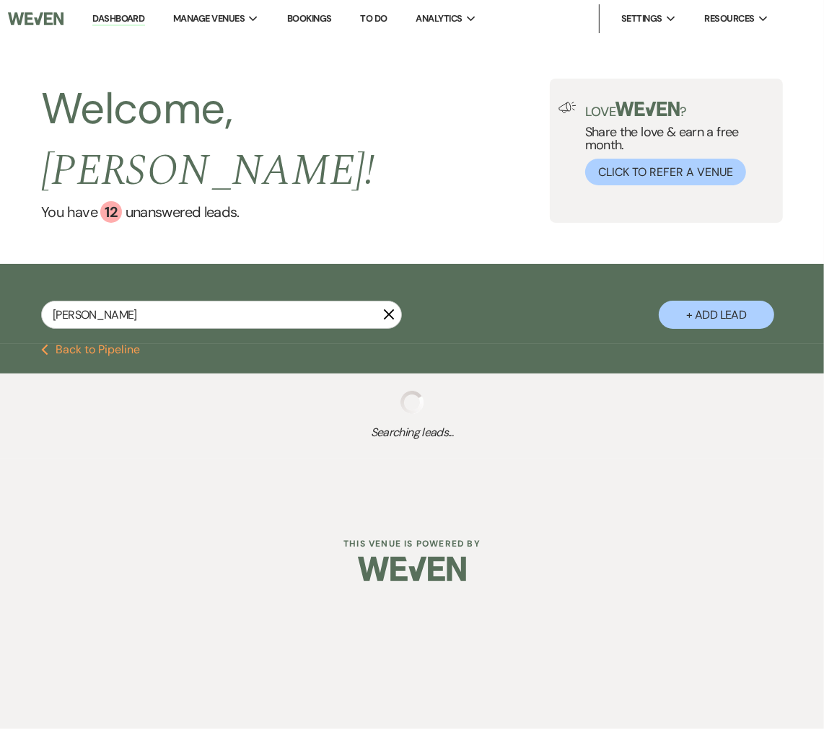
select select "5"
select select "8"
select select "6"
select select "8"
select select "5"
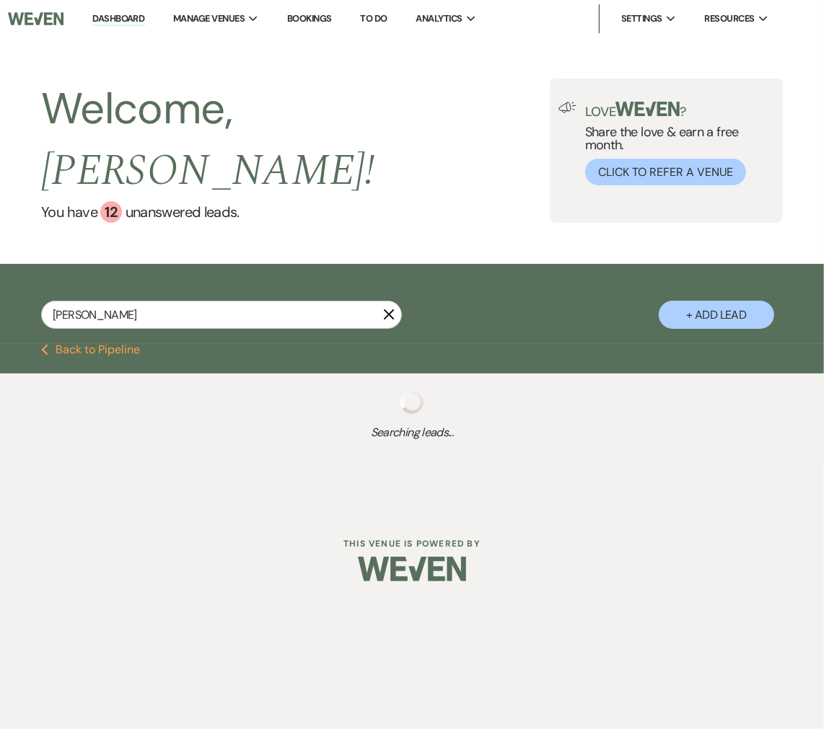
select select "8"
select select "5"
select select "8"
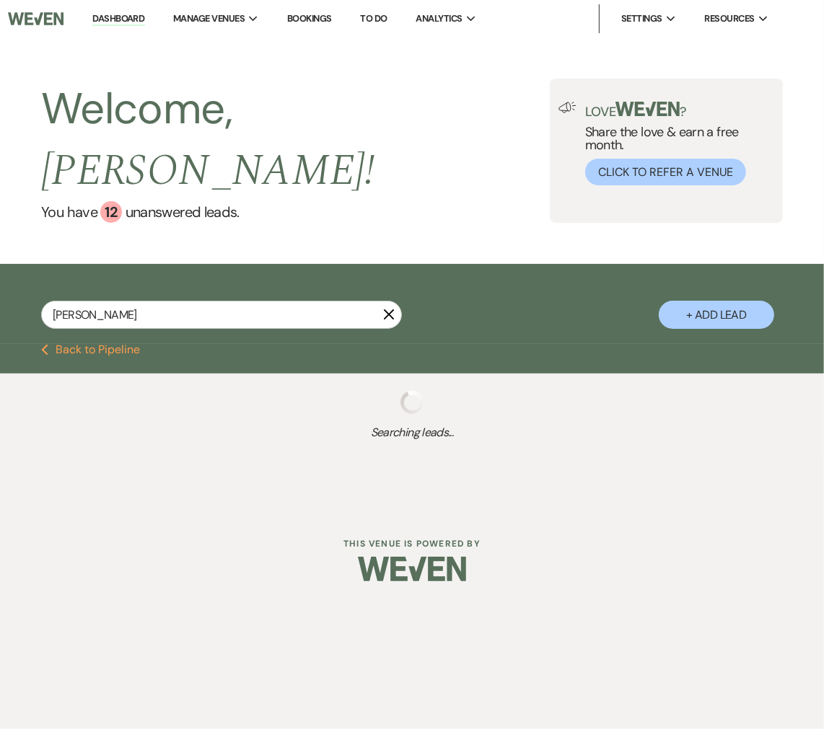
select select "5"
select select "8"
select select "10"
select select "8"
select select "5"
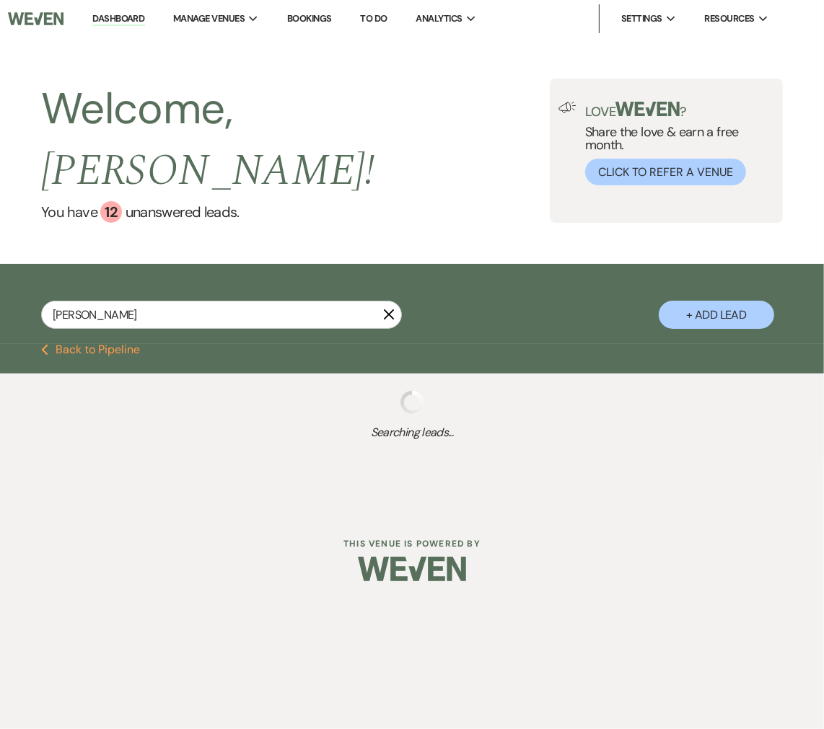
select select "8"
select select "5"
select select "8"
select select "10"
select select "8"
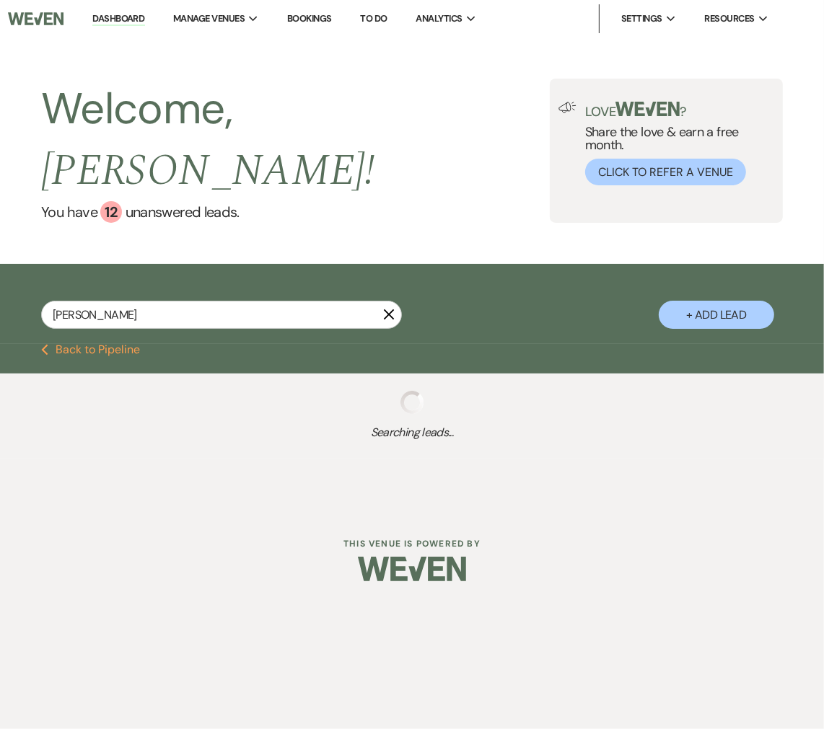
select select "5"
select select "8"
select select "6"
select select "8"
select select "5"
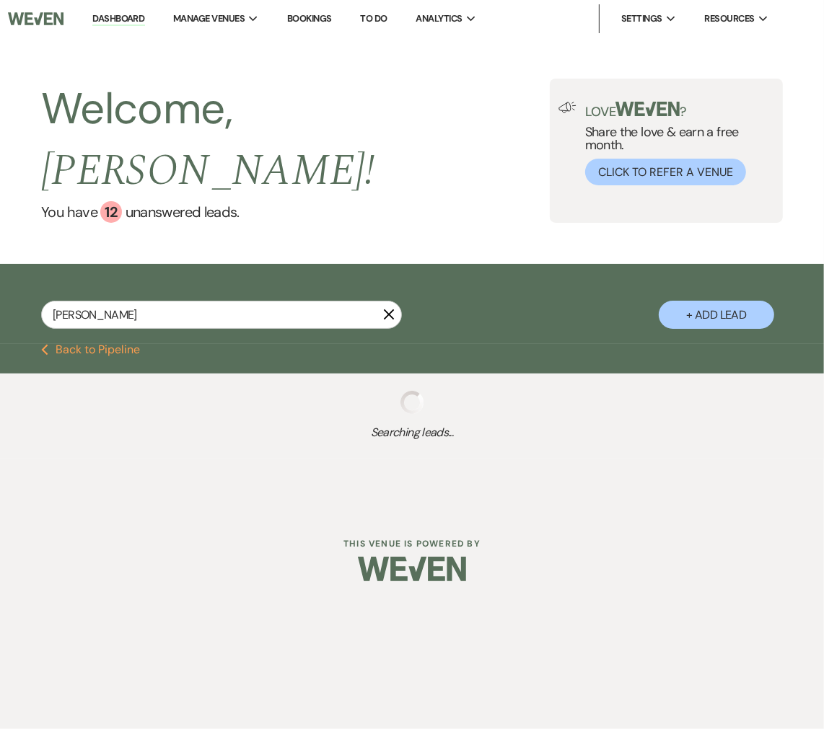
select select "8"
select select "5"
select select "8"
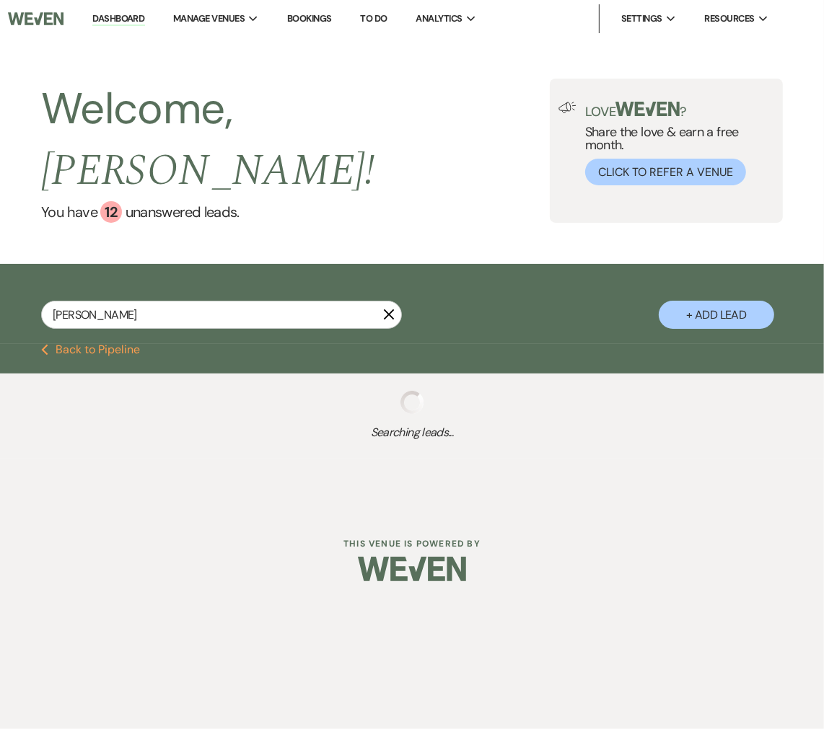
select select "8"
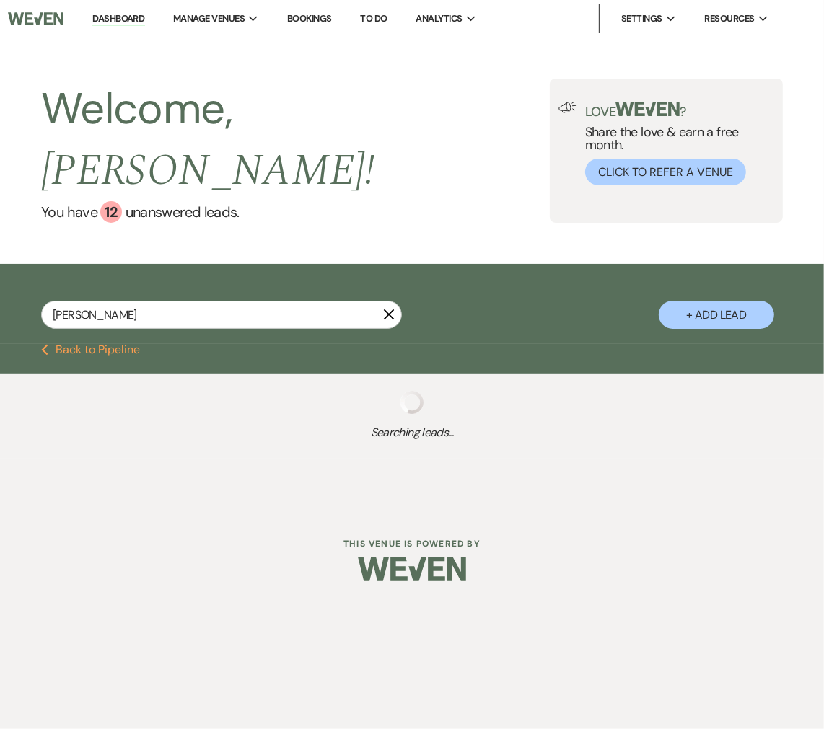
select select "2"
select select "8"
select select "2"
select select "8"
select select "2"
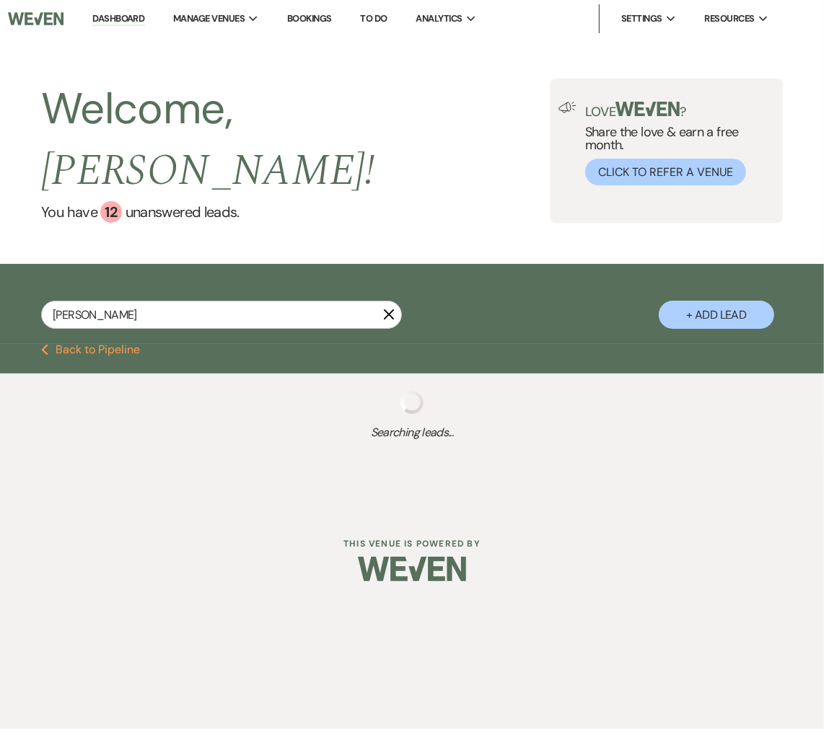
select select "8"
select select "2"
select select "8"
select select "2"
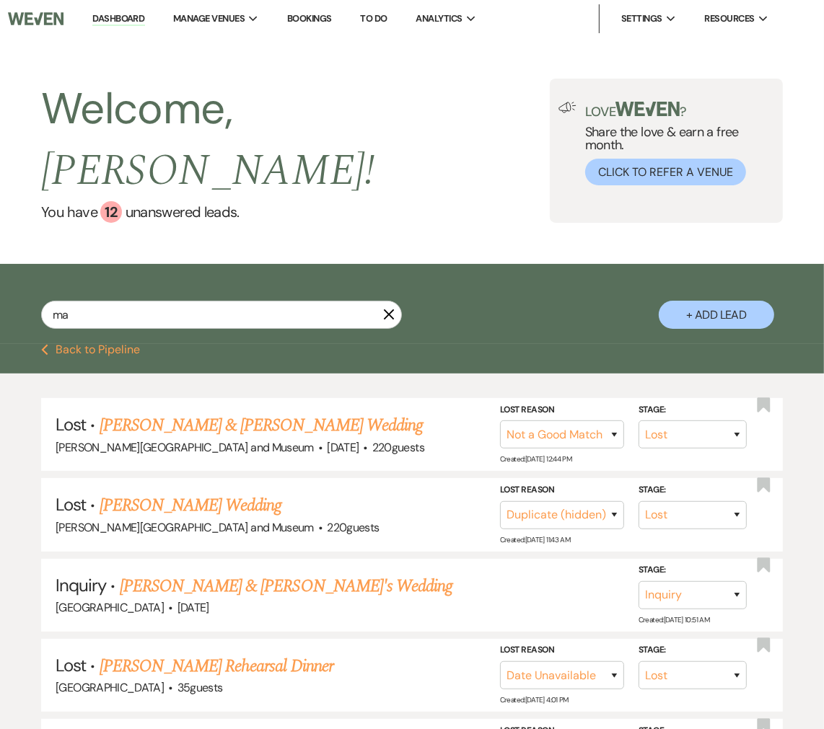
type input "m"
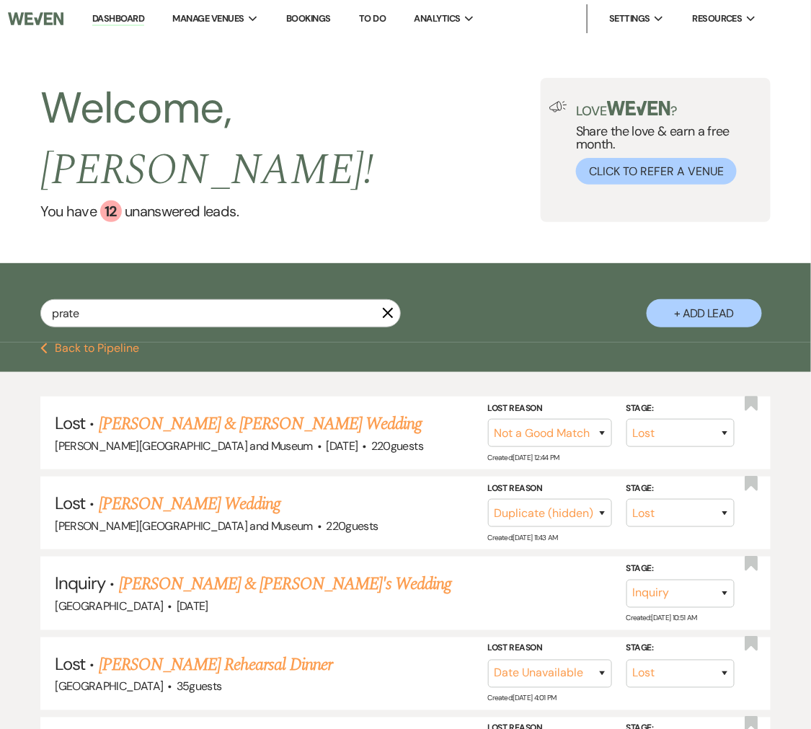
type input "prater"
select select "8"
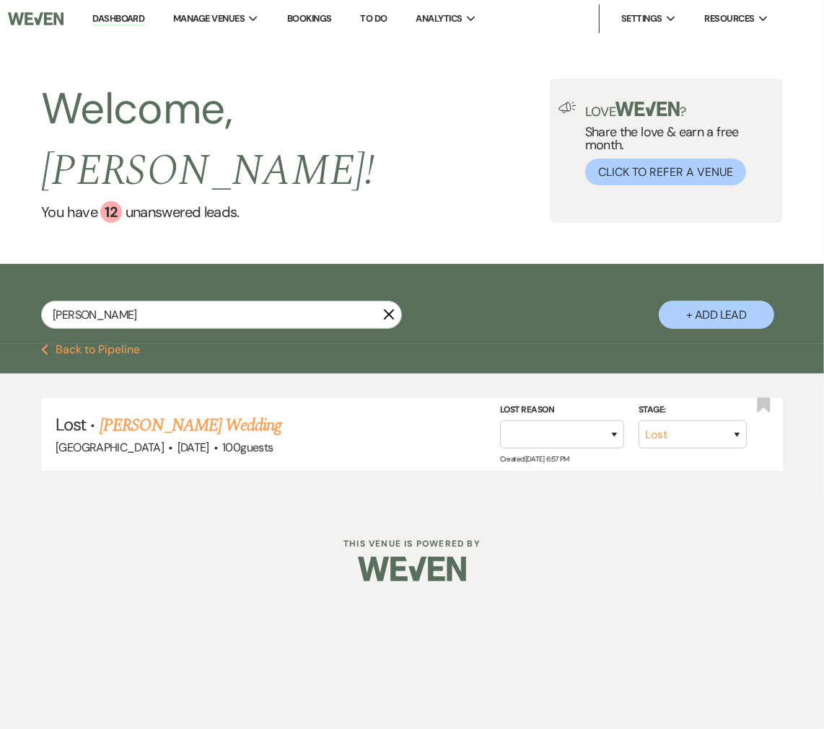
drag, startPoint x: 42, startPoint y: 282, endPoint x: 20, endPoint y: 287, distance: 22.2
click at [20, 287] on div "prater X + Add Lead" at bounding box center [412, 305] width 824 height 69
paste input "revealmadelyn@gmail.com"
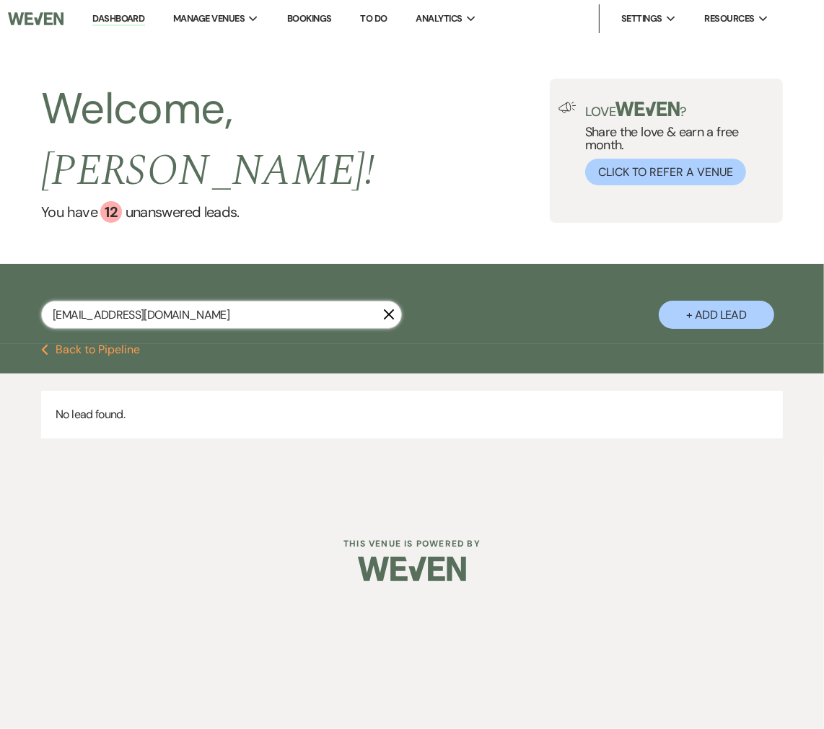
drag, startPoint x: 184, startPoint y: 289, endPoint x: -46, endPoint y: 267, distance: 231.1
click at [0, 267] on html "Dashboard Manage Venues Expand The Farmstead at Appleton Farms deCordova Sculpt…" at bounding box center [412, 301] width 824 height 603
paste input "Amk3563"
type input "Amk3563@gmail.com"
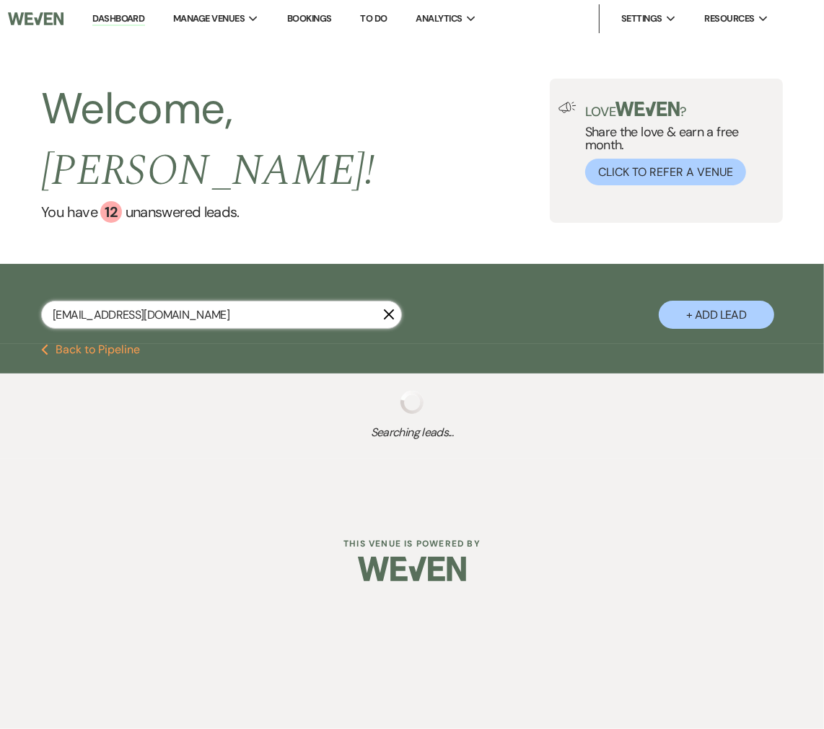
select select "8"
select select "5"
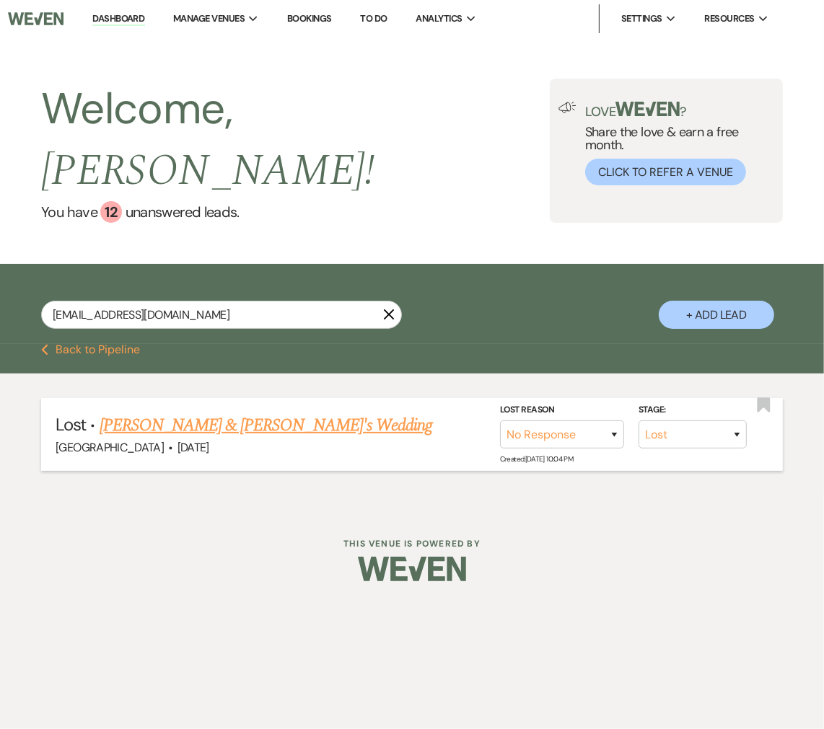
click at [156, 413] on link "Amanda Kennedy & Fiance's Wedding" at bounding box center [266, 426] width 333 height 26
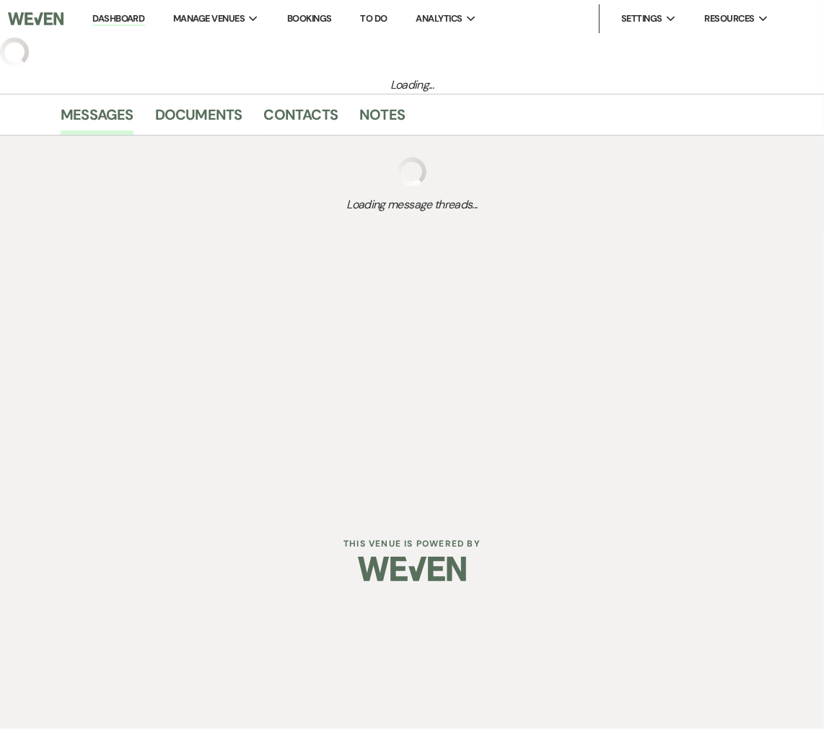
select select "8"
select select "5"
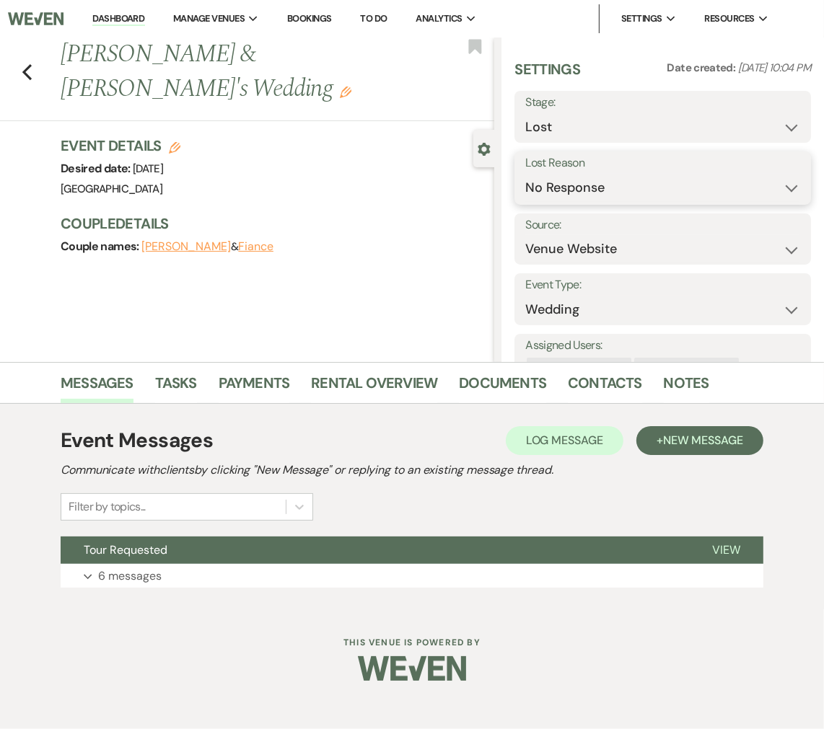
click at [661, 192] on select "Booked Elsewhere Budget Date Unavailable No Response Not a Good Match Capacity …" at bounding box center [662, 188] width 275 height 28
select select "6"
click at [525, 174] on select "Booked Elsewhere Budget Date Unavailable No Response Not a Good Match Capacity …" at bounding box center [662, 188] width 275 height 28
click at [767, 178] on button "Save" at bounding box center [777, 178] width 67 height 29
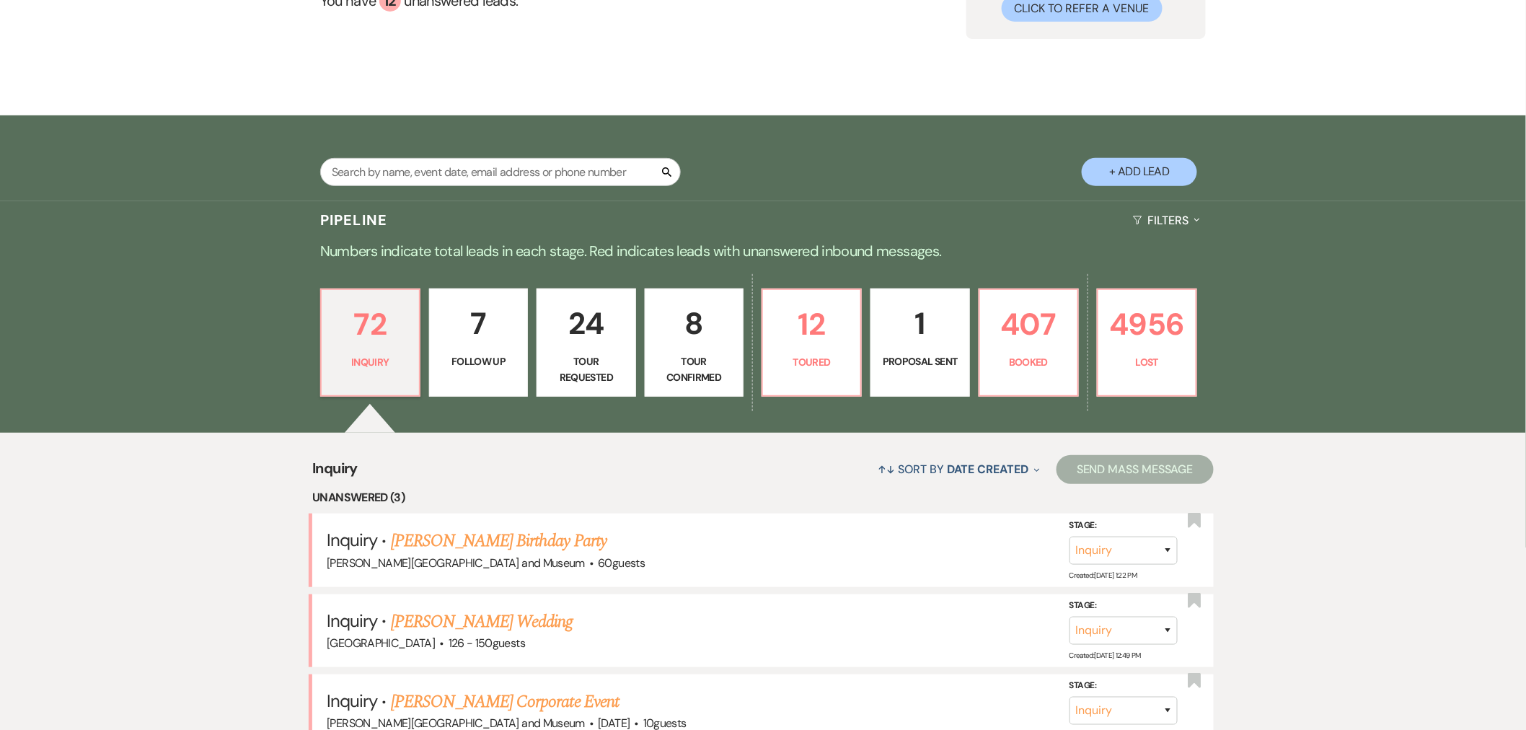
click at [476, 543] on link "[PERSON_NAME] Birthday Party" at bounding box center [499, 541] width 216 height 26
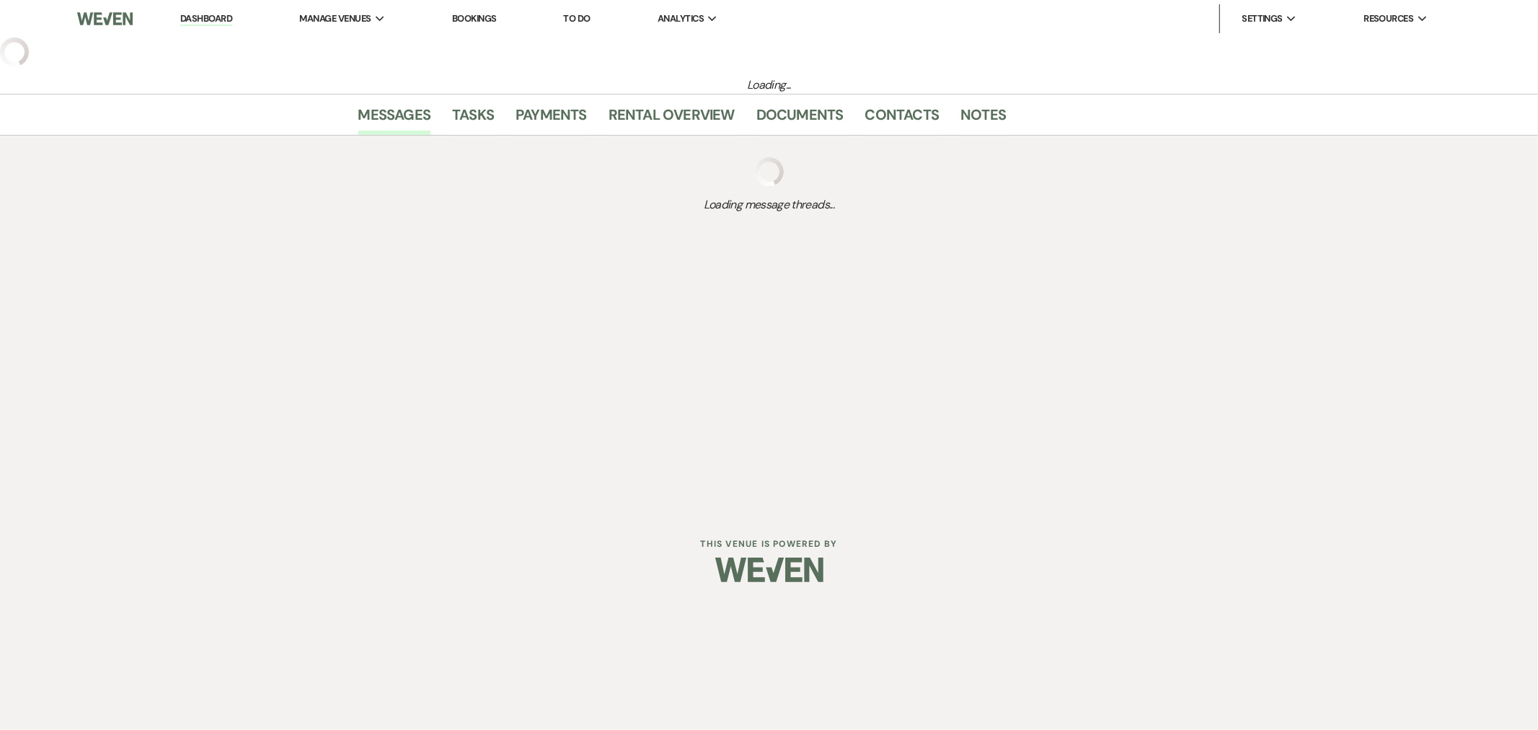
select select "5"
select select "4"
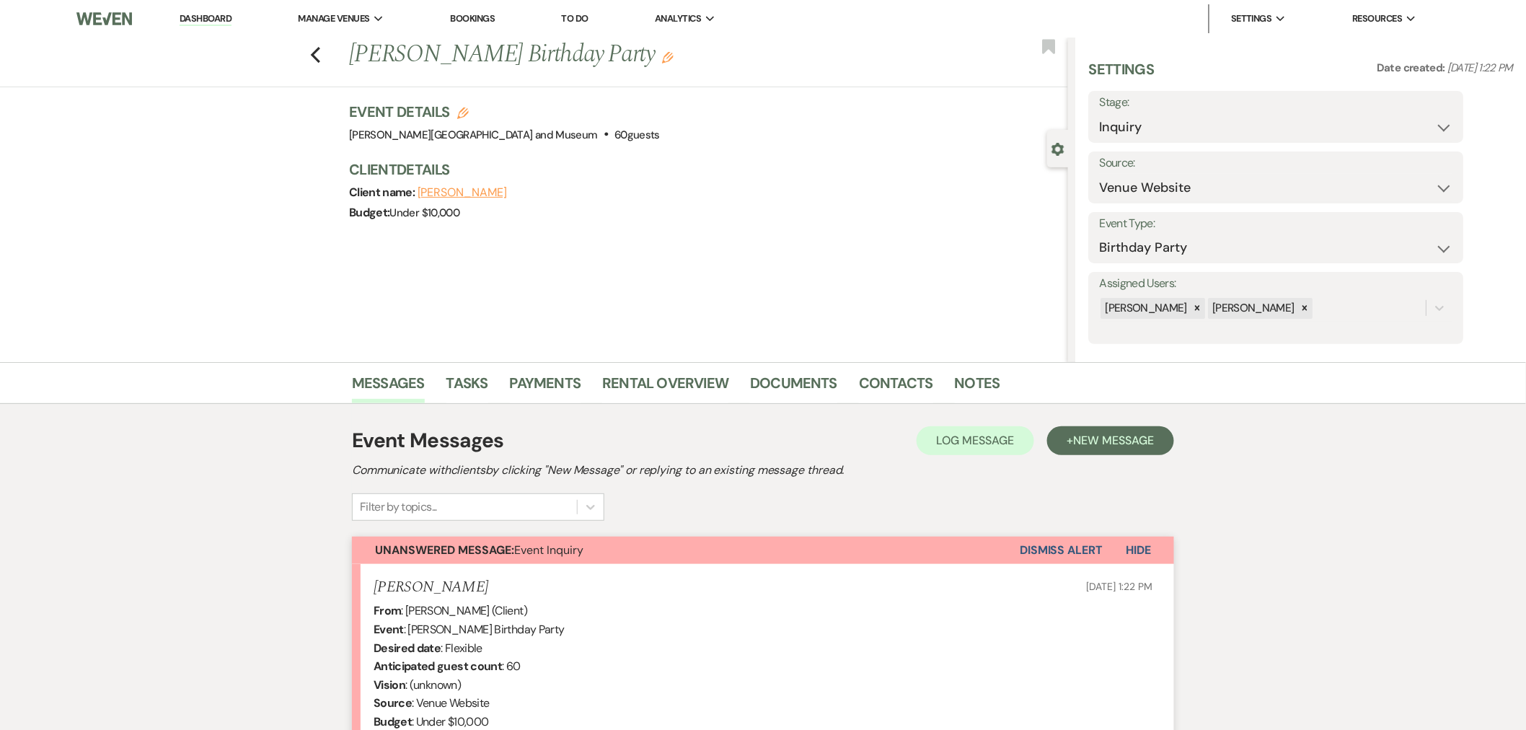
click at [1060, 543] on button "Dismiss Alert" at bounding box center [1061, 550] width 83 height 27
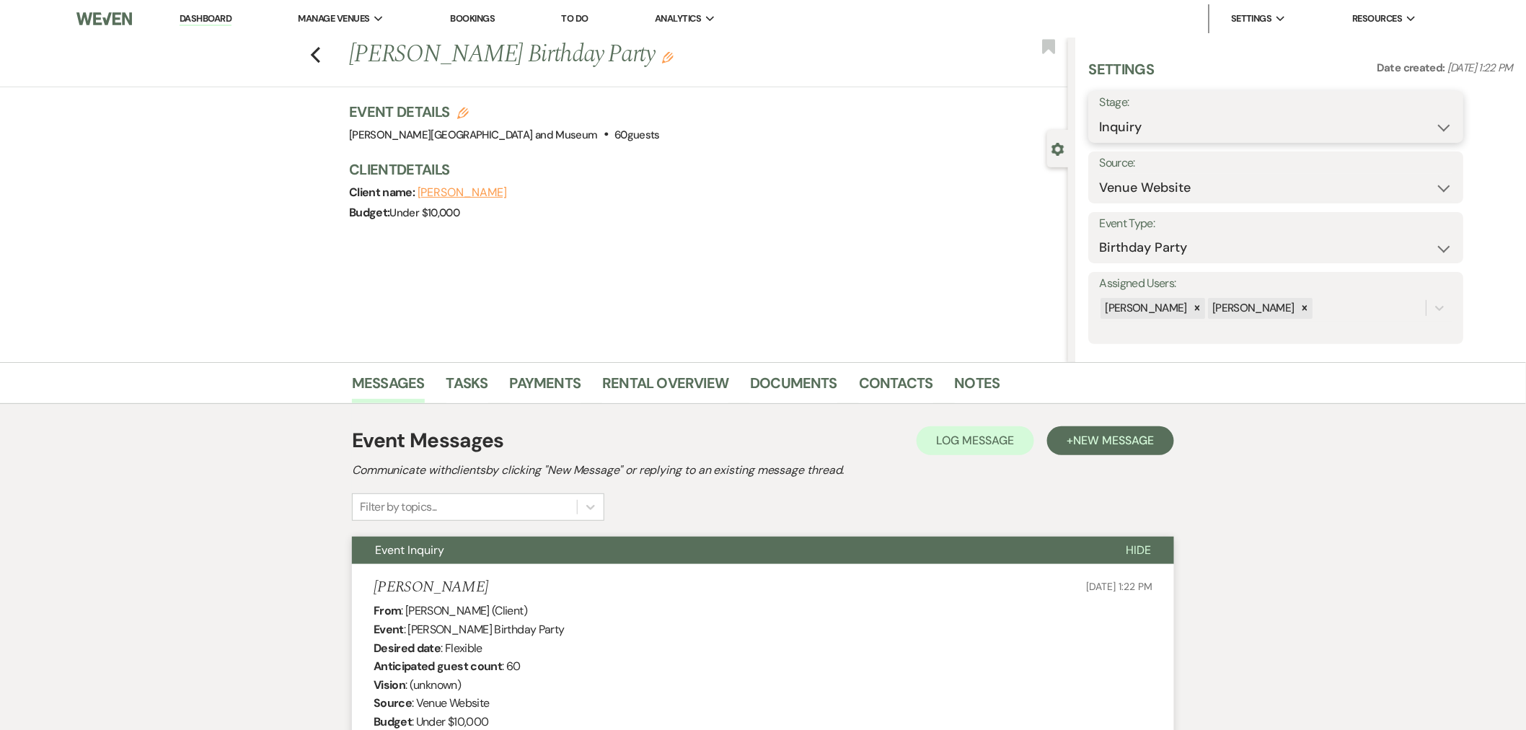
click at [1210, 138] on select "Inquiry Follow Up Tour Requested Tour Confirmed Toured Proposal Sent Booked Lost" at bounding box center [1275, 127] width 353 height 28
select select "8"
click at [1099, 113] on select "Inquiry Follow Up Tour Requested Tour Confirmed Toured Proposal Sent Booked Lost" at bounding box center [1275, 127] width 353 height 28
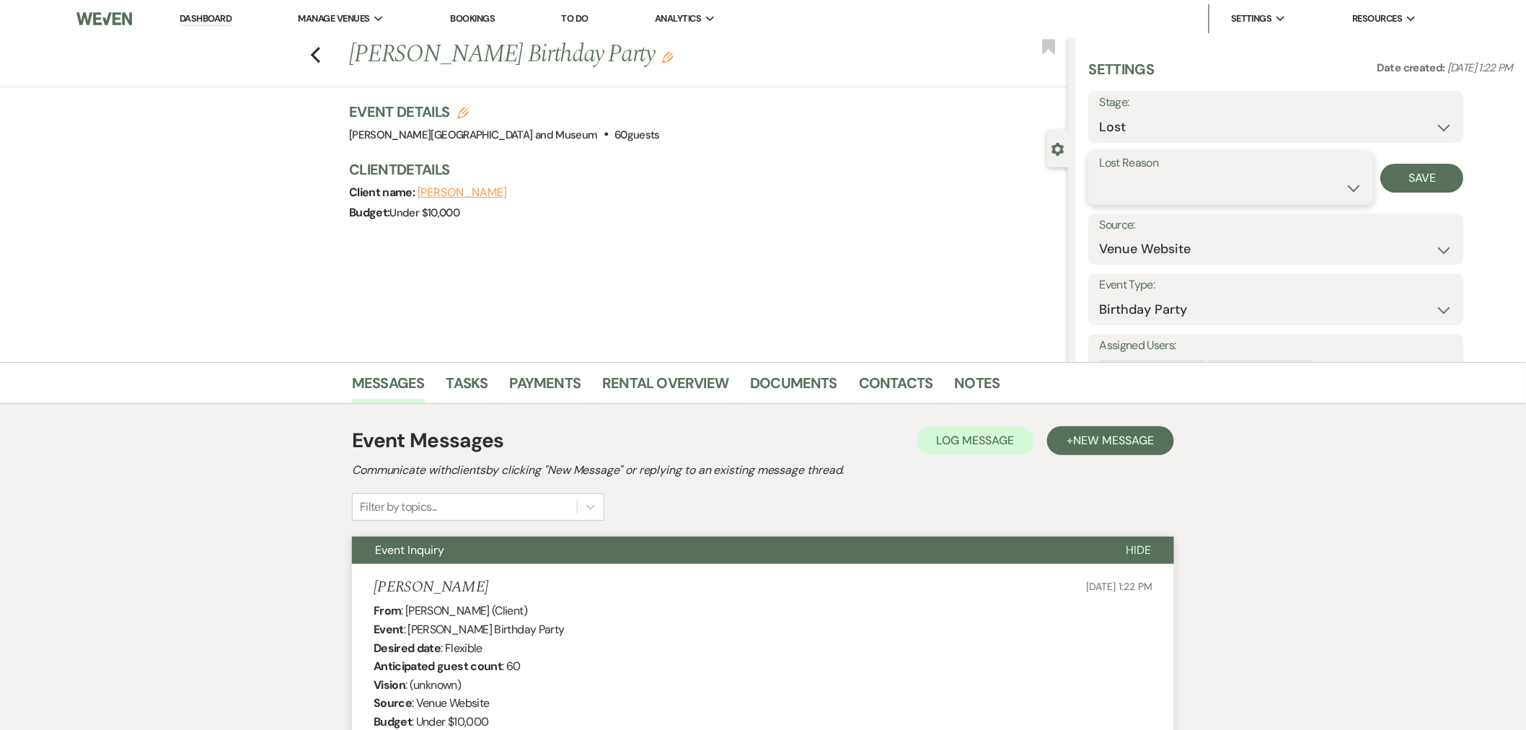
click at [1172, 193] on select "Booked Elsewhere Budget Date Unavailable No Response Not a Good Match Capacity …" at bounding box center [1230, 188] width 263 height 28
click at [1099, 174] on select "Booked Elsewhere Budget Date Unavailable No Response Not a Good Match Capacity …" at bounding box center [1230, 188] width 263 height 28
click at [1172, 300] on select "Wedding Anniversary Party Baby Shower Bachelorette / Bachelor Party Birthday Pa…" at bounding box center [1275, 310] width 353 height 28
click at [1199, 186] on select "Booked Elsewhere Budget Date Unavailable No Response Not a Good Match Capacity …" at bounding box center [1230, 188] width 263 height 28
select select "10"
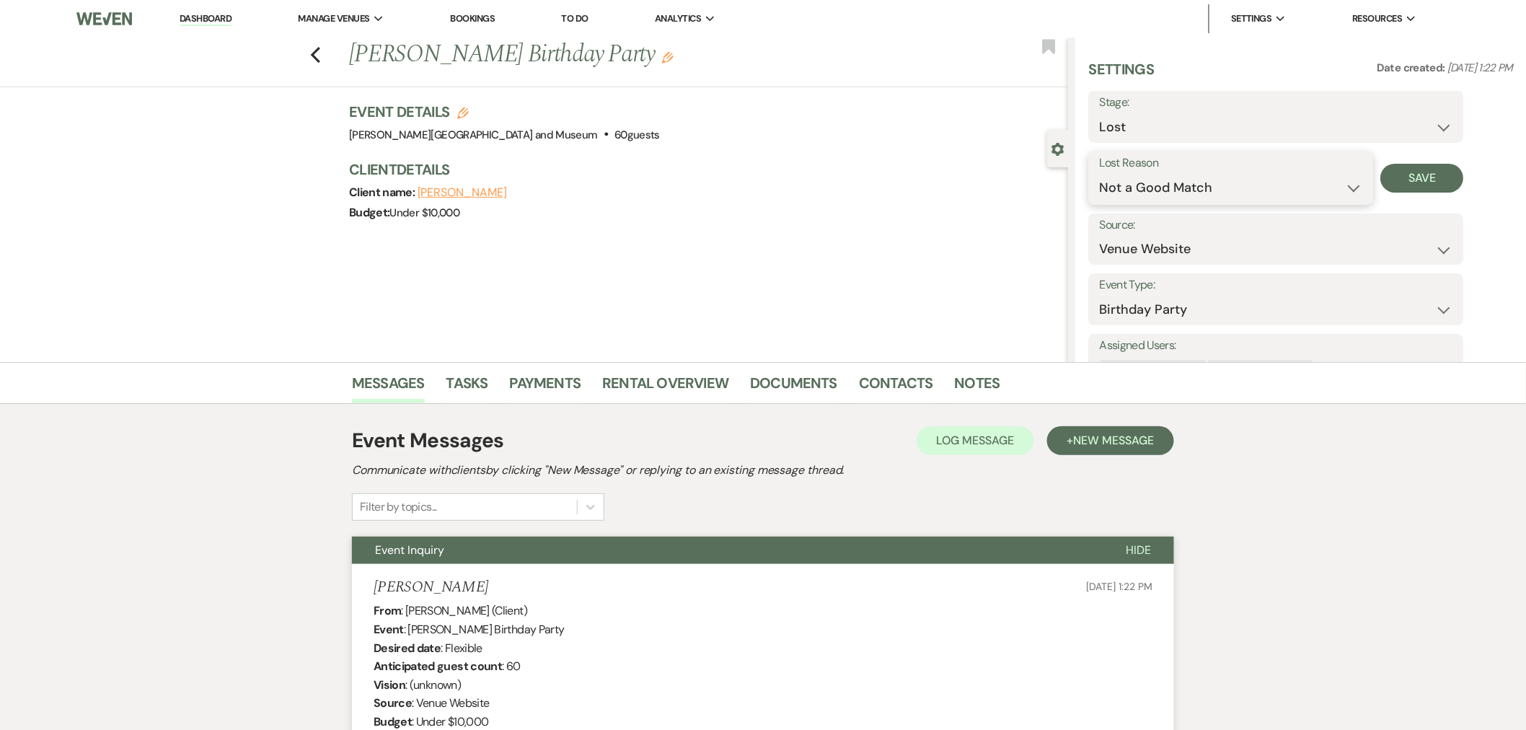
click at [1099, 174] on select "Booked Elsewhere Budget Date Unavailable No Response Not a Good Match Capacity …" at bounding box center [1230, 188] width 263 height 28
click at [1441, 179] on button "Save" at bounding box center [1422, 178] width 83 height 29
click at [209, 5] on li "Dashboard" at bounding box center [205, 18] width 66 height 29
click at [206, 12] on link "Dashboard" at bounding box center [206, 19] width 52 height 14
select select "8"
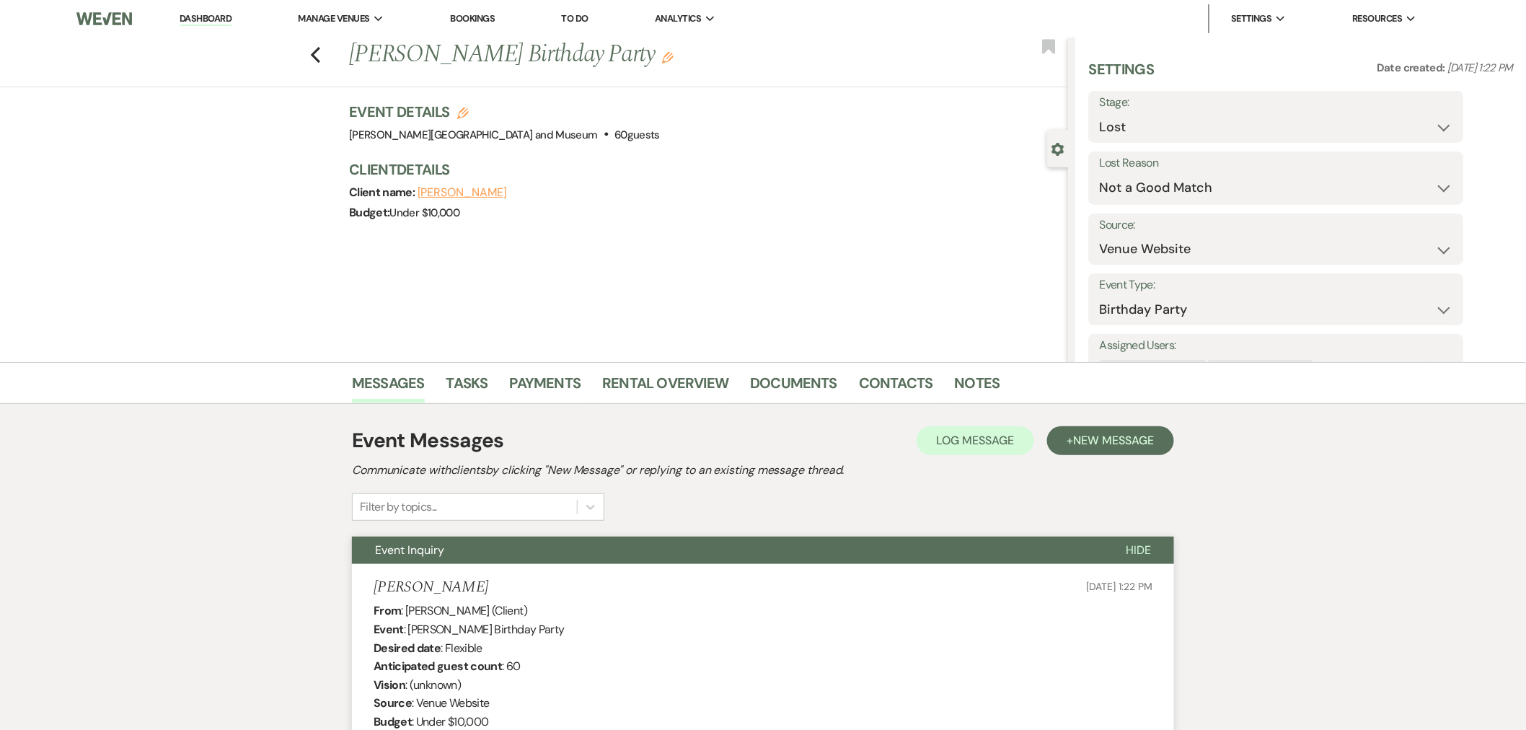
select select "10"
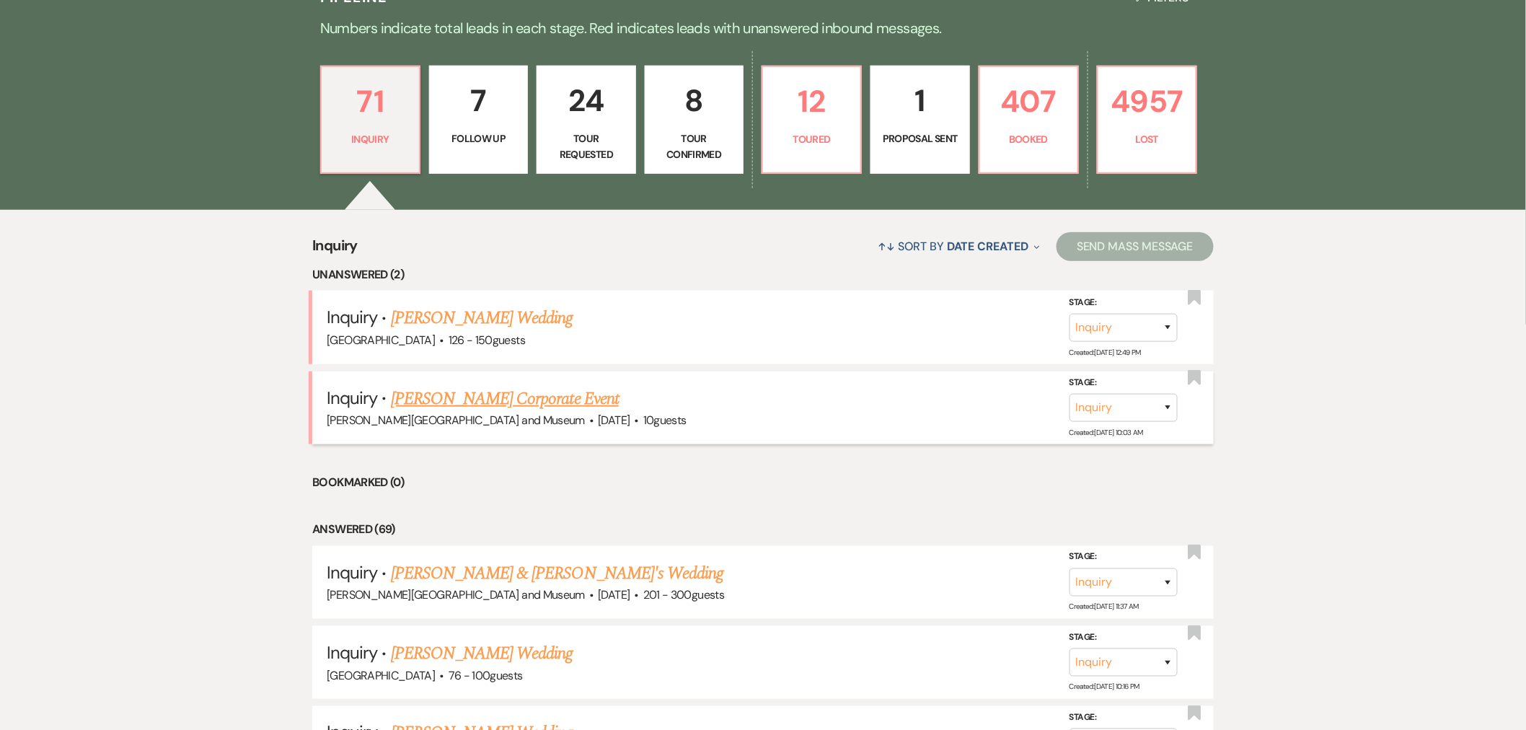
scroll to position [374, 0]
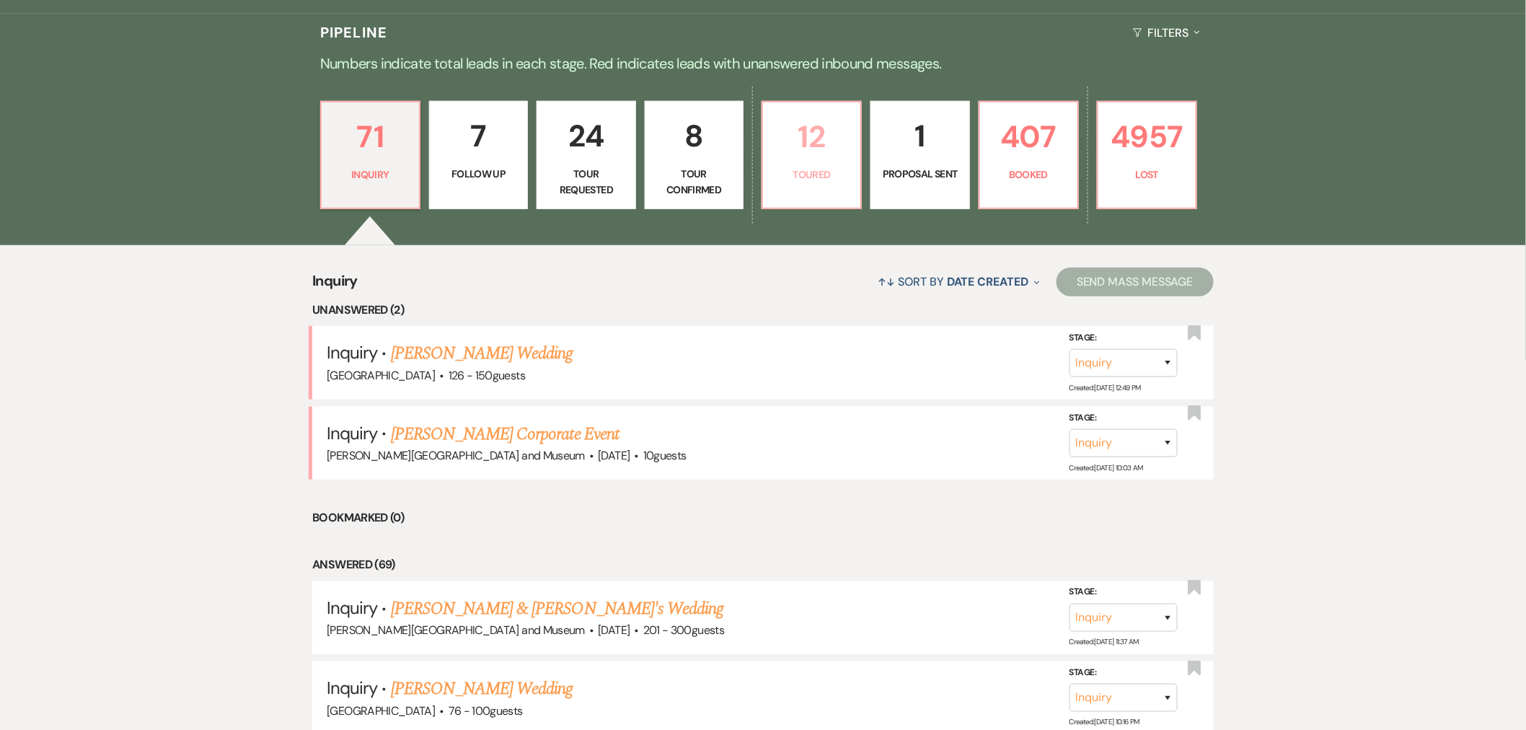
click at [824, 148] on p "12" at bounding box center [812, 137] width 80 height 48
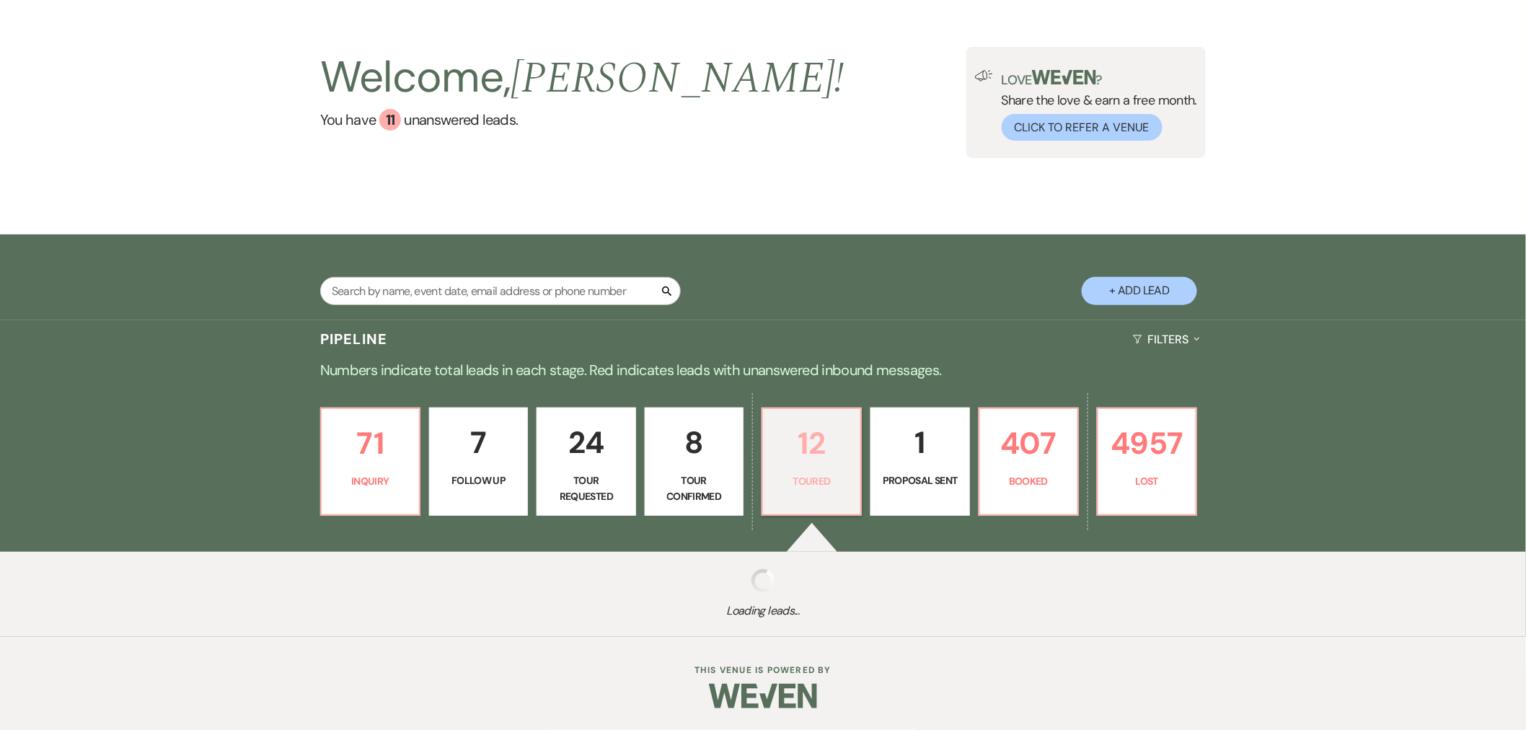
select select "5"
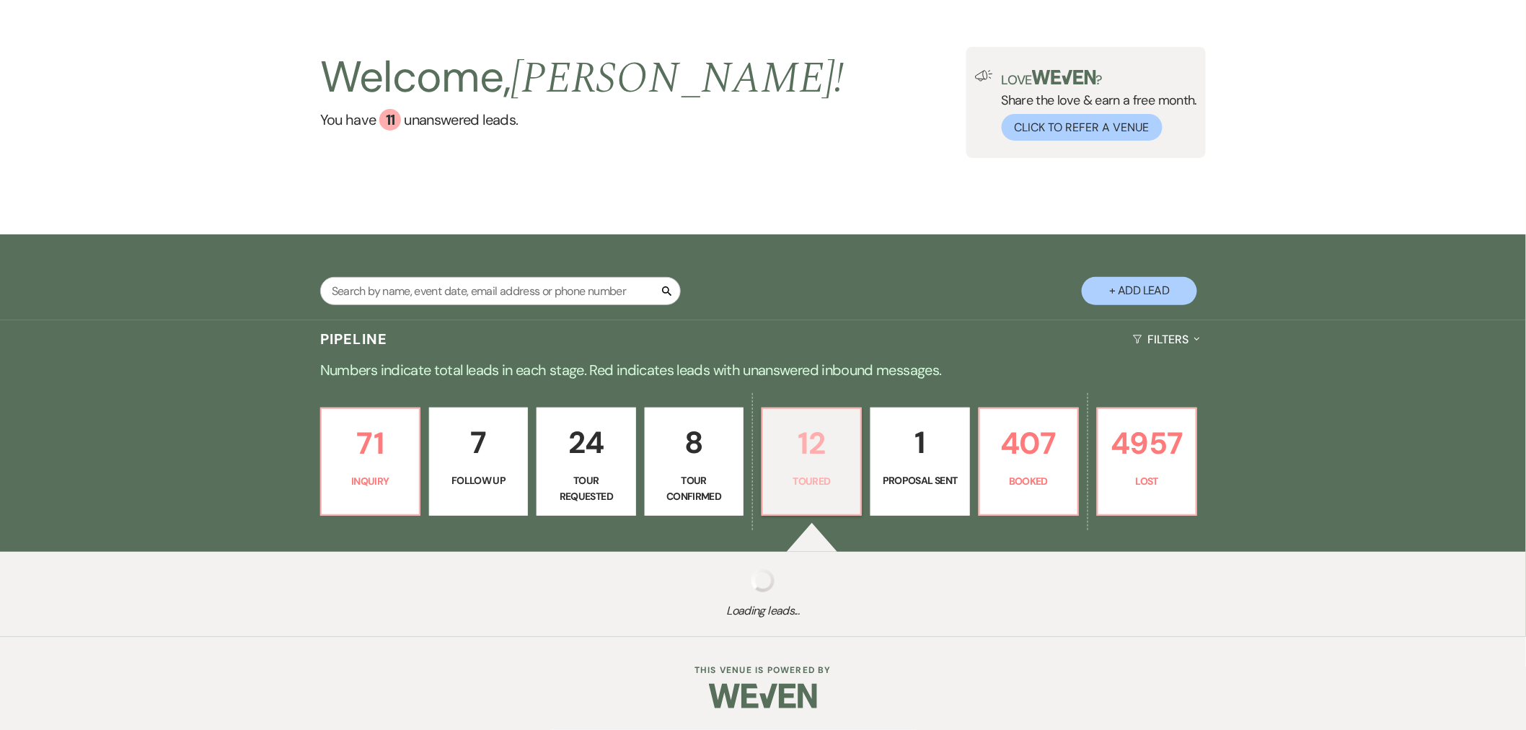
select select "5"
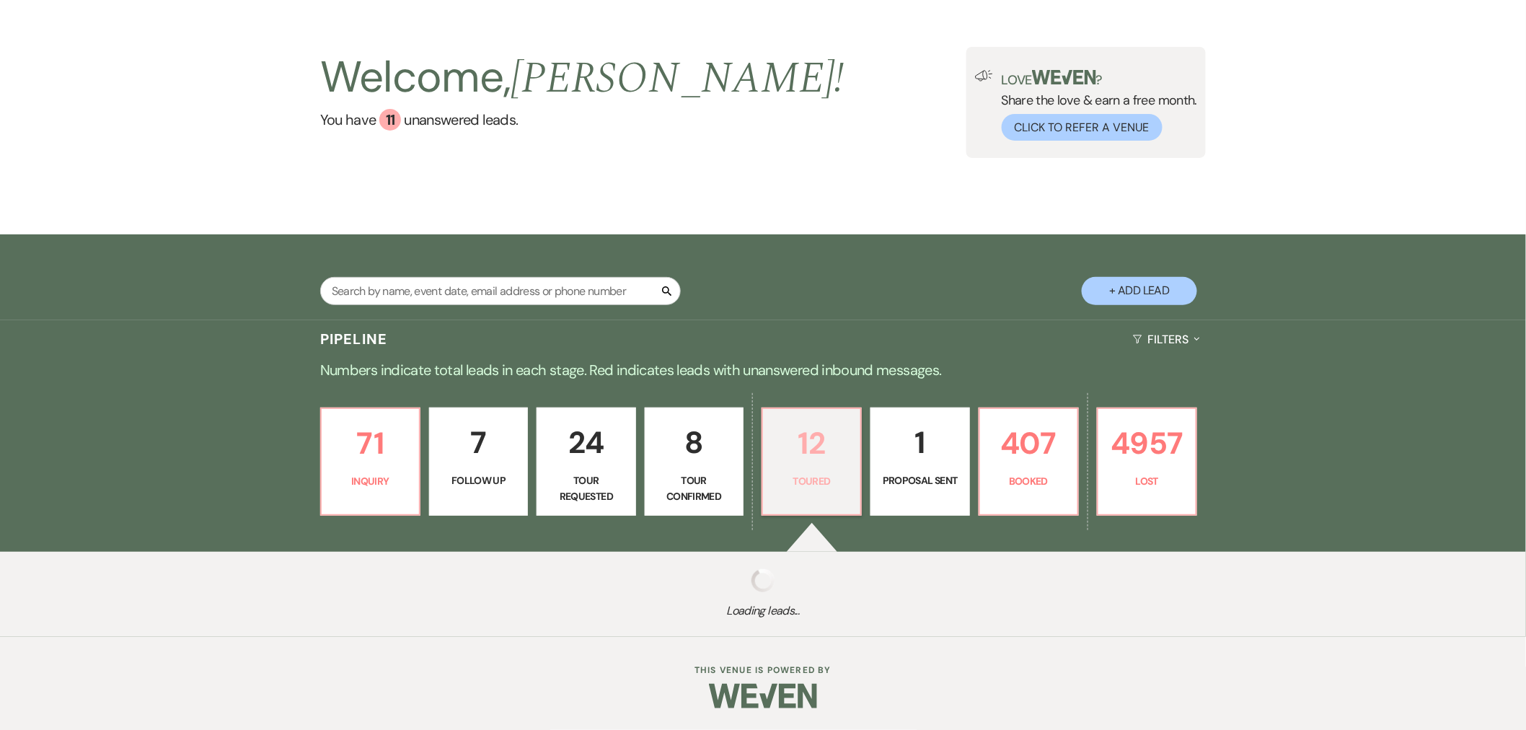
select select "5"
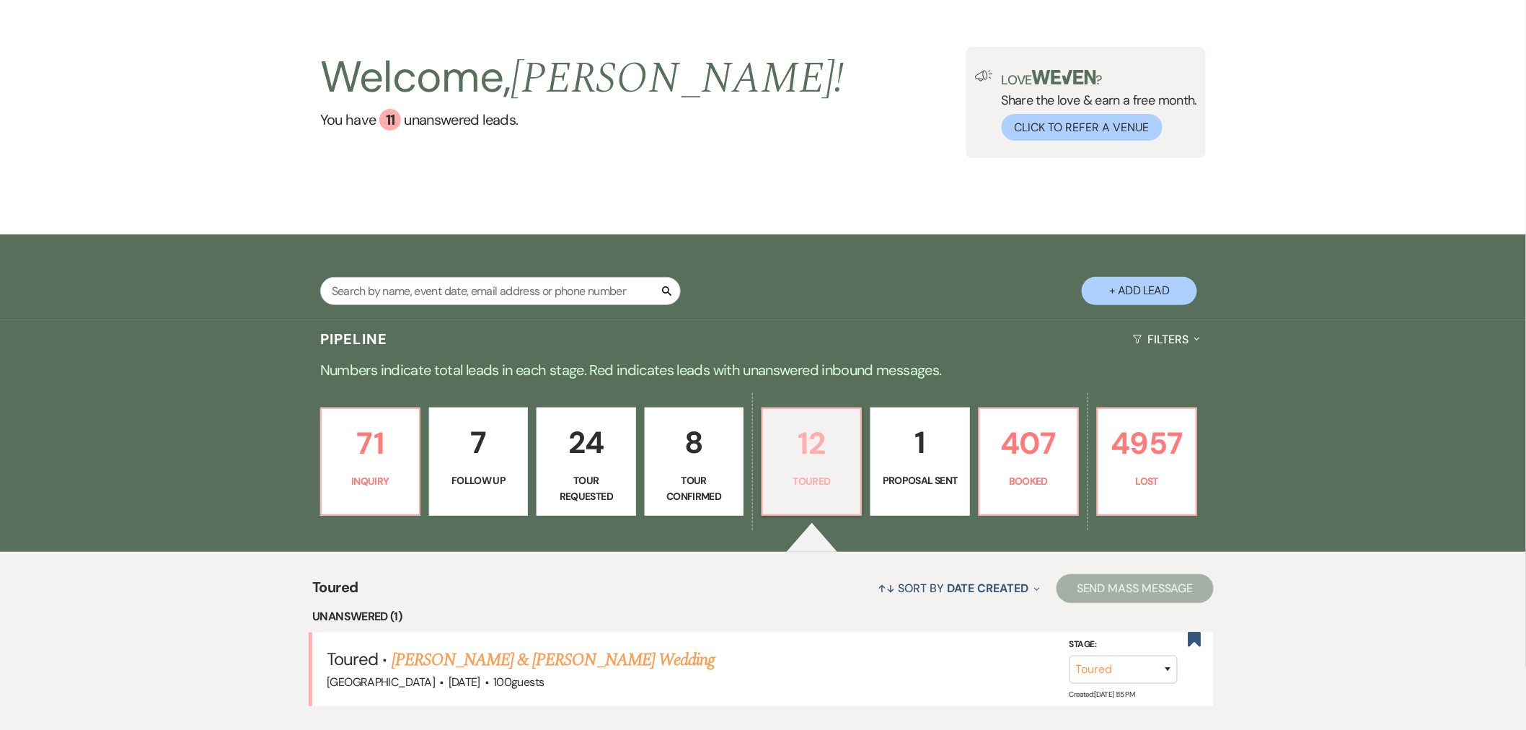
scroll to position [374, 0]
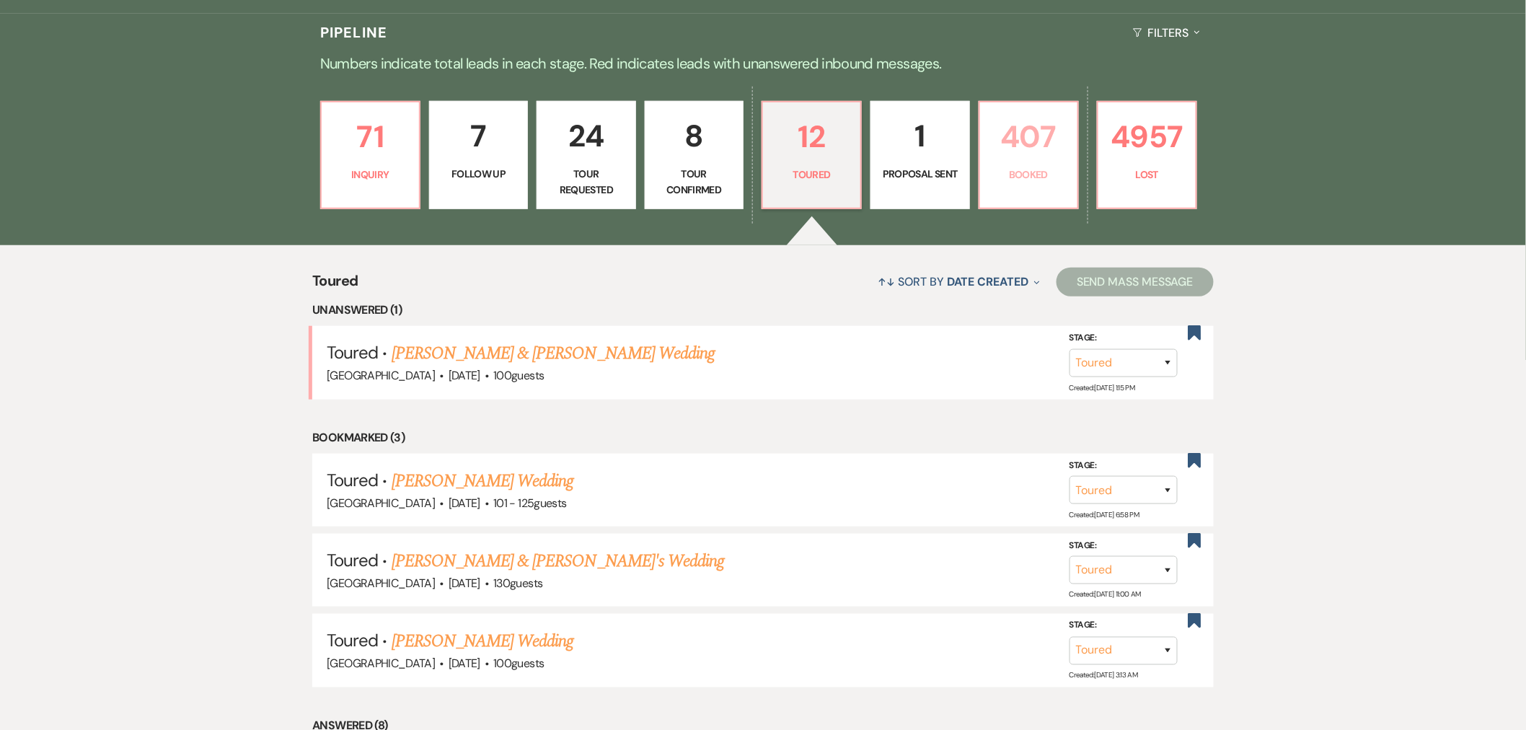
click at [1011, 167] on p "Booked" at bounding box center [1029, 175] width 80 height 16
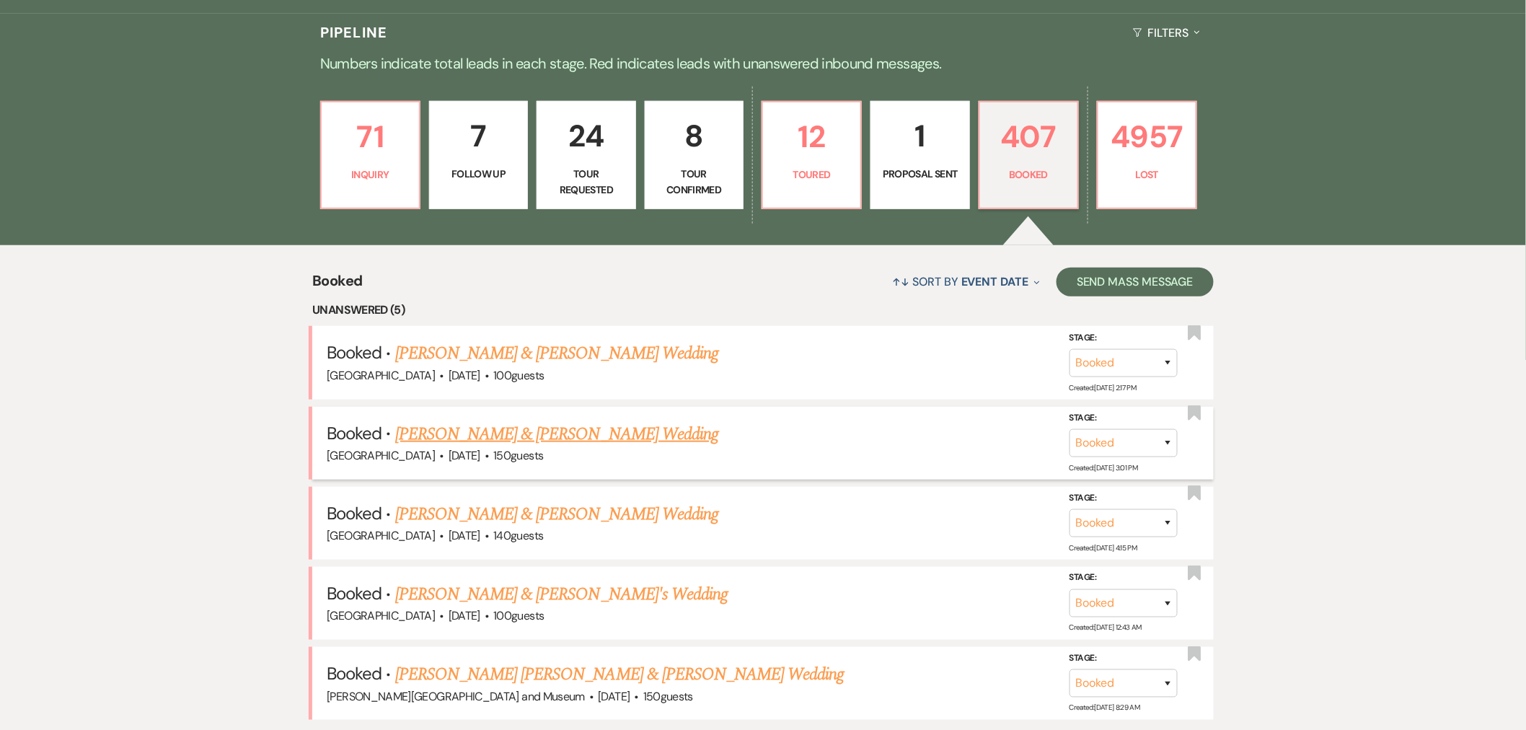
scroll to position [560, 0]
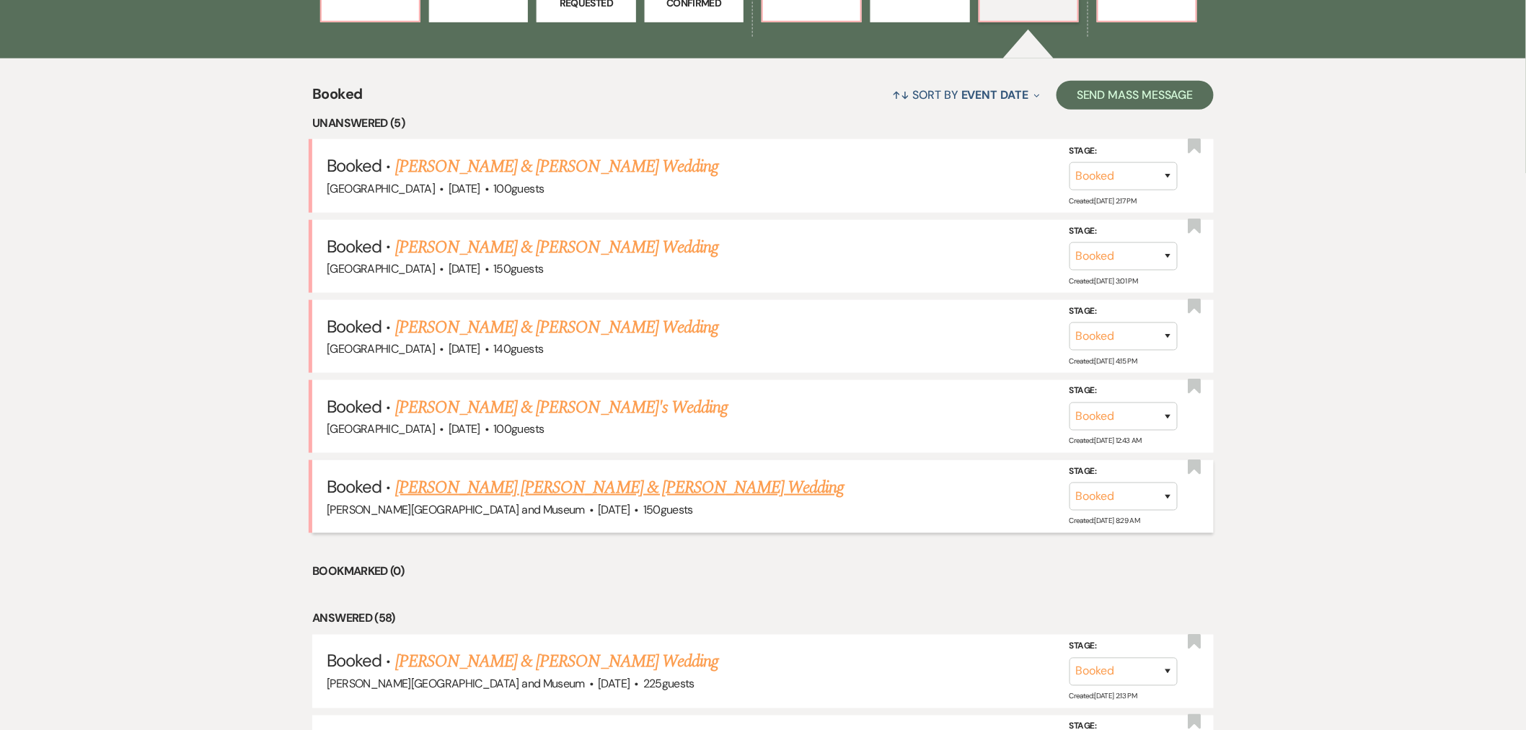
click at [480, 485] on link "[PERSON_NAME] [PERSON_NAME] & [PERSON_NAME] Wedding" at bounding box center [619, 488] width 449 height 26
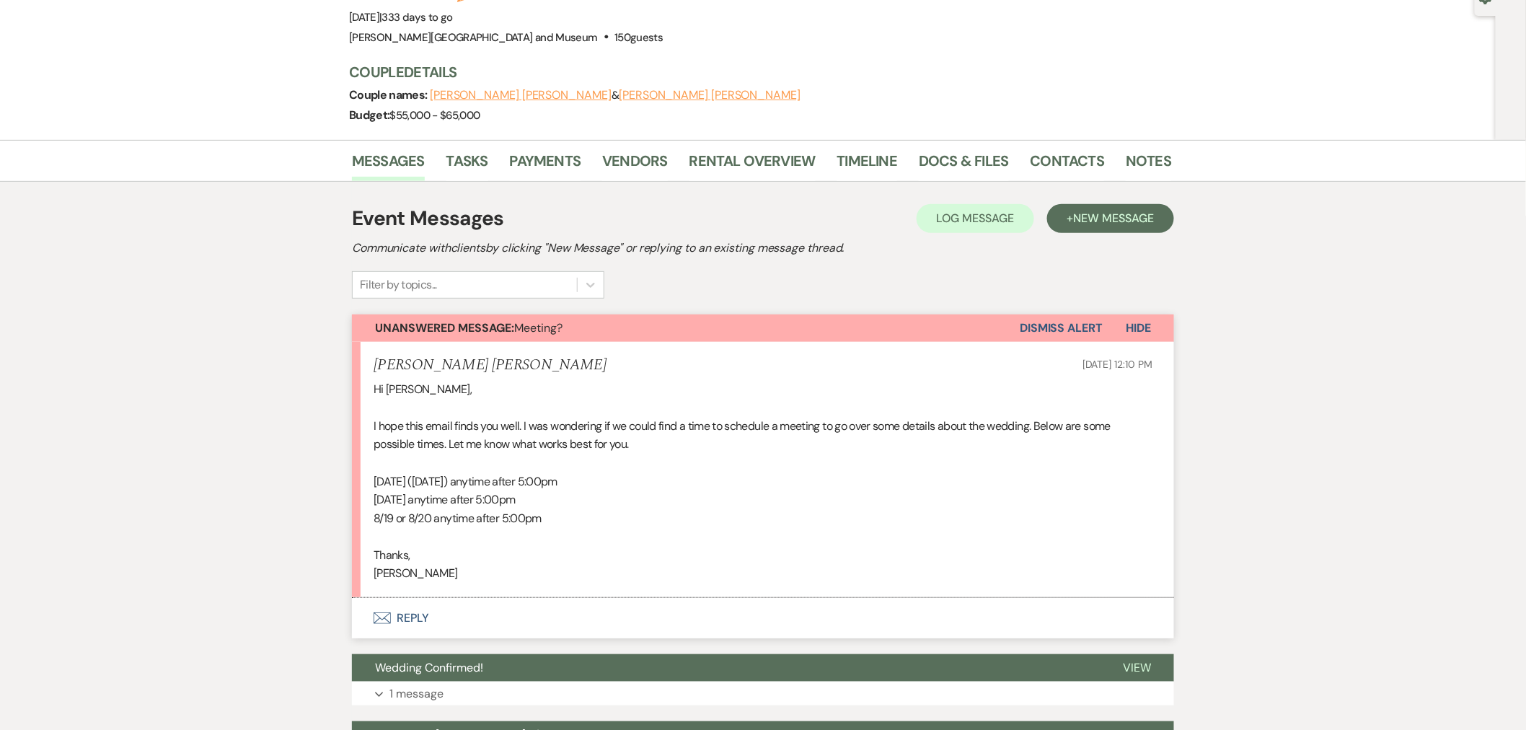
scroll to position [186, 0]
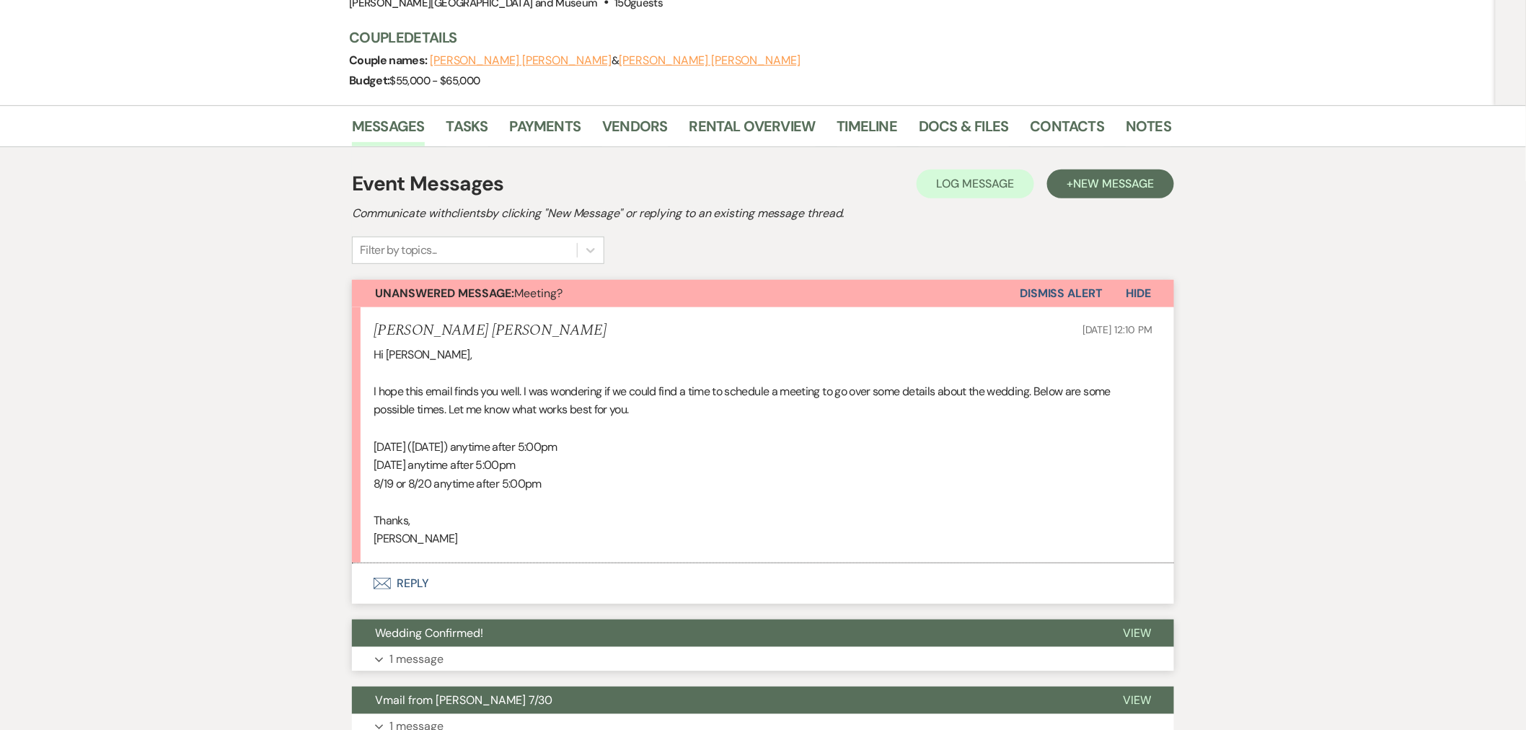
click at [460, 625] on span "Wedding Confirmed!" at bounding box center [429, 632] width 108 height 15
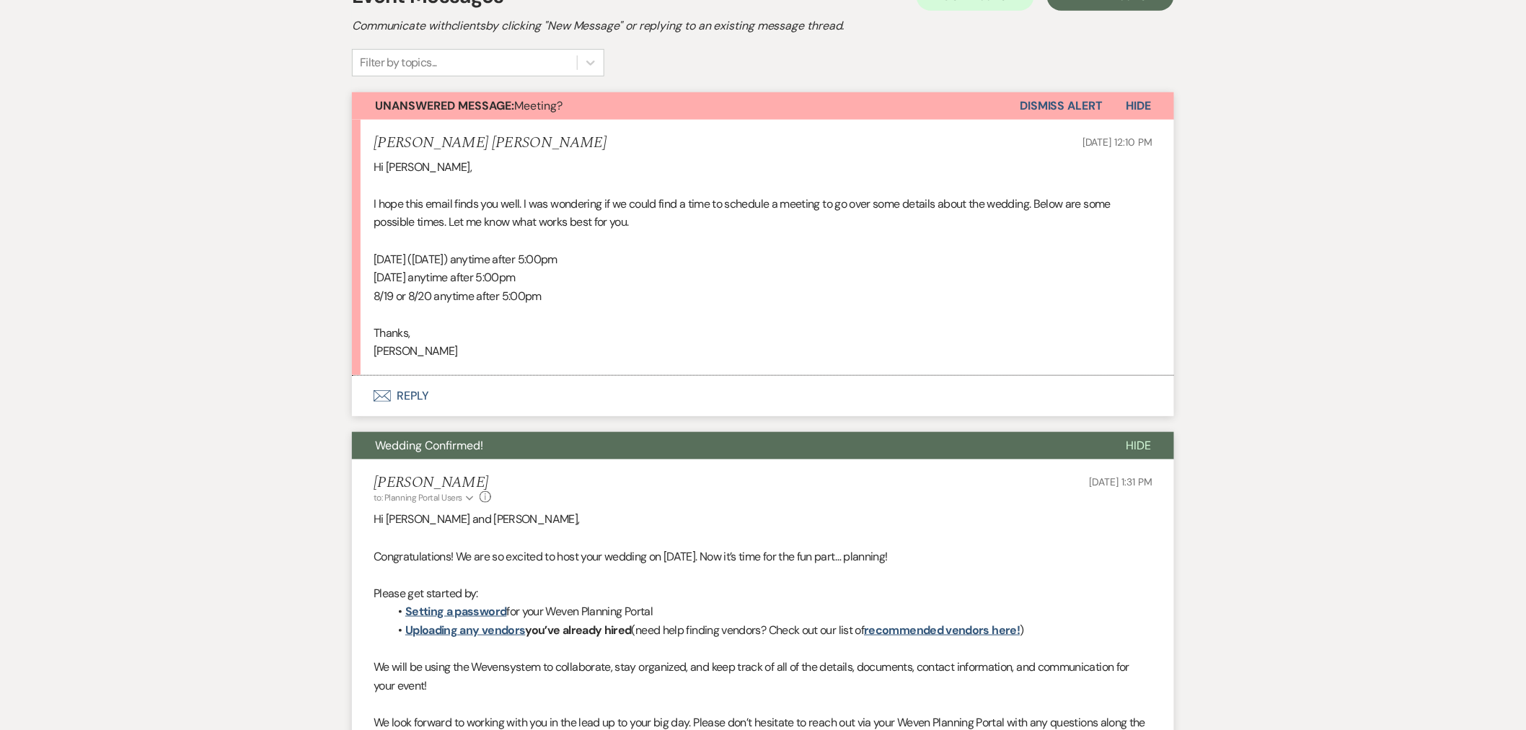
scroll to position [560, 0]
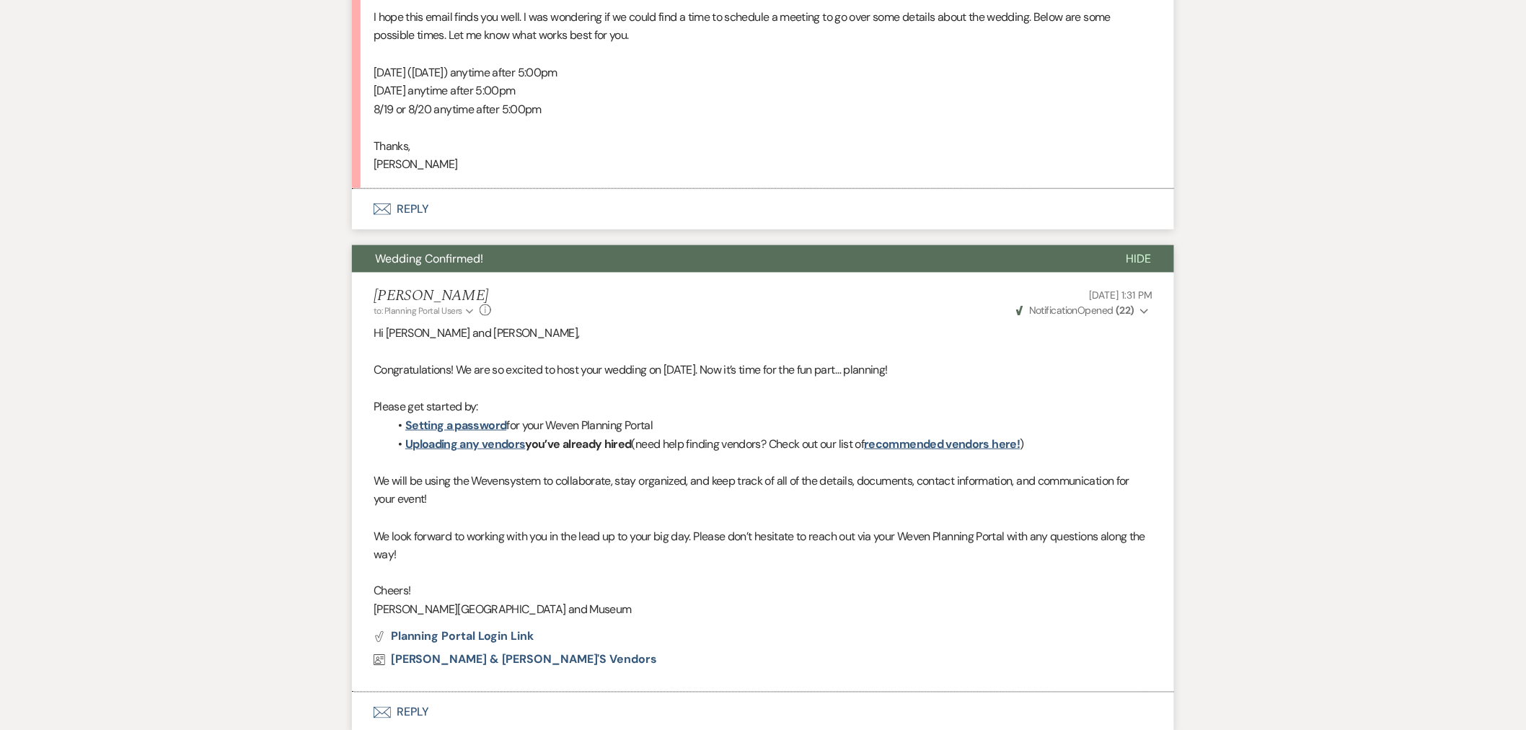
click at [446, 251] on span "Wedding Confirmed!" at bounding box center [429, 258] width 108 height 15
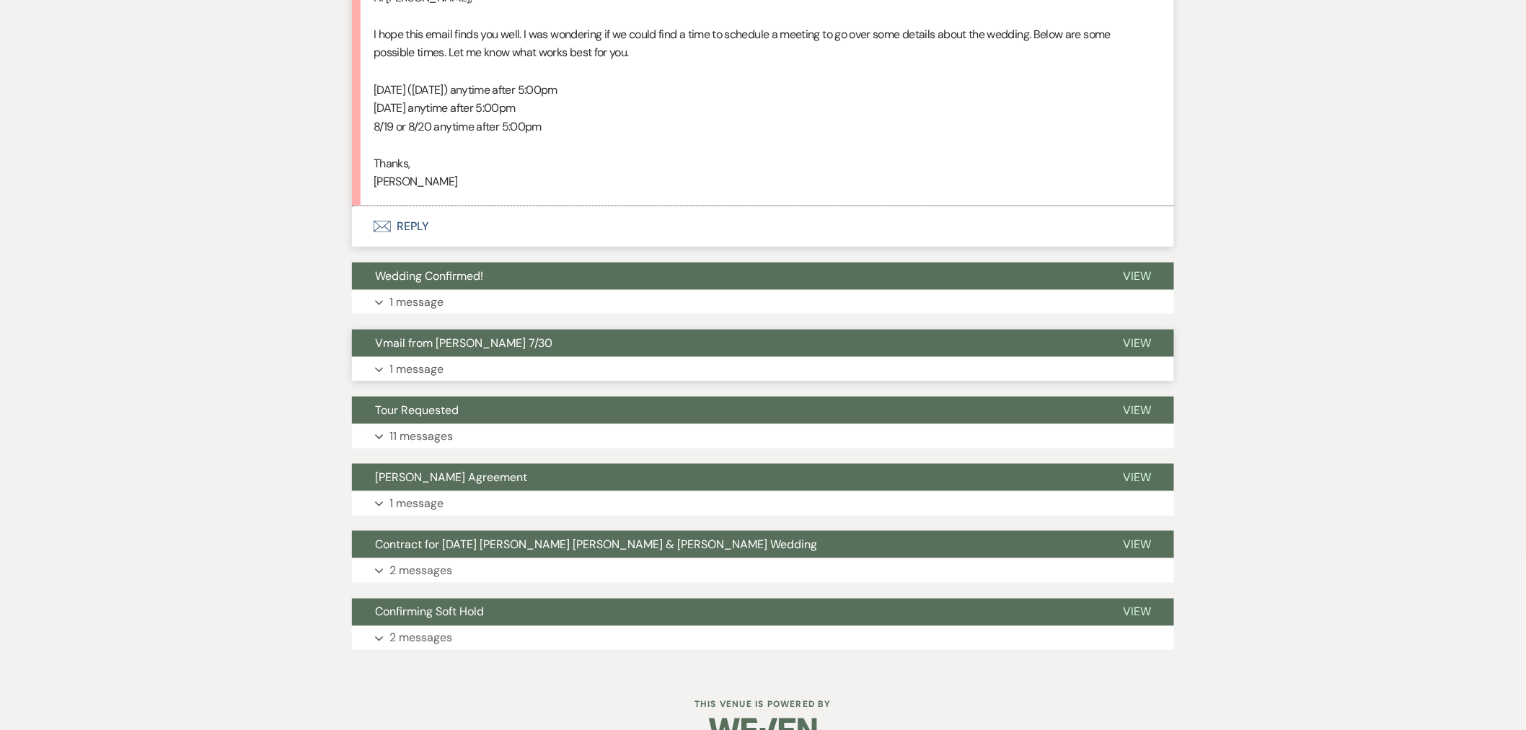
click at [449, 330] on button "Vmail from [PERSON_NAME] 7/30" at bounding box center [726, 343] width 748 height 27
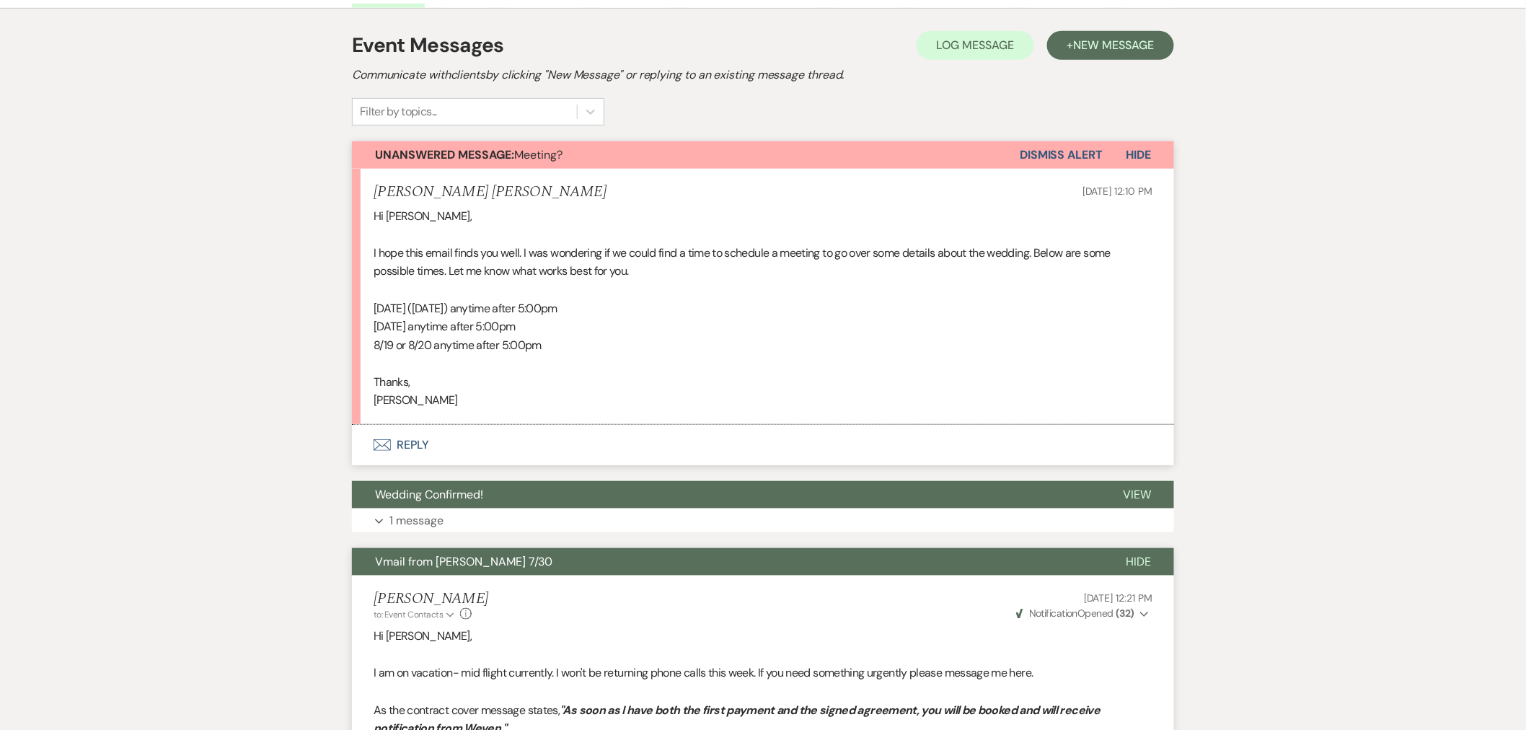
scroll to position [0, 0]
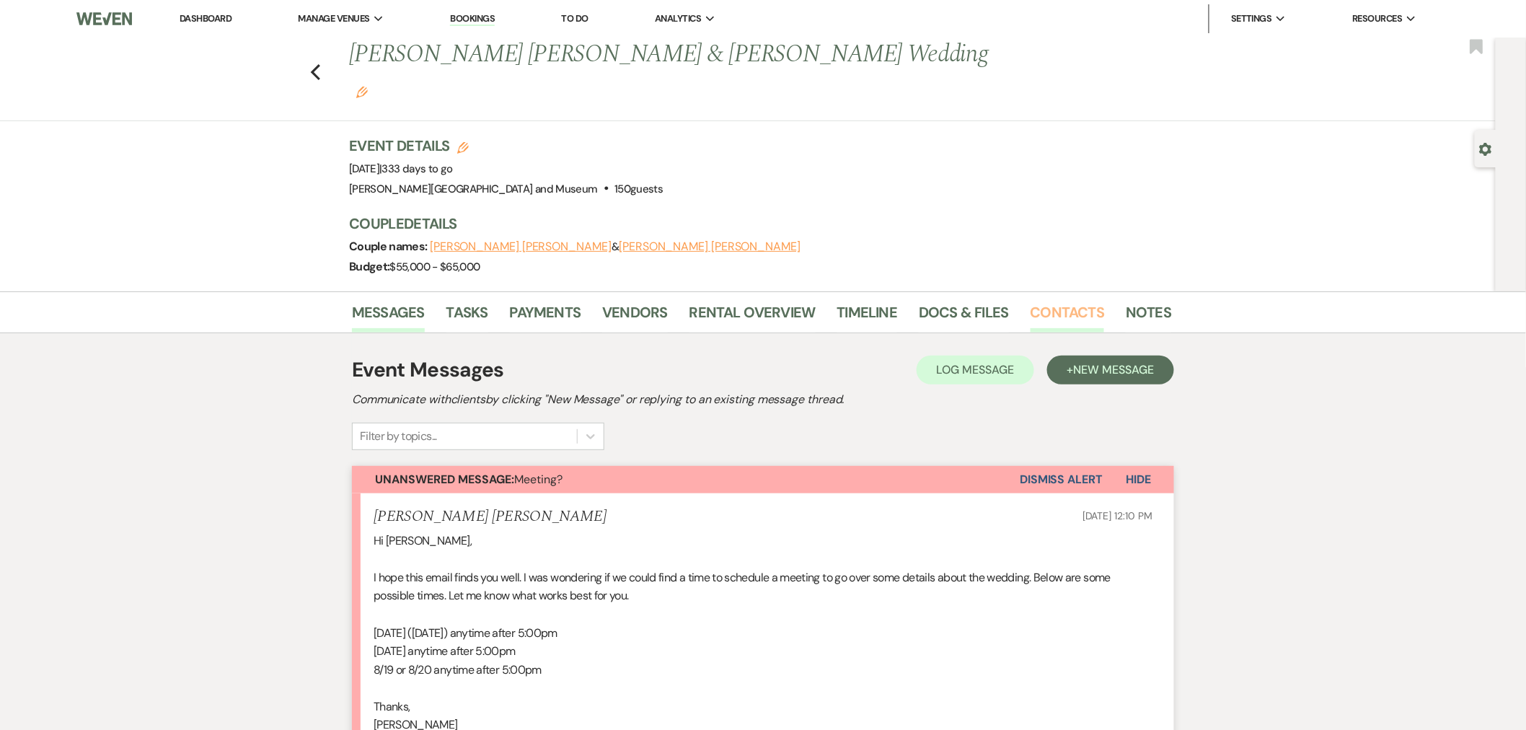
click at [1060, 301] on link "Contacts" at bounding box center [1068, 317] width 74 height 32
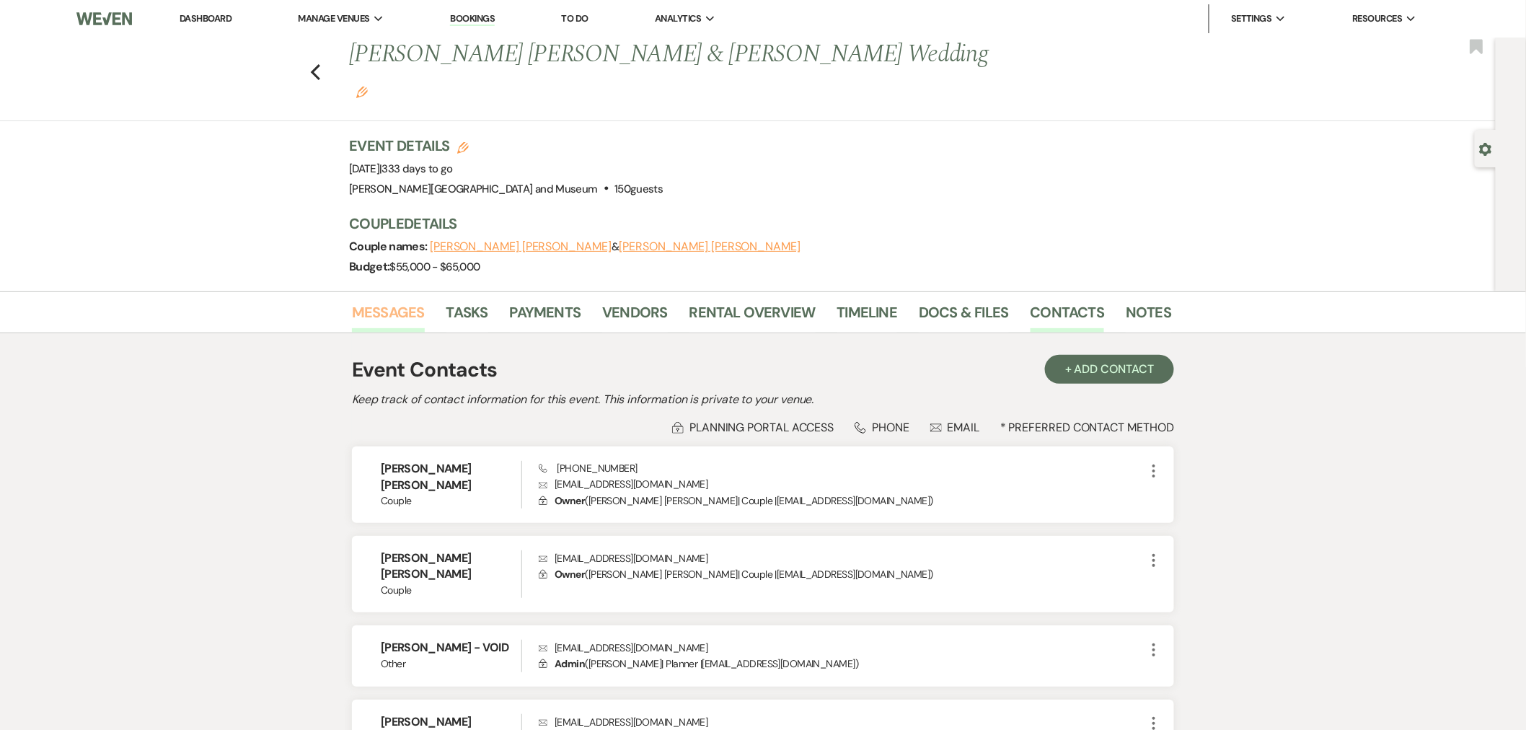
click at [378, 301] on link "Messages" at bounding box center [388, 317] width 73 height 32
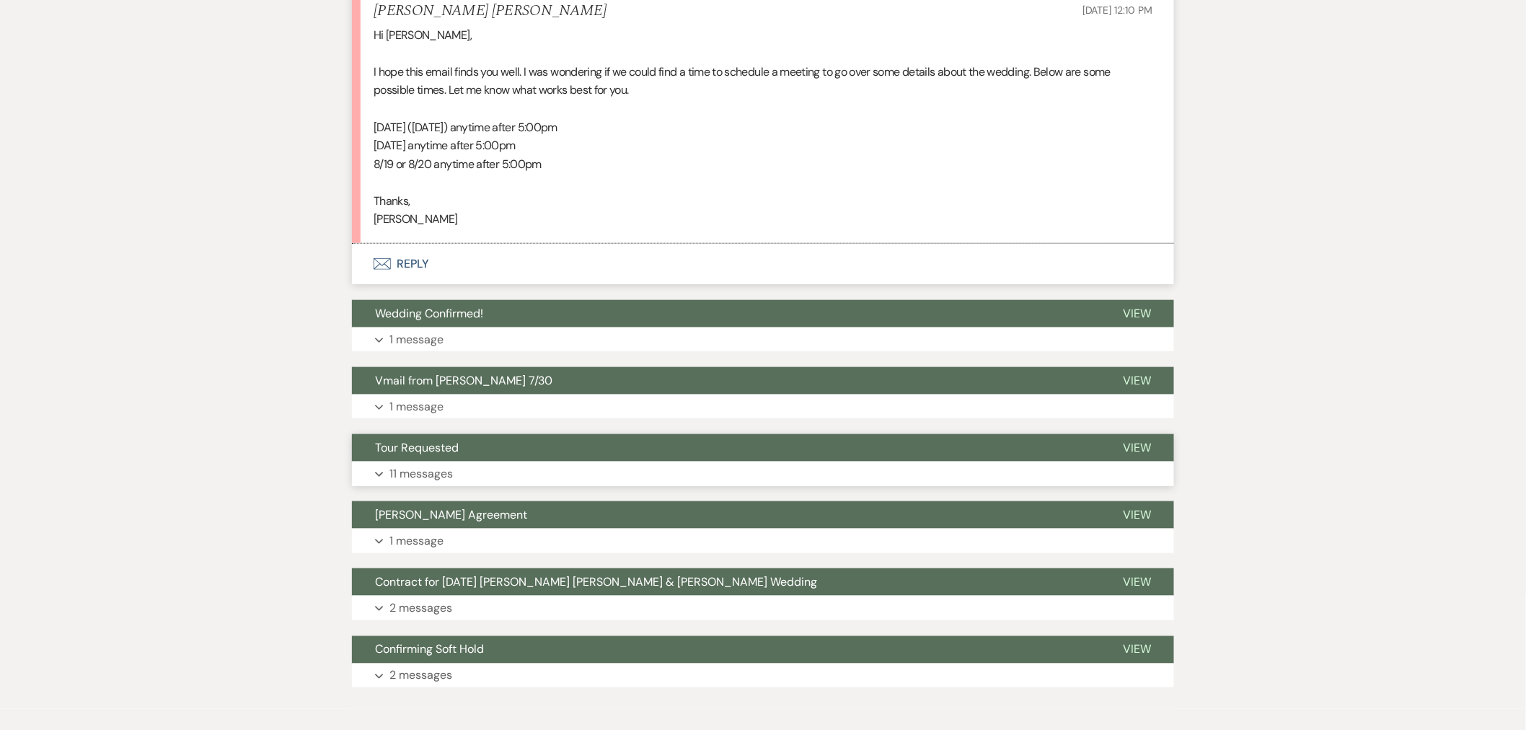
scroll to position [543, 0]
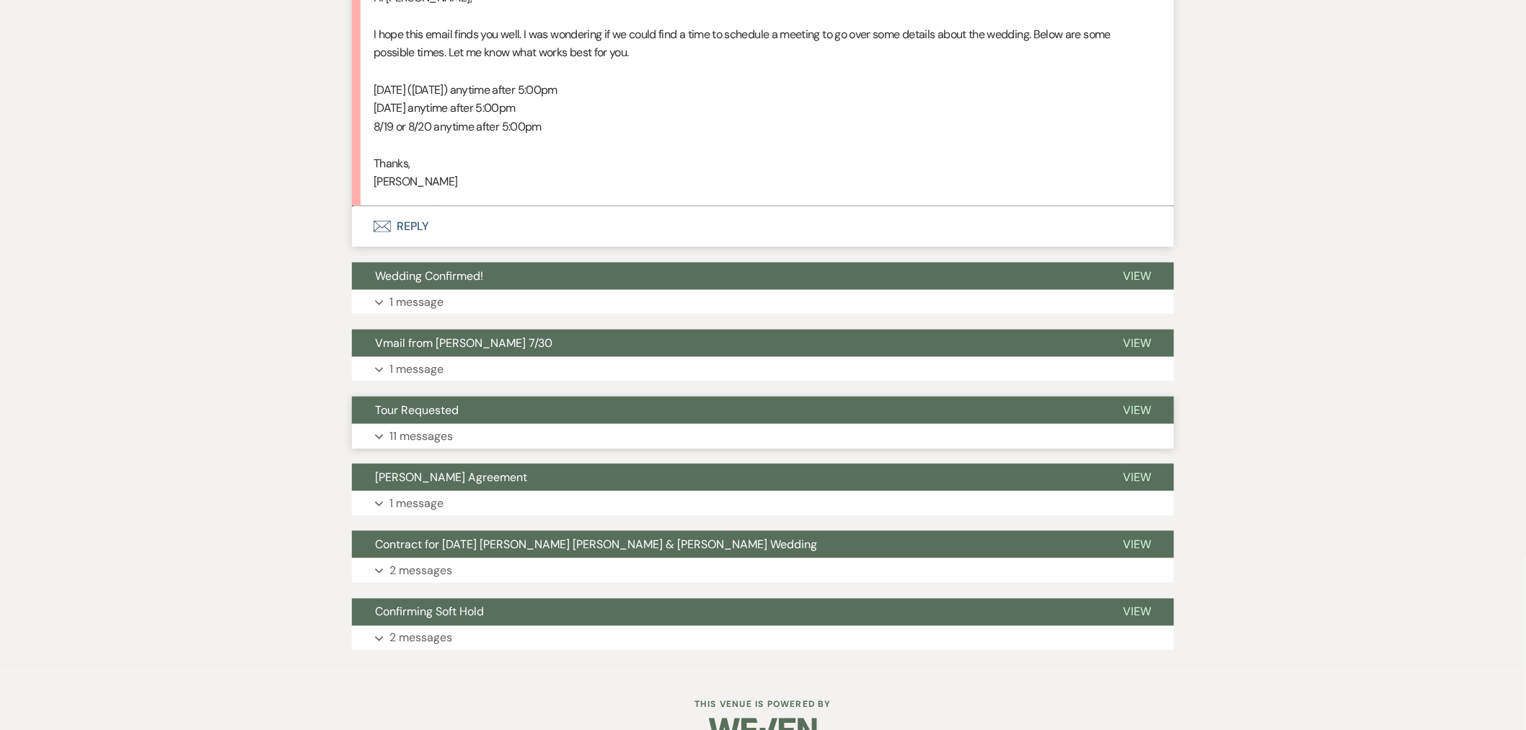
click at [484, 397] on button "Tour Requested" at bounding box center [726, 410] width 748 height 27
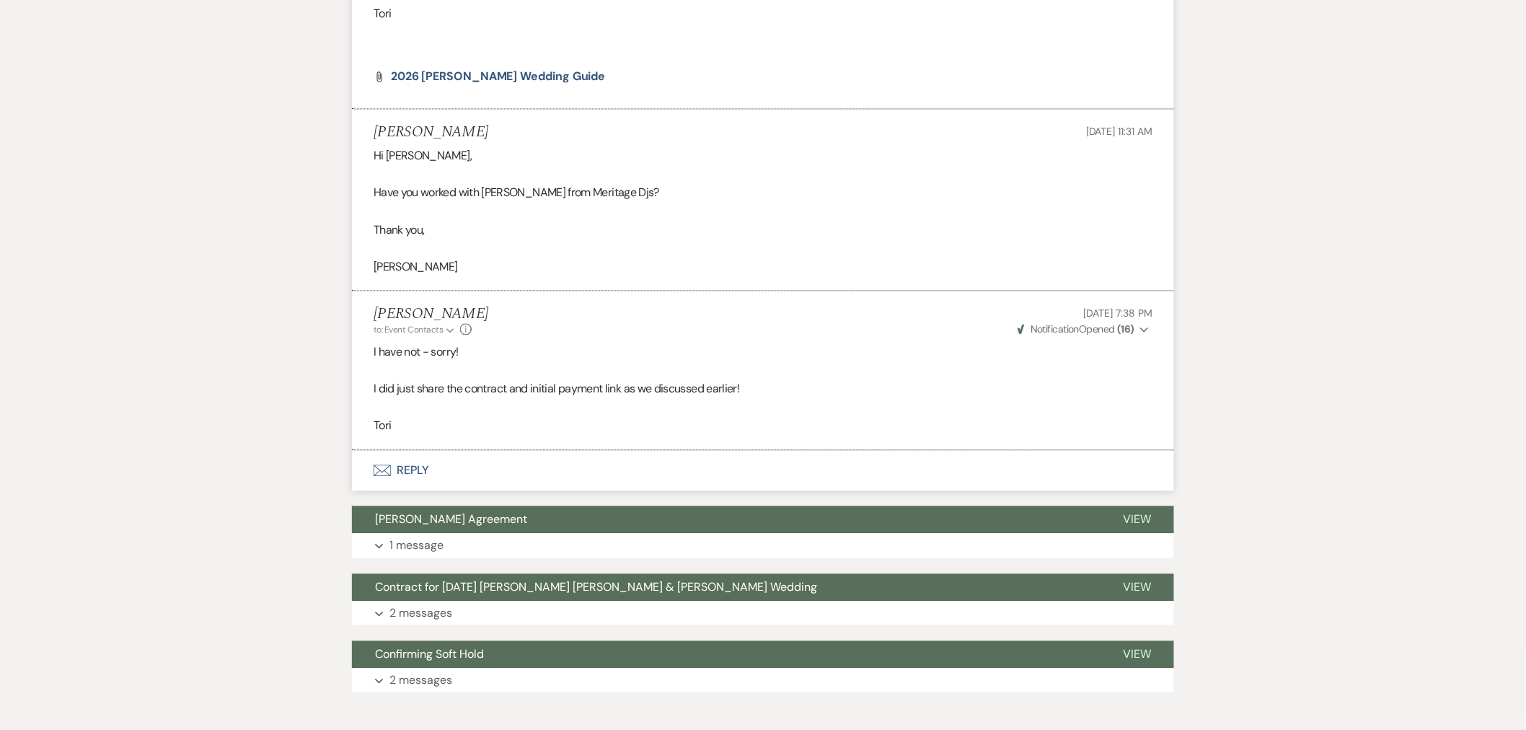
scroll to position [3429, 0]
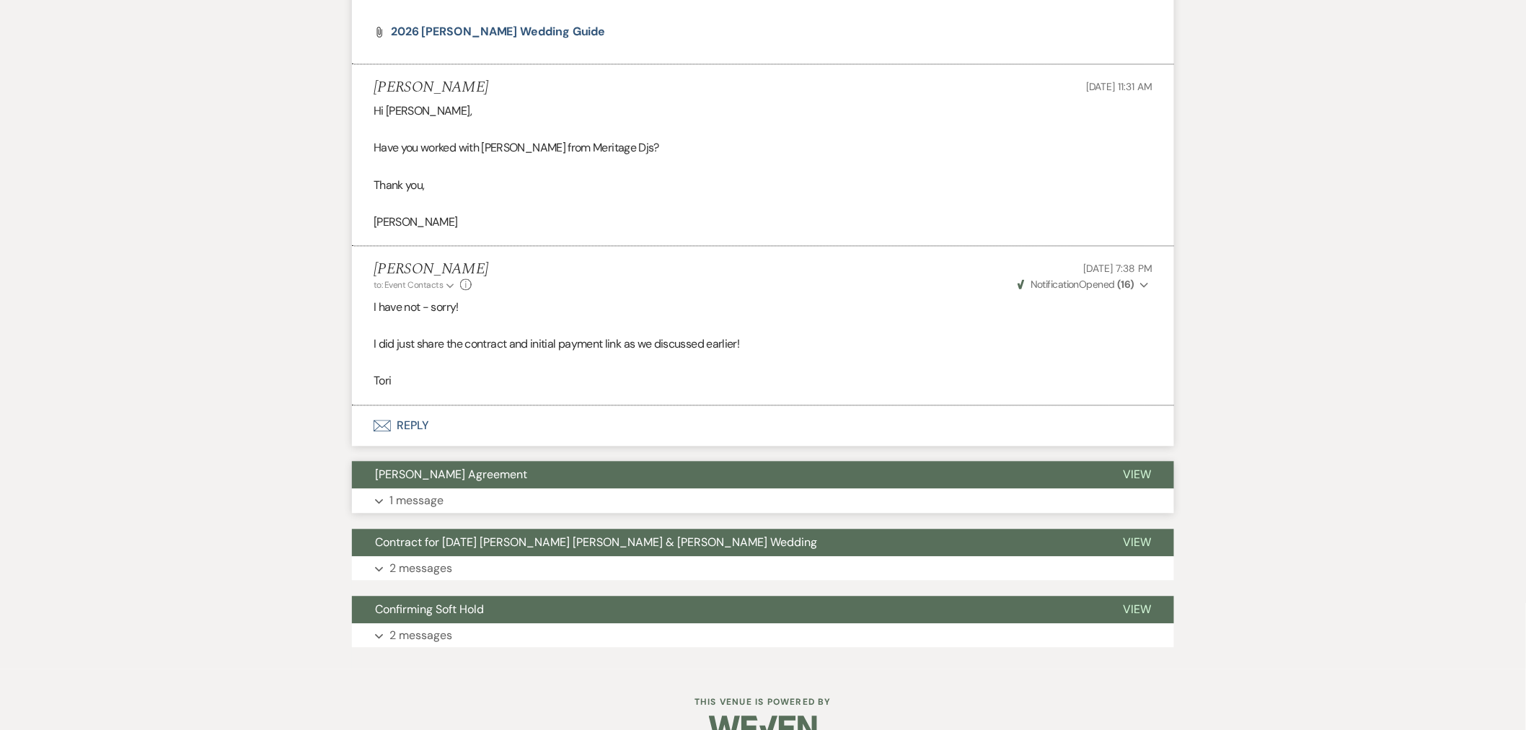
click at [472, 462] on button "[PERSON_NAME] Agreement" at bounding box center [726, 475] width 748 height 27
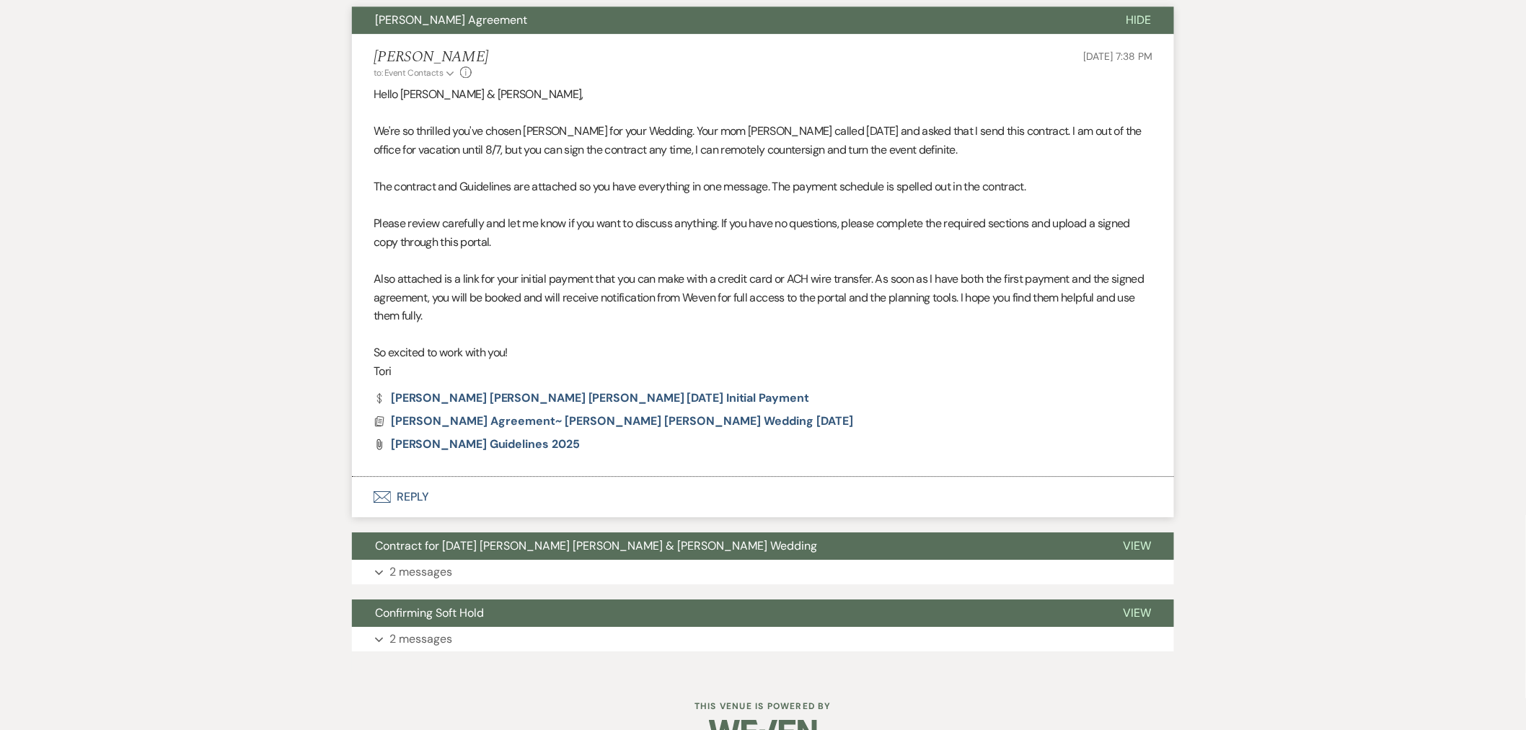
scroll to position [3888, 0]
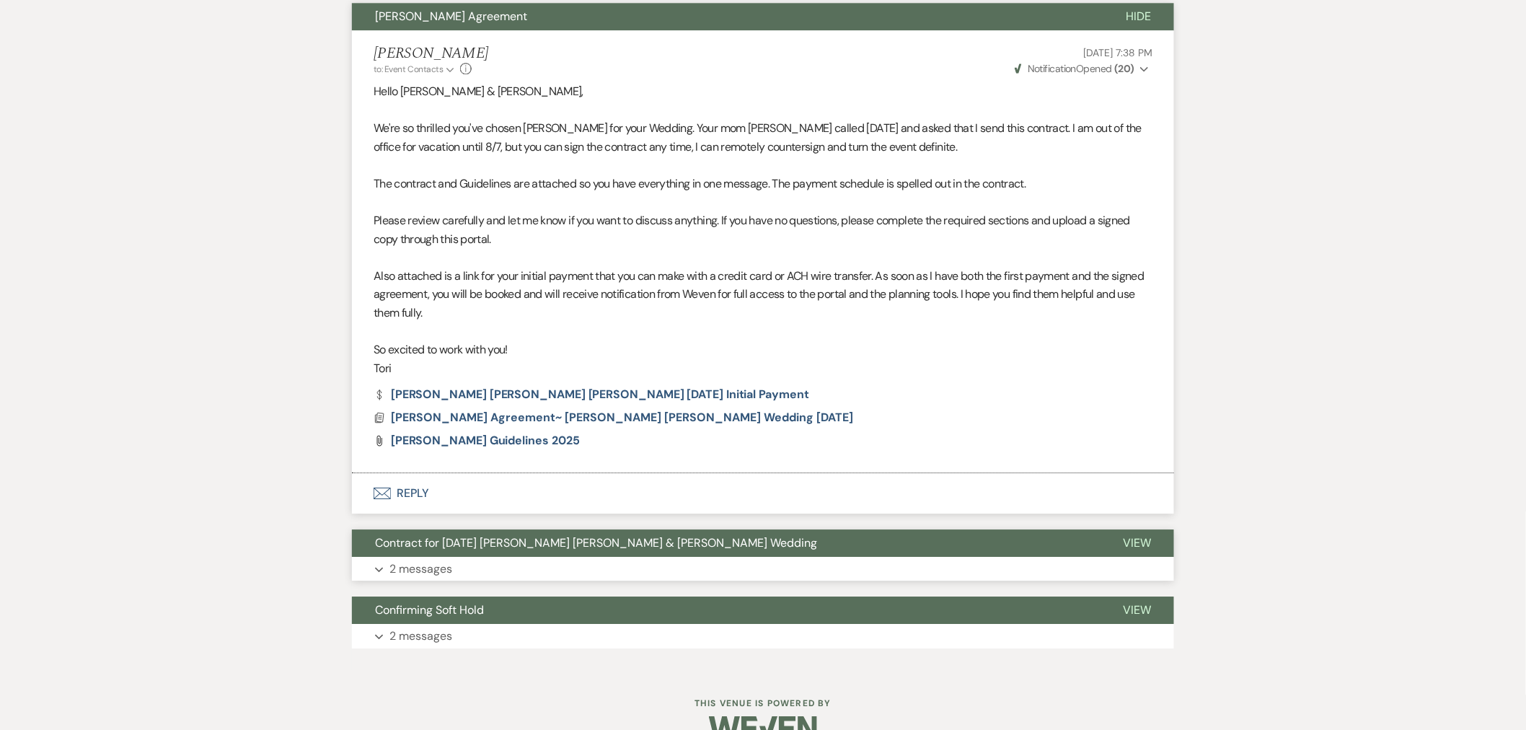
click at [496, 535] on span "Contract for [DATE] [PERSON_NAME] [PERSON_NAME] & [PERSON_NAME] Wedding" at bounding box center [596, 542] width 442 height 15
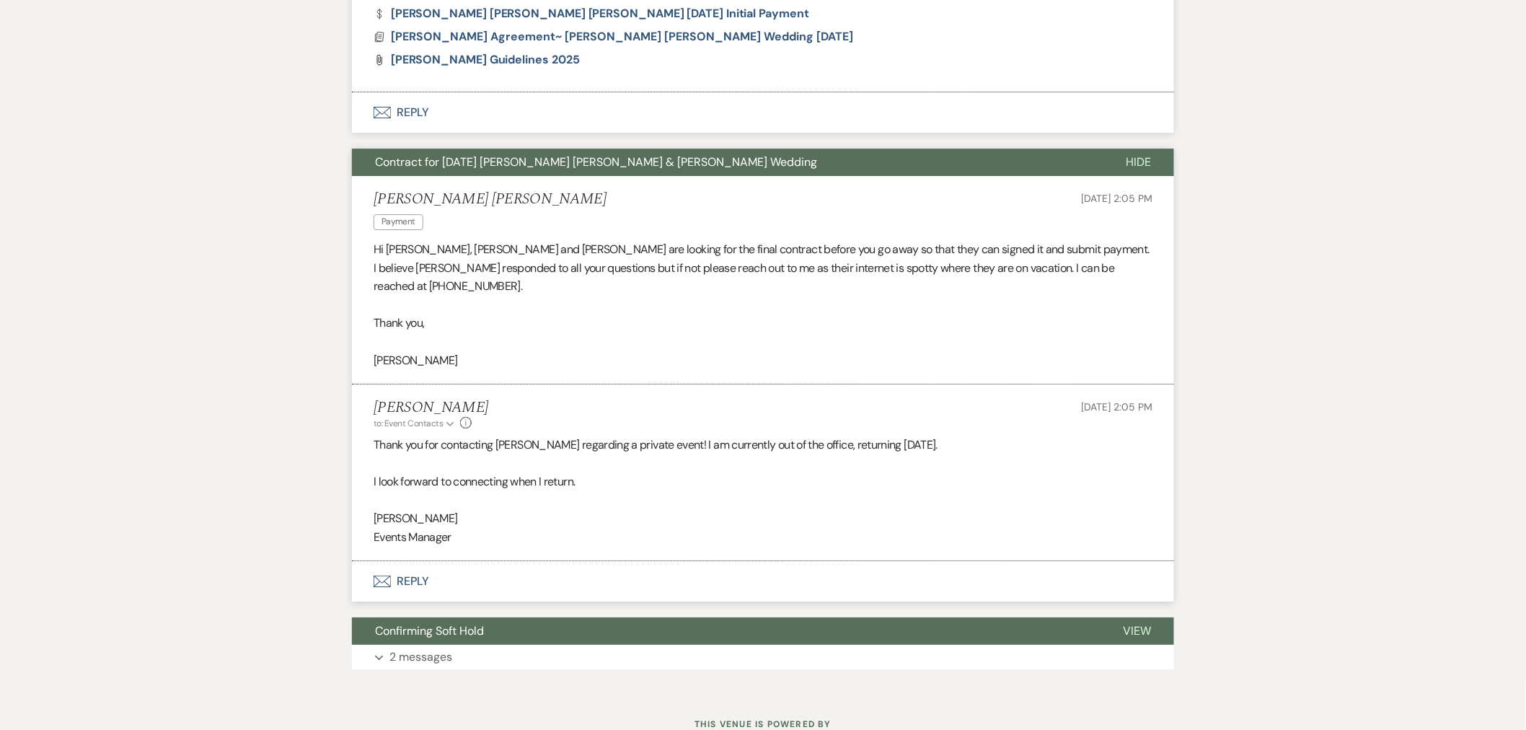
scroll to position [4271, 0]
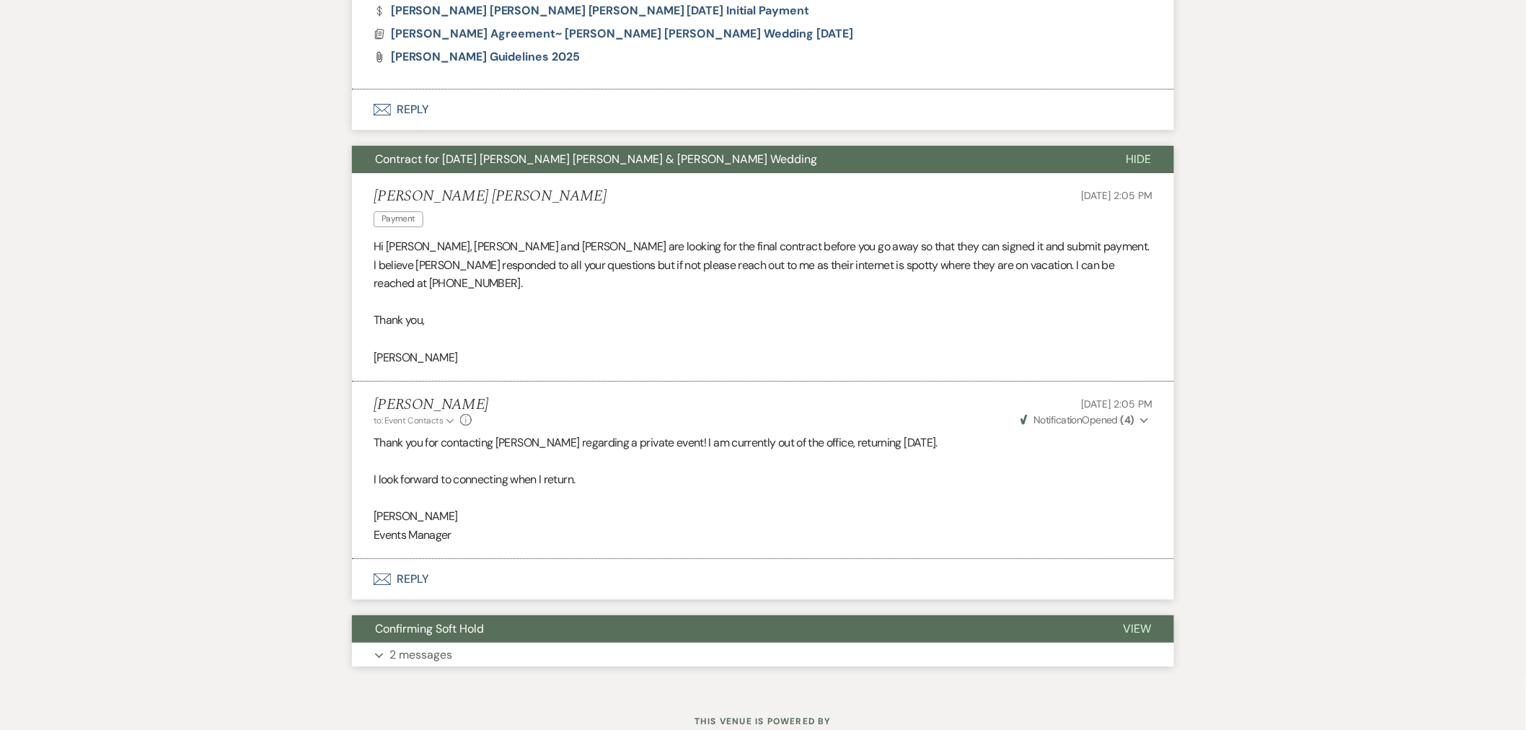
click at [501, 615] on button "Confirming Soft Hold" at bounding box center [726, 628] width 748 height 27
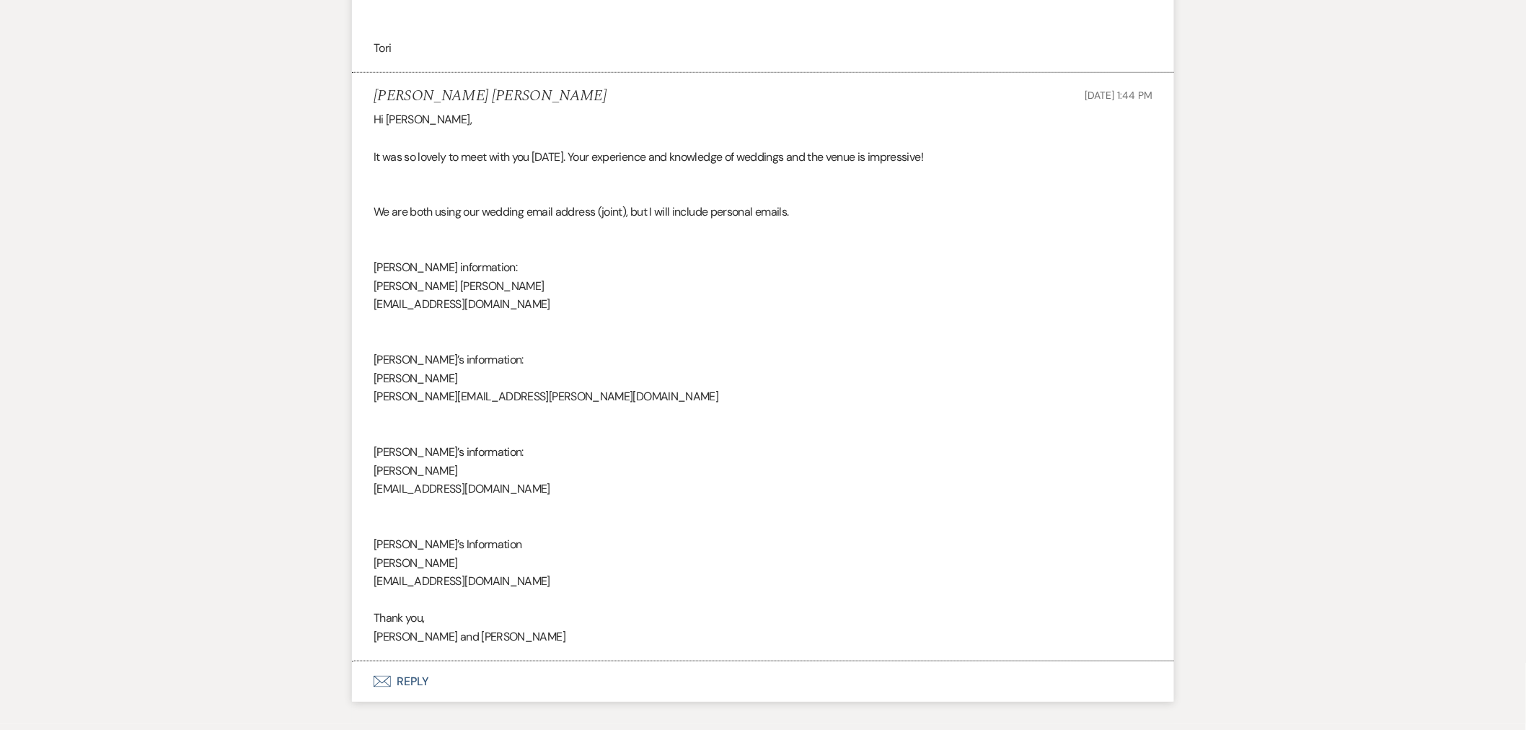
scroll to position [5020, 0]
drag, startPoint x: 431, startPoint y: 412, endPoint x: 352, endPoint y: 423, distance: 80.1
click at [352, 423] on li "[PERSON_NAME] [PERSON_NAME] [DATE] 1:44 PM Hi Tori, It was so lovely to meet wi…" at bounding box center [763, 365] width 822 height 589
